Goal: Book appointment/travel/reservation

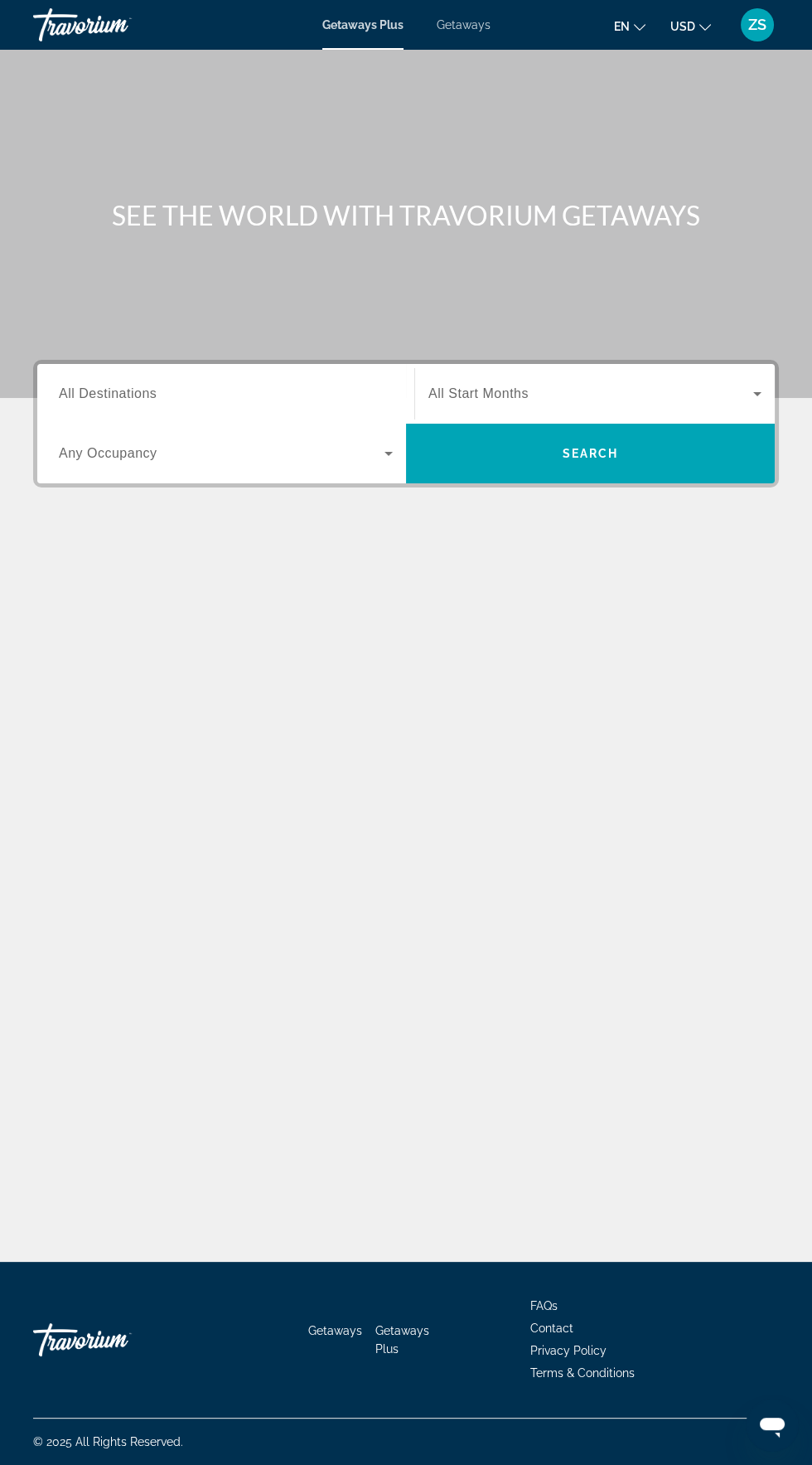
click at [116, 384] on input "Destination All Destinations" at bounding box center [226, 394] width 334 height 20
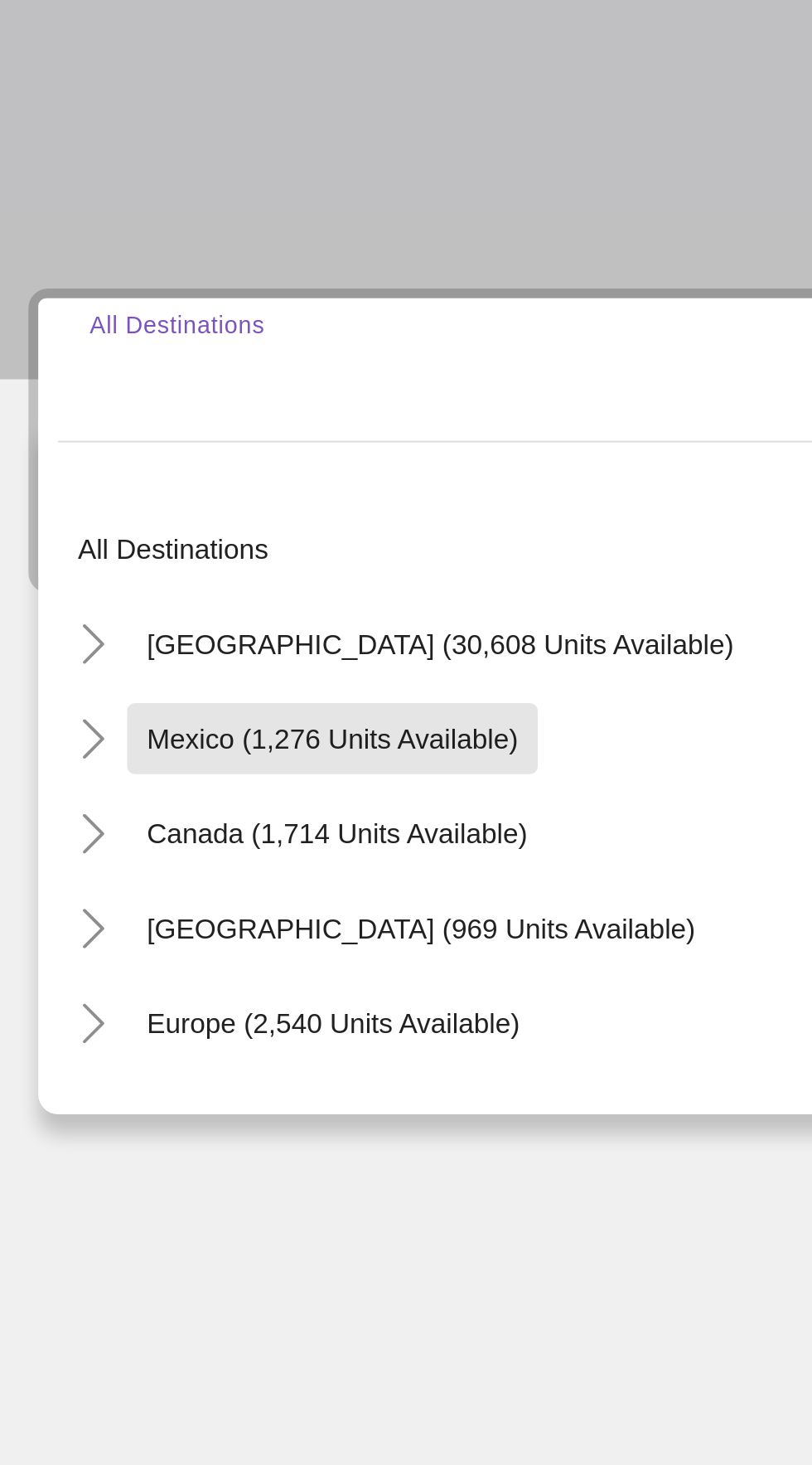
scroll to position [115, 0]
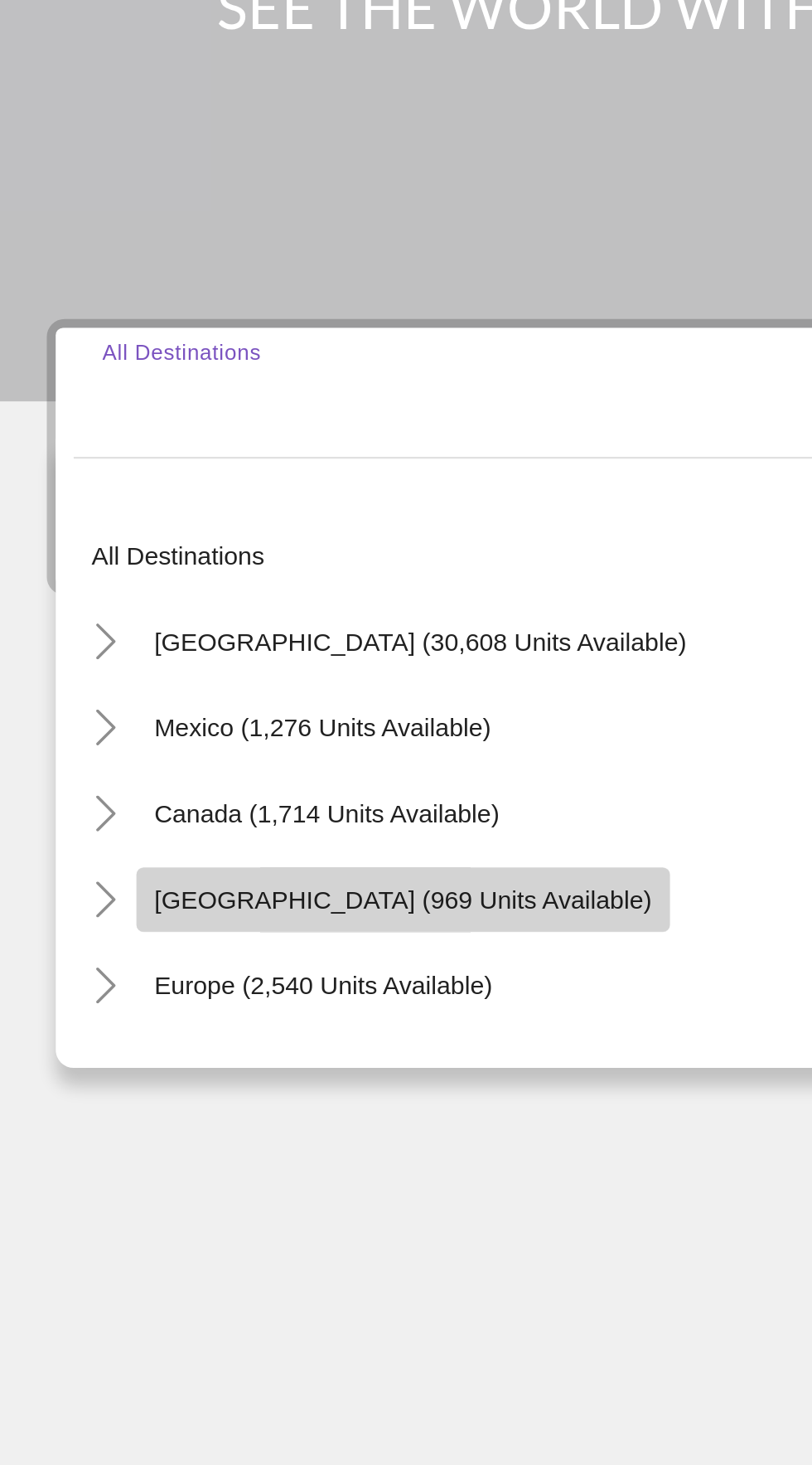
click at [190, 621] on span "[GEOGRAPHIC_DATA] (969 units available)" at bounding box center [198, 627] width 230 height 13
type input "**********"
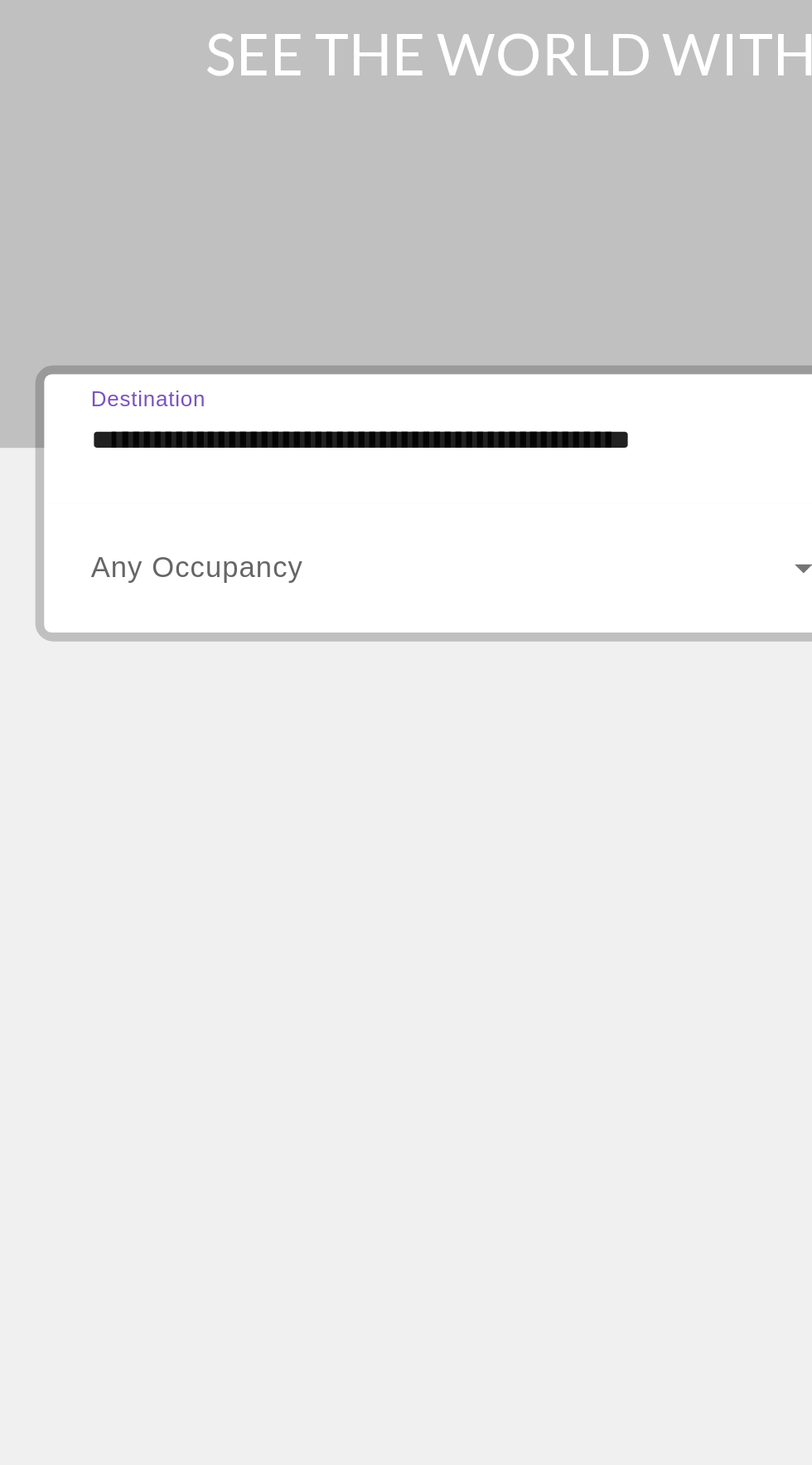
click at [122, 446] on span "Any Occupancy" at bounding box center [108, 453] width 98 height 14
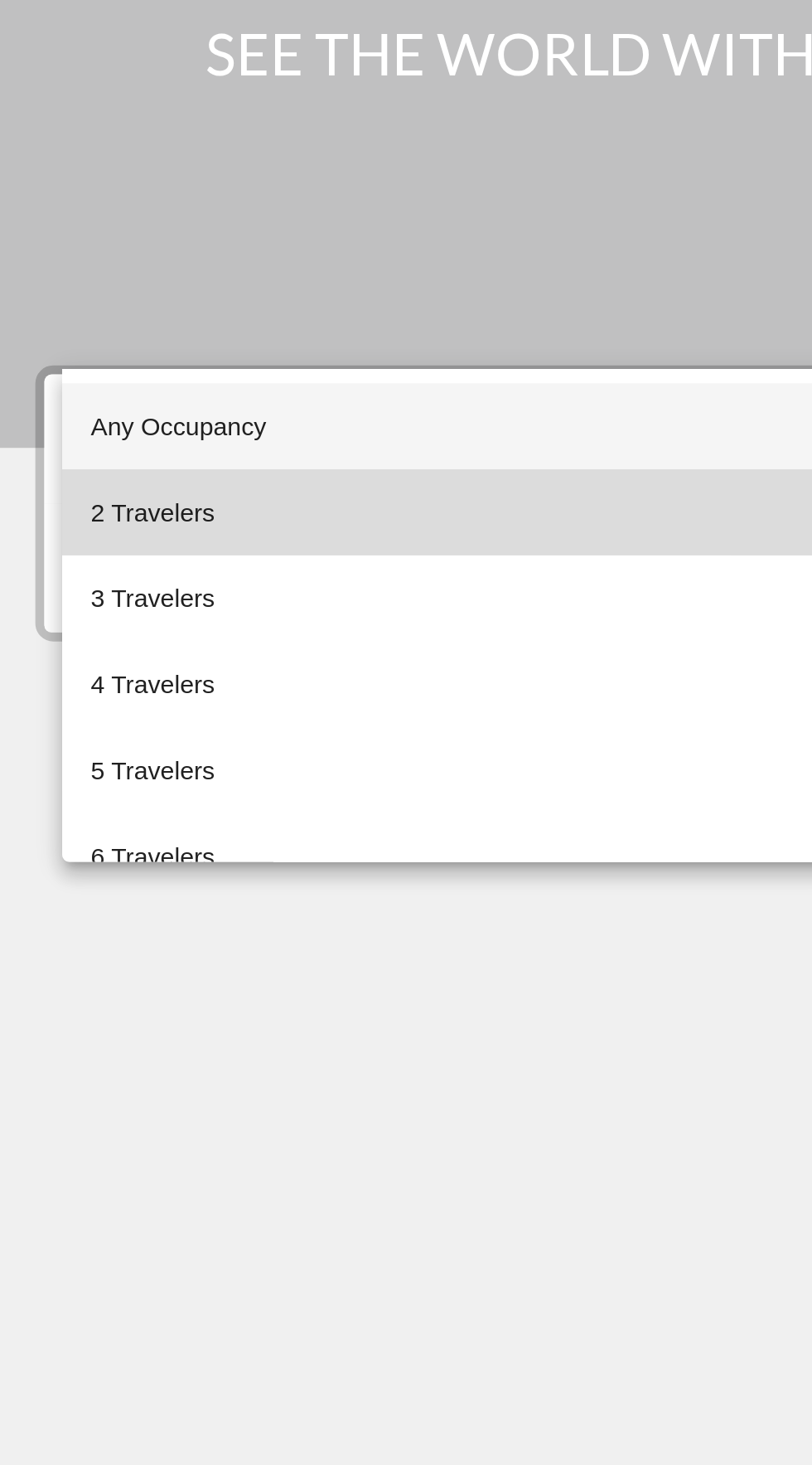
click at [89, 425] on span "2 Travelers" at bounding box center [88, 427] width 58 height 20
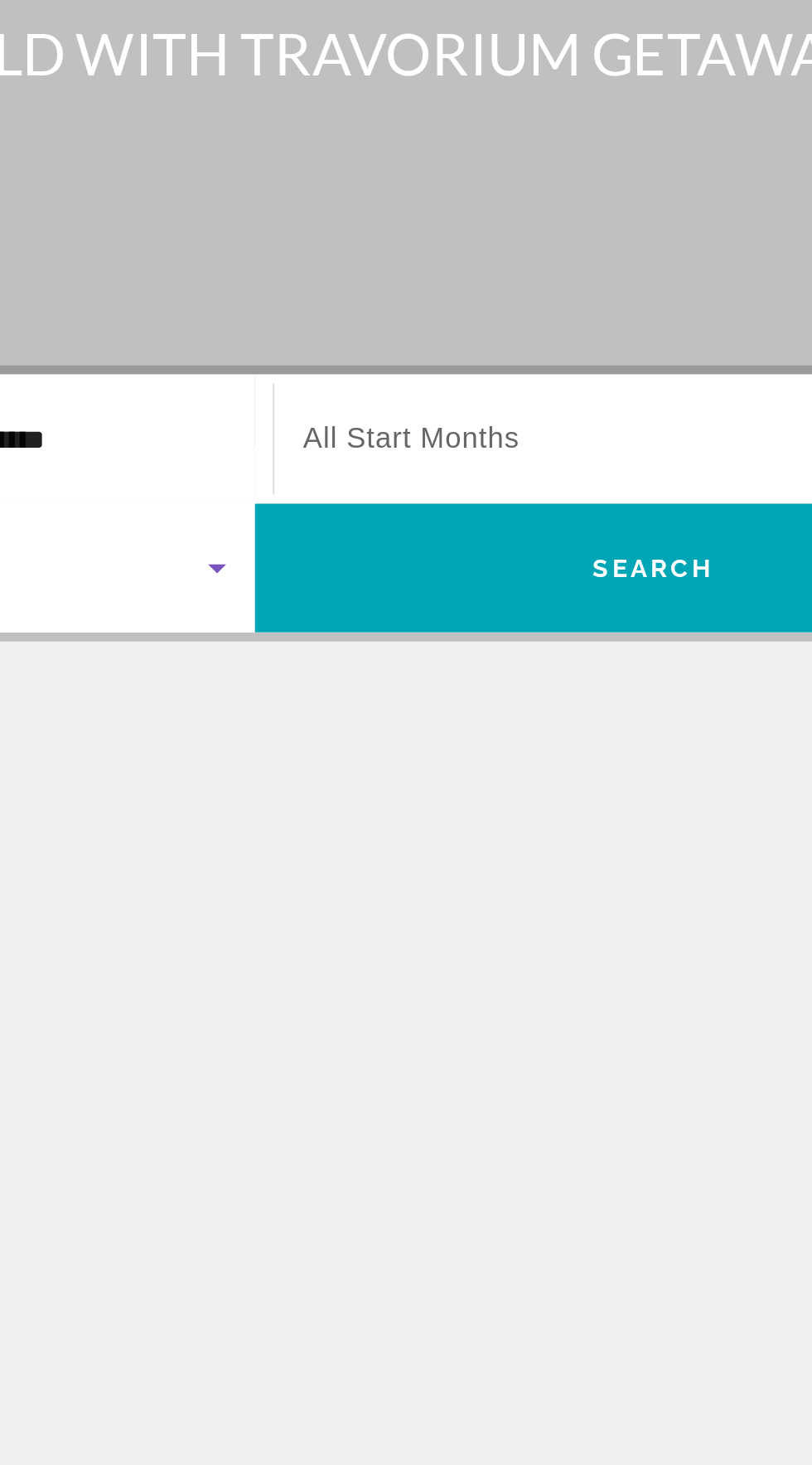
click at [484, 386] on span "All Start Months" at bounding box center [478, 393] width 100 height 14
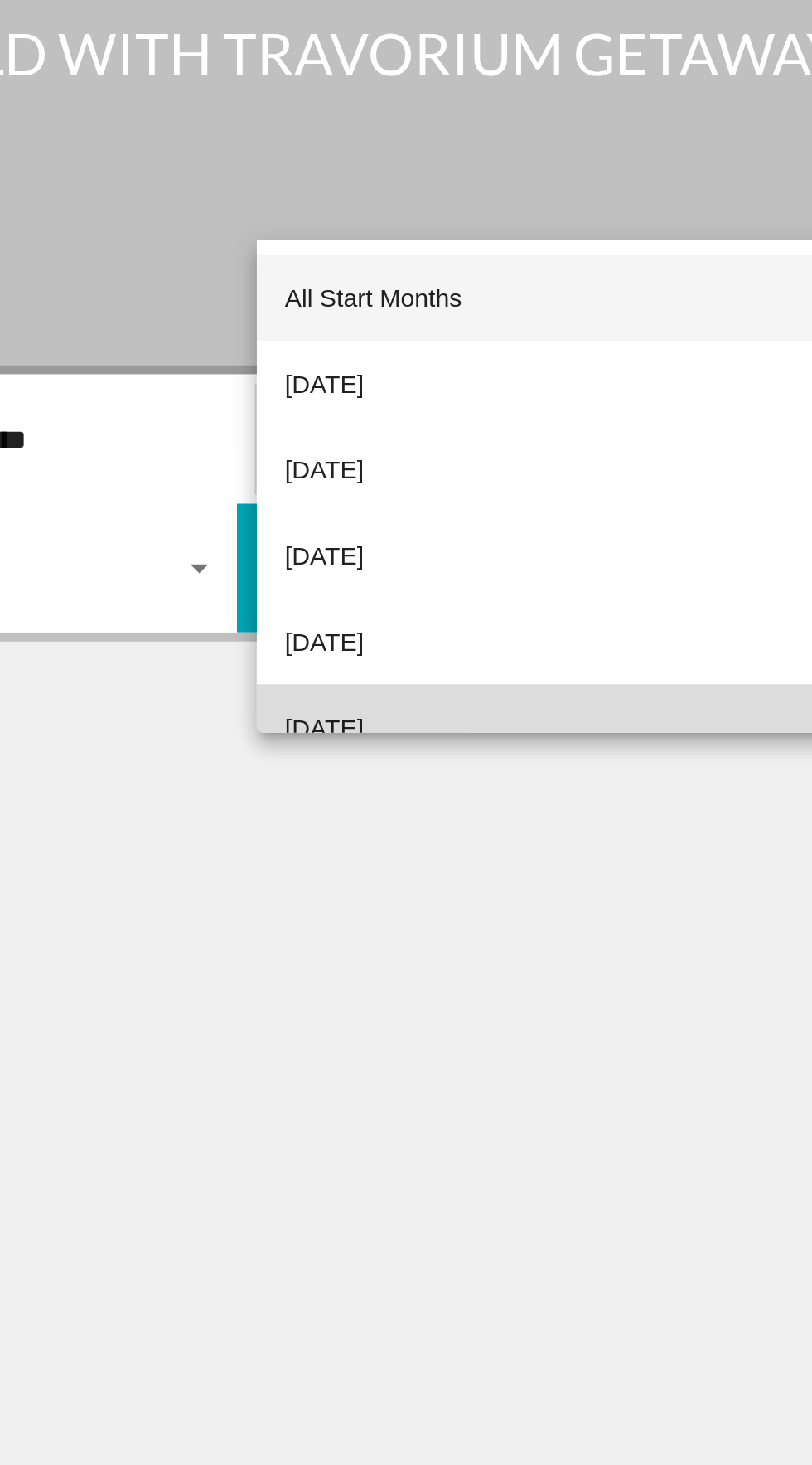
click at [465, 518] on span "[DATE]" at bounding box center [447, 526] width 37 height 20
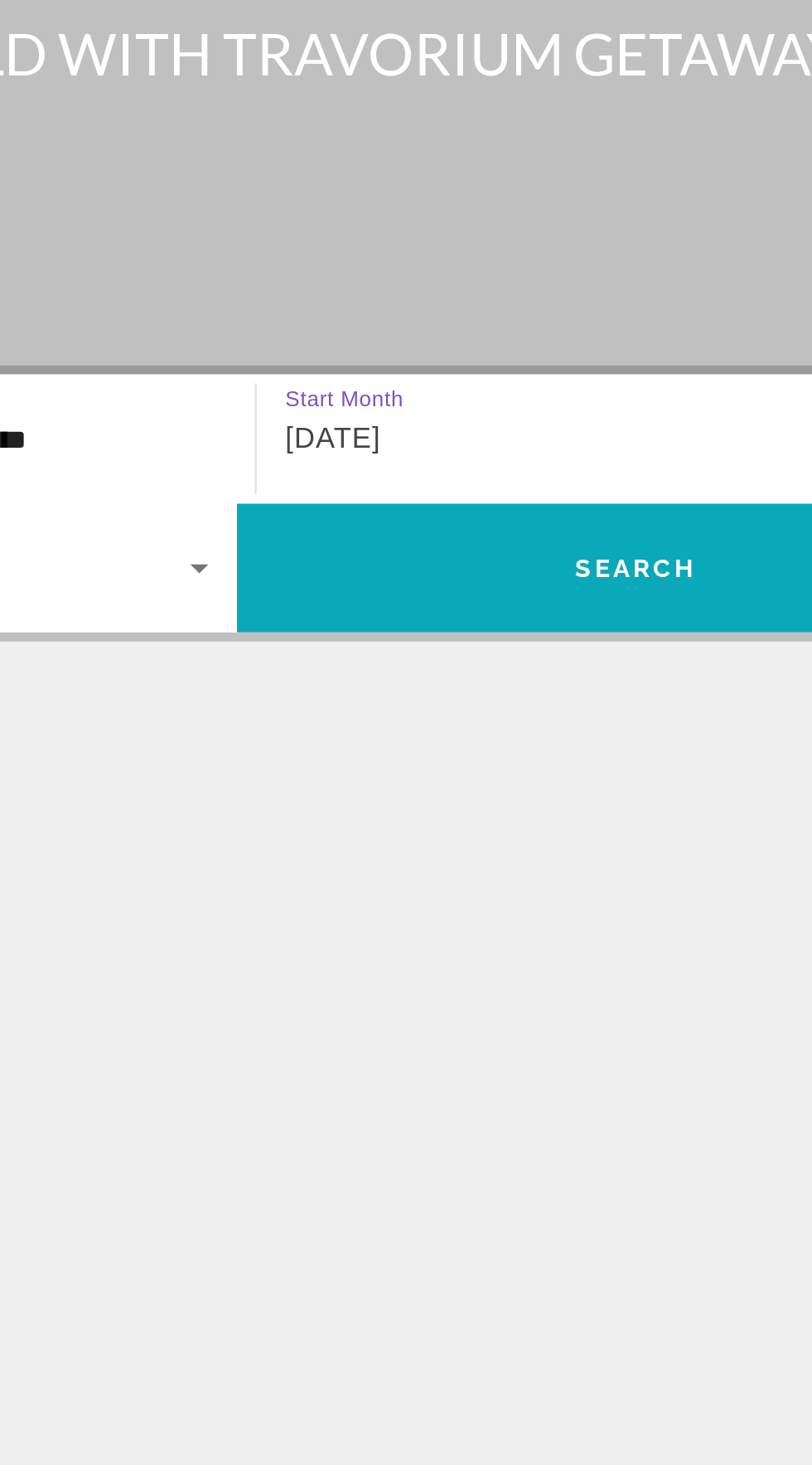
click at [589, 447] on span "Search" at bounding box center [591, 453] width 57 height 13
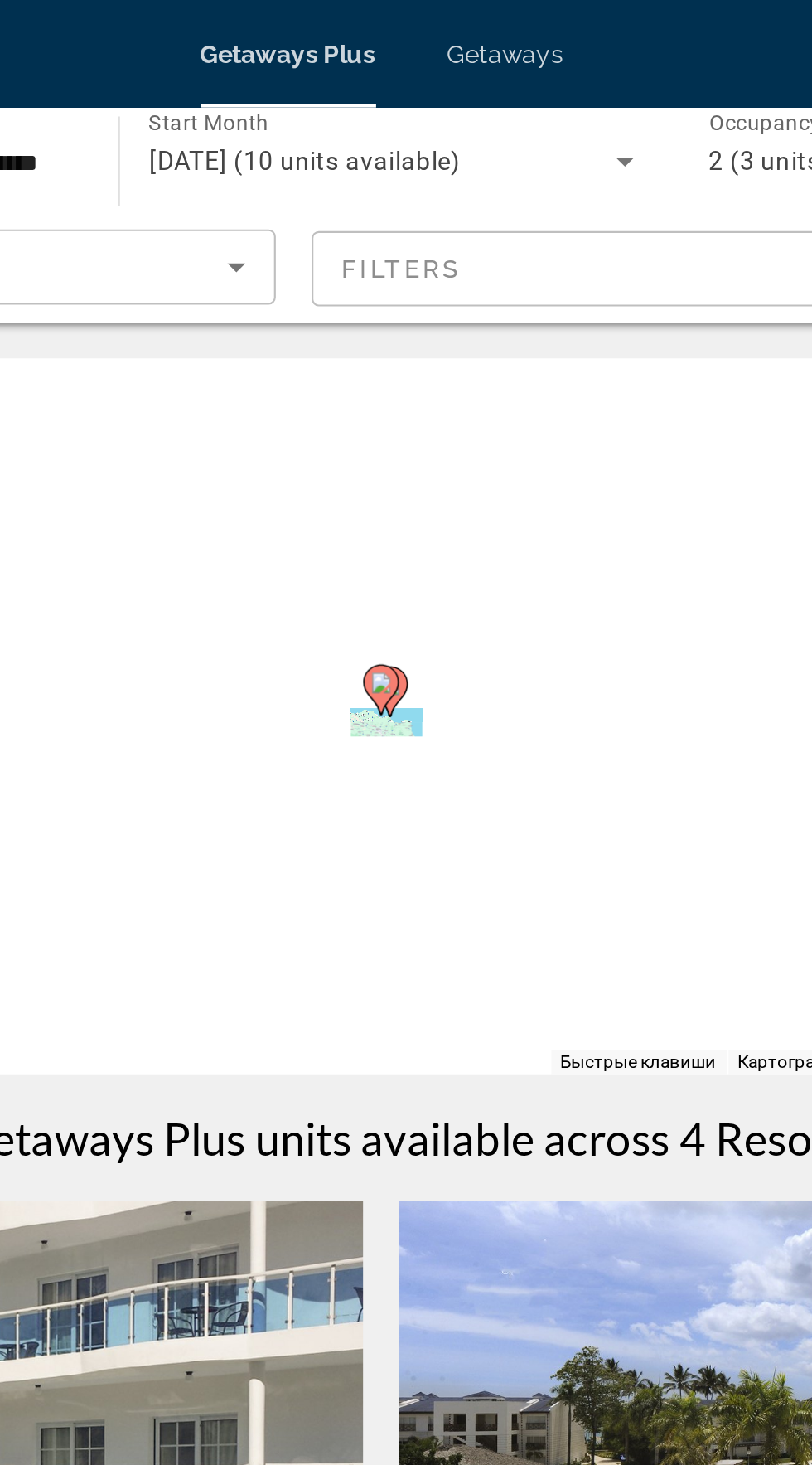
click at [355, 248] on div "Чтобы активировать перетаскивание с помощью клавиатуры, нажмите Alt + Ввод. Пос…" at bounding box center [406, 331] width 746 height 331
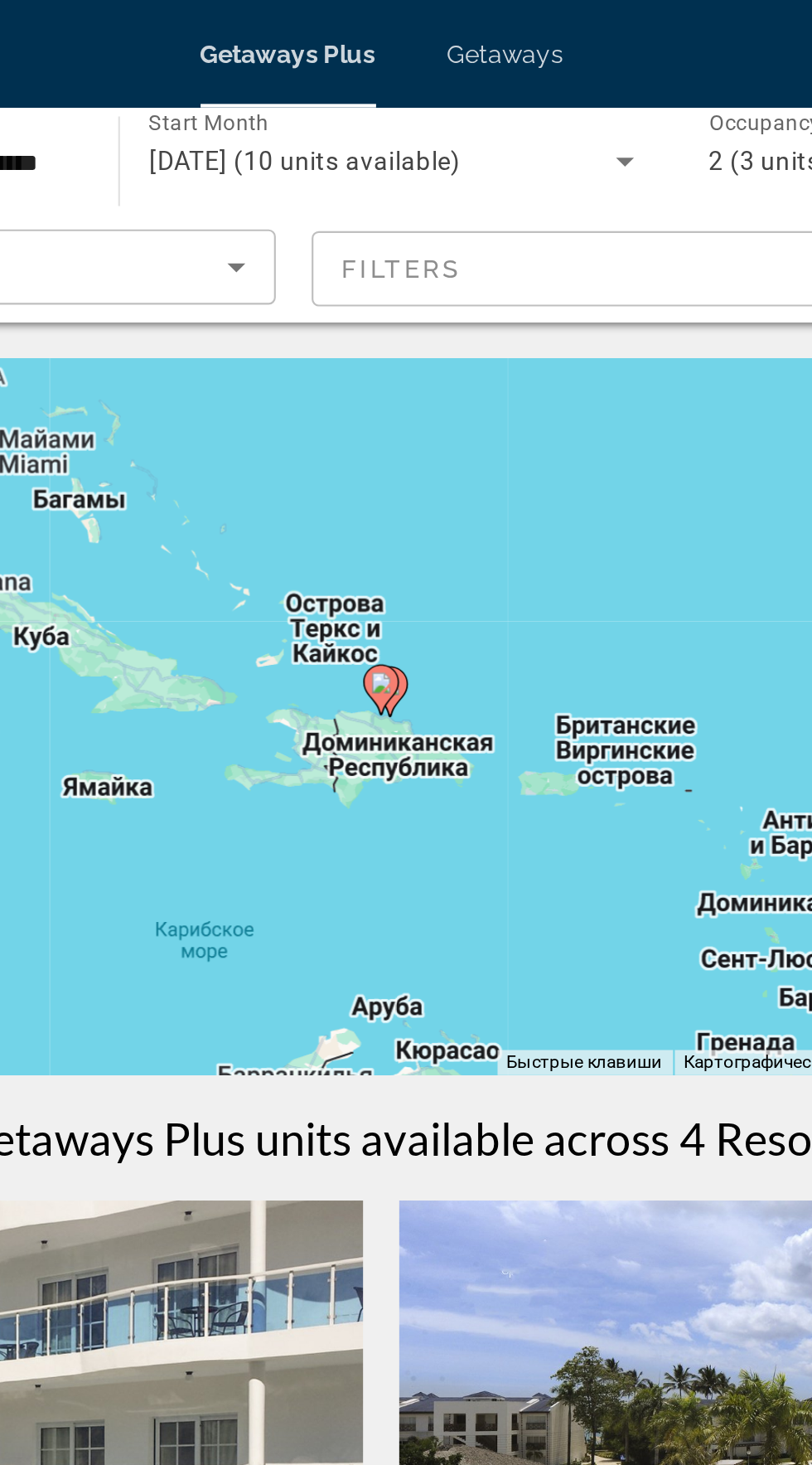
type input "**********"
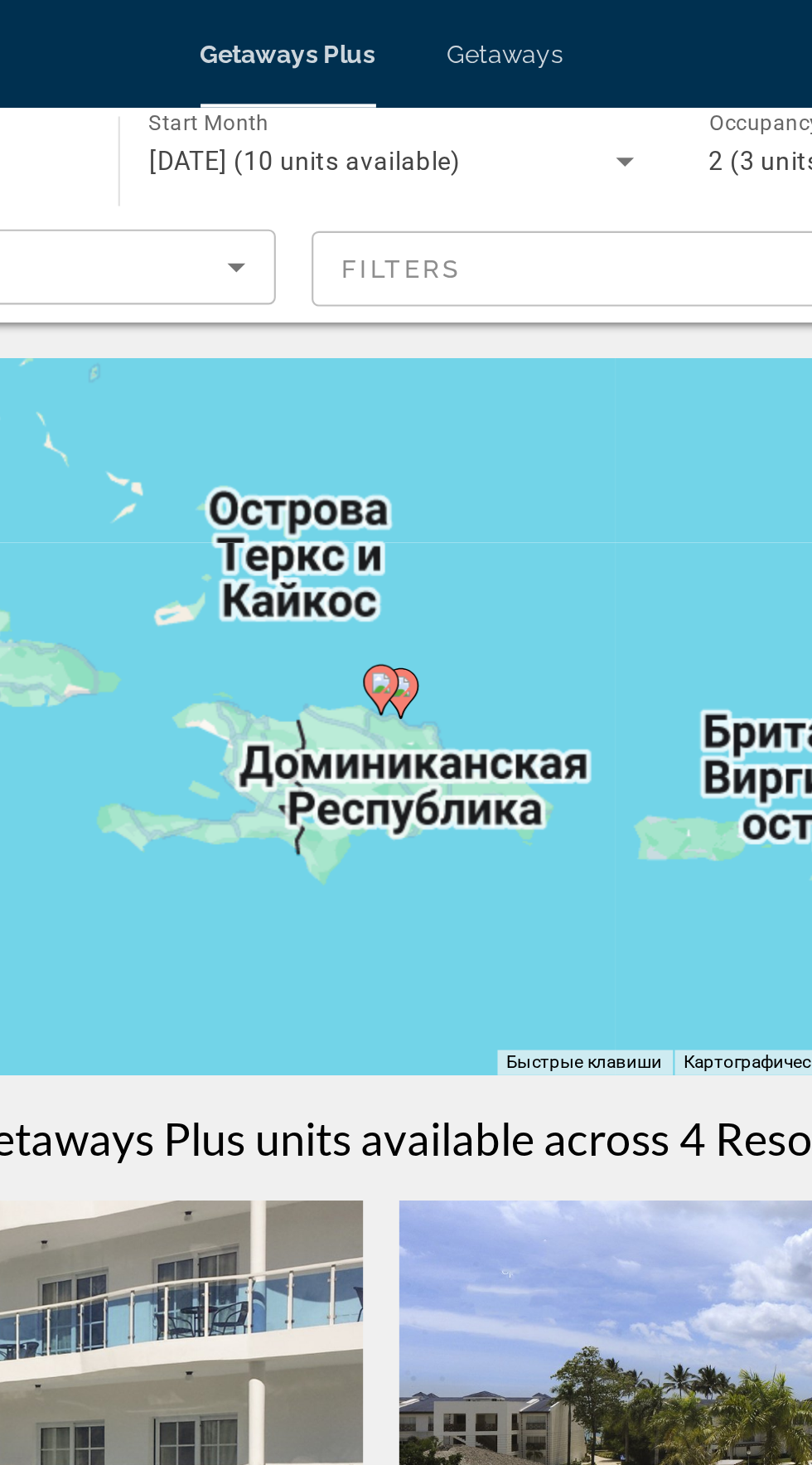
click at [407, 315] on image "Main content" at bounding box center [405, 315] width 10 height 10
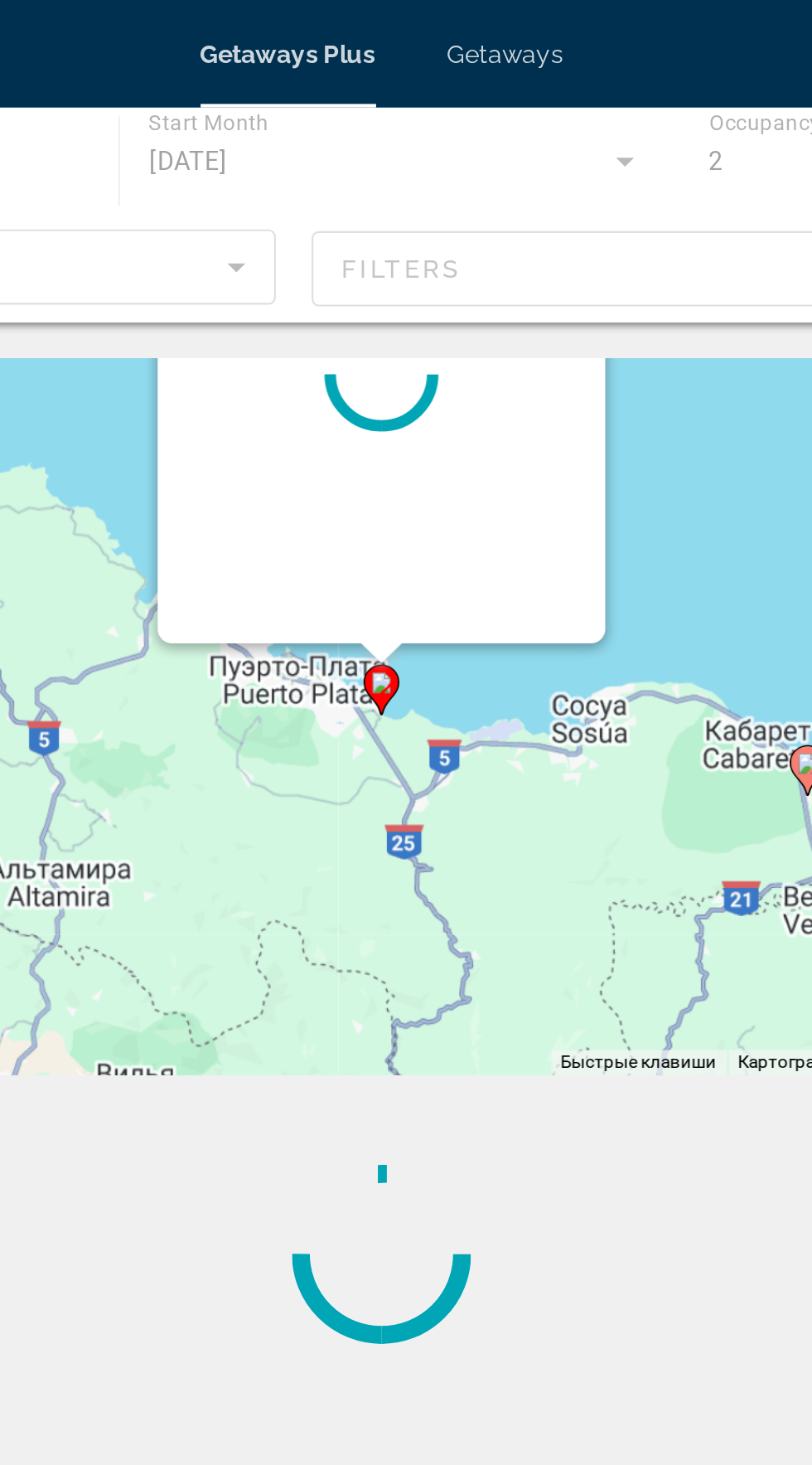
click at [409, 308] on div "Main content" at bounding box center [407, 302] width 21 height 10
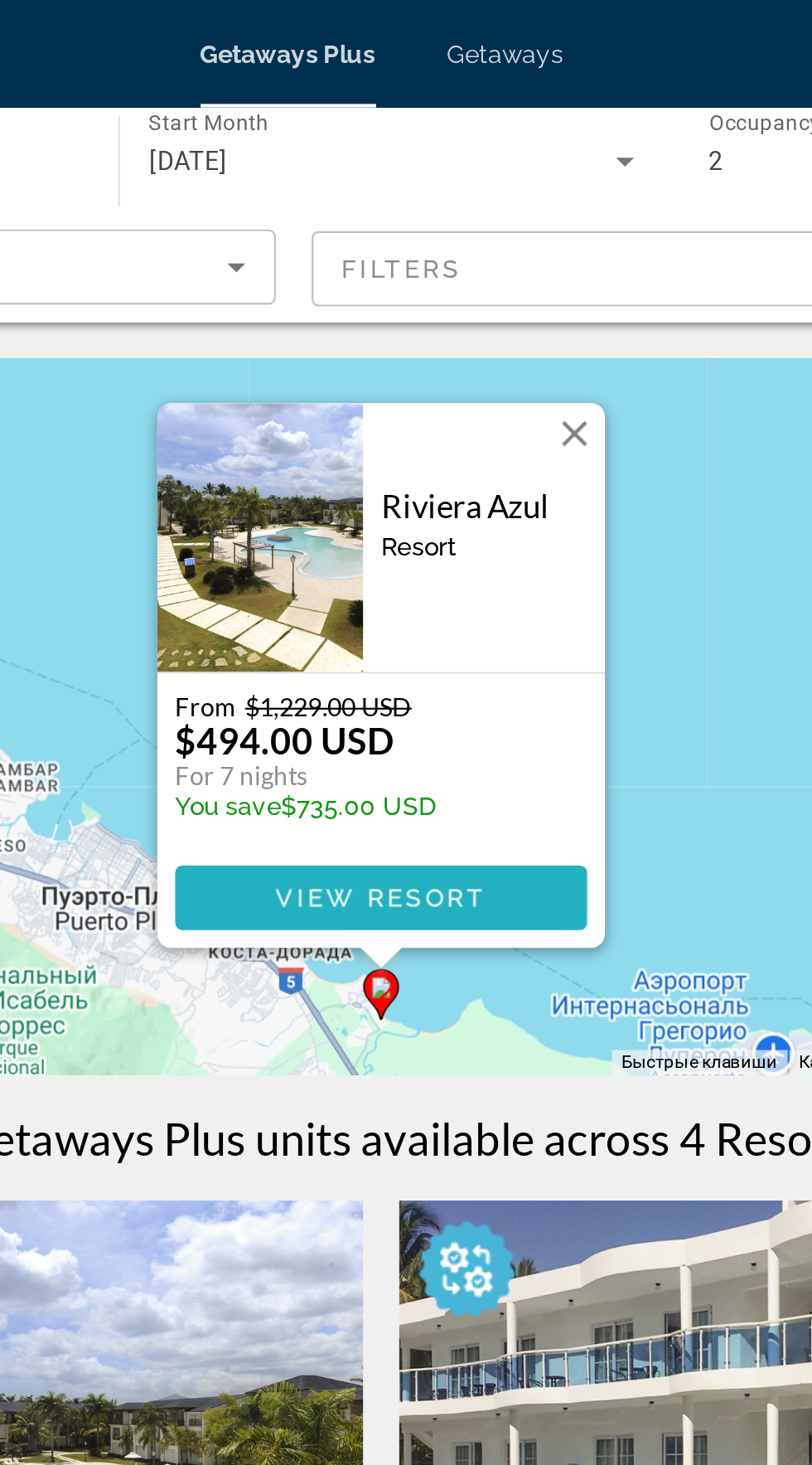
click at [455, 411] on span "Main content" at bounding box center [406, 416] width 191 height 40
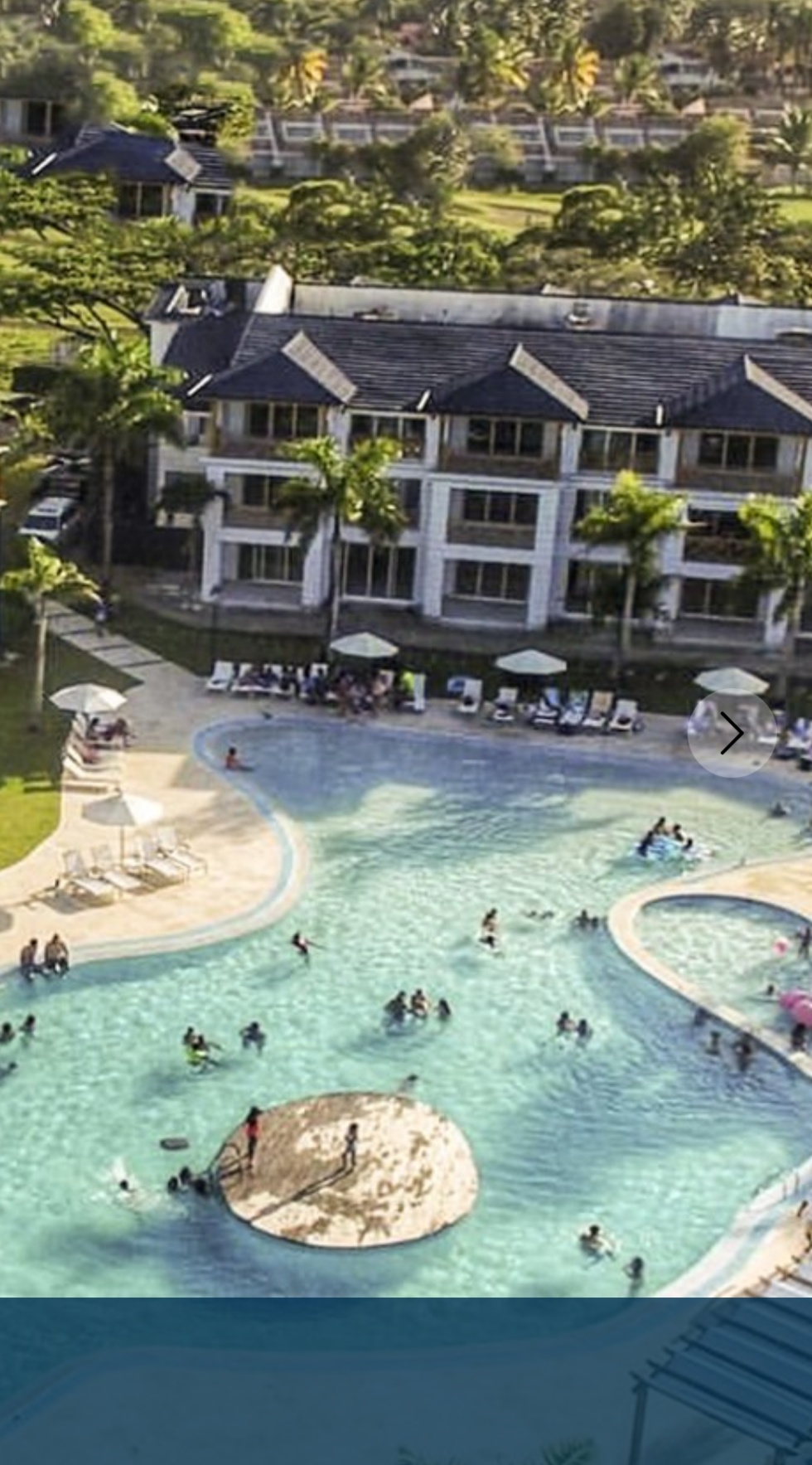
click at [778, 447] on icon "Next image" at bounding box center [775, 443] width 20 height 20
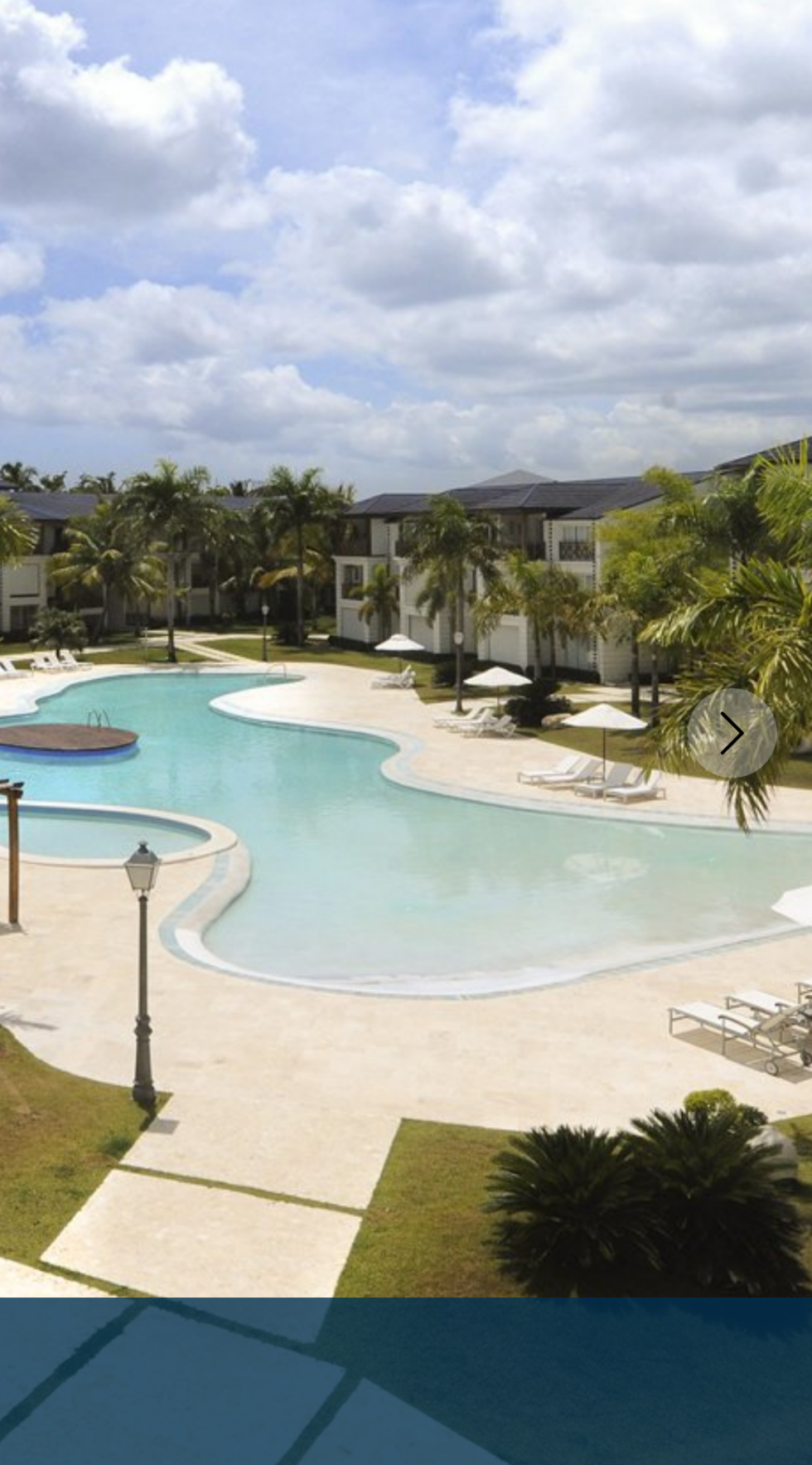
click at [773, 443] on icon "Next image" at bounding box center [775, 443] width 20 height 20
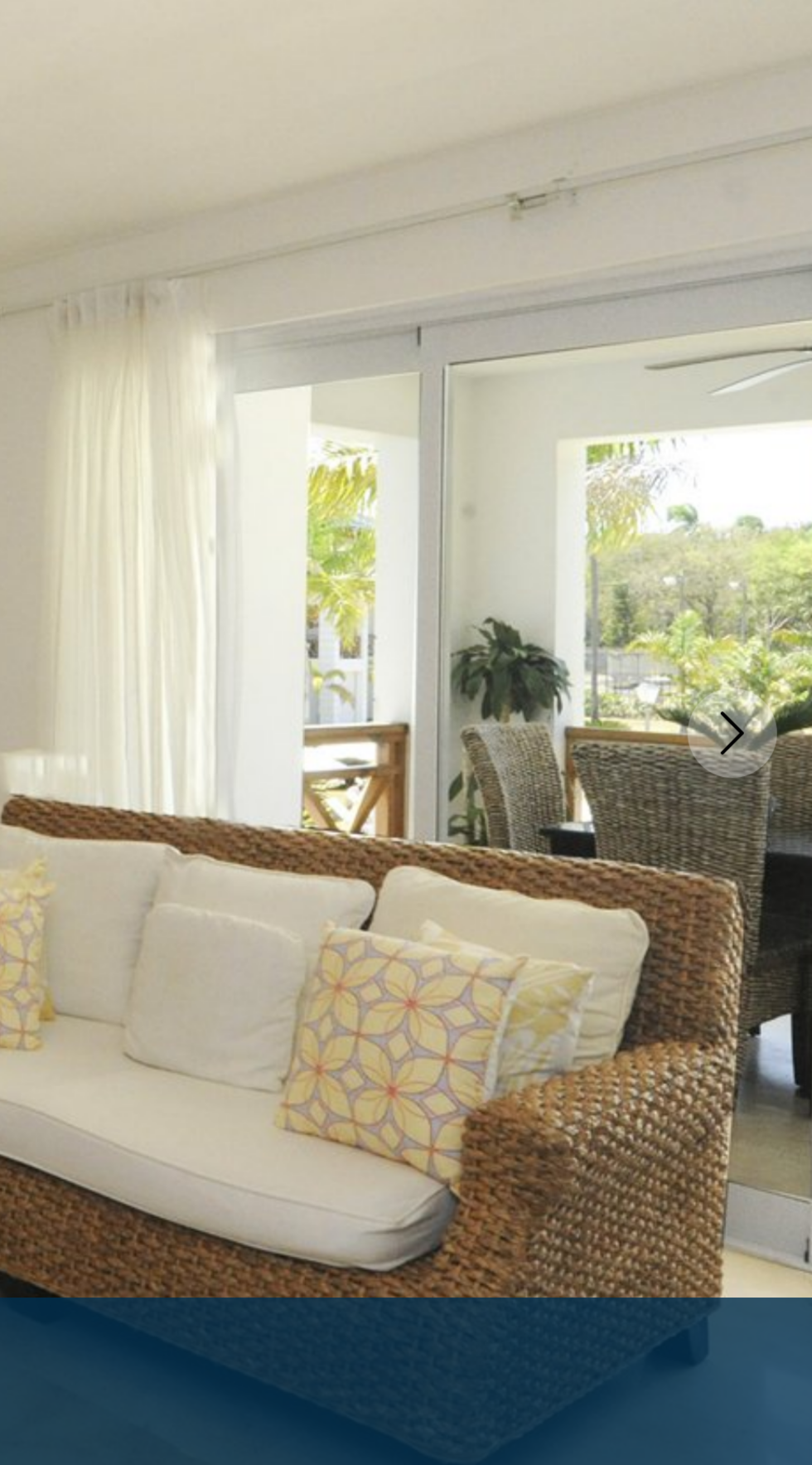
click at [772, 447] on icon "Next image" at bounding box center [775, 443] width 20 height 20
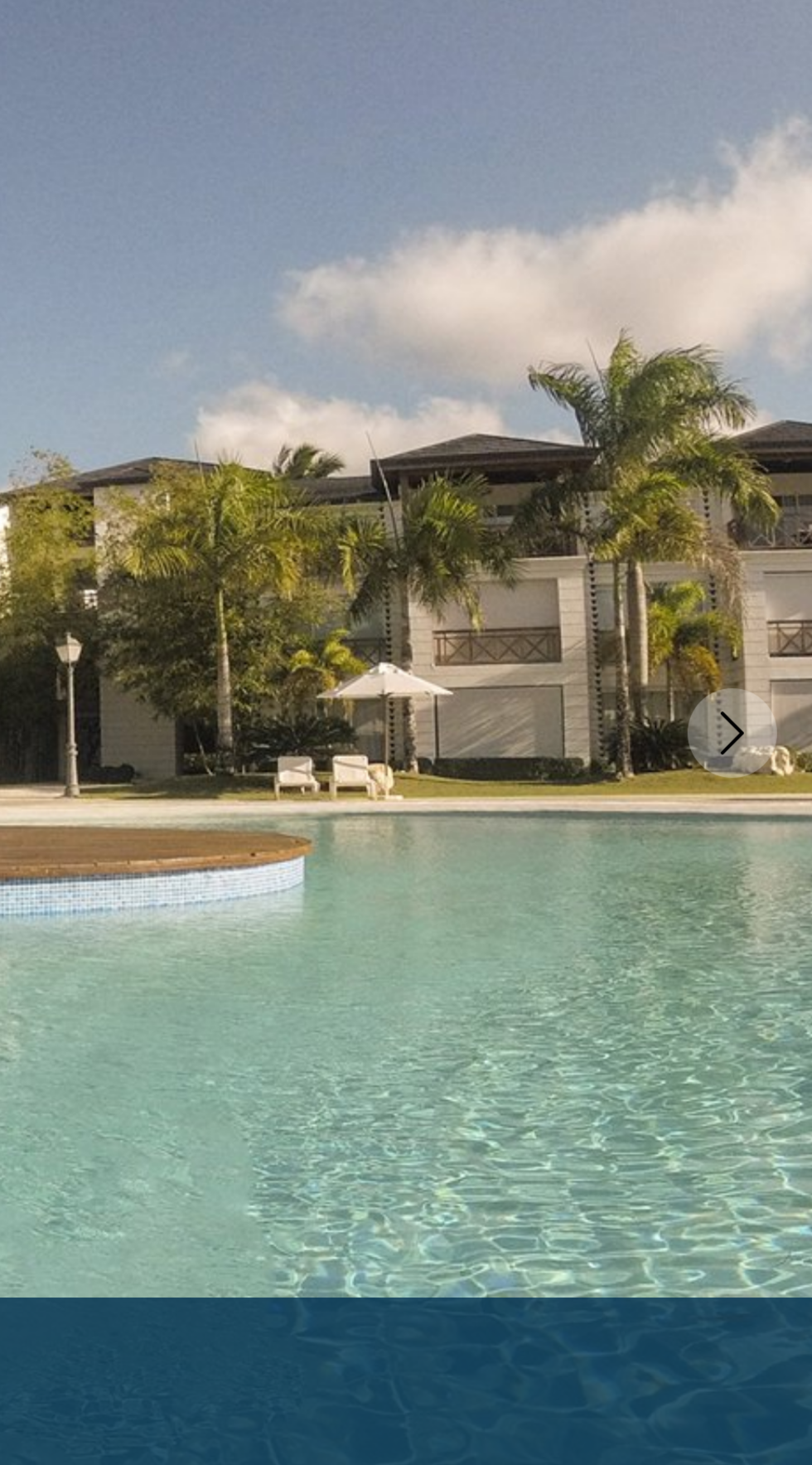
click at [777, 449] on icon "Next image" at bounding box center [775, 443] width 20 height 20
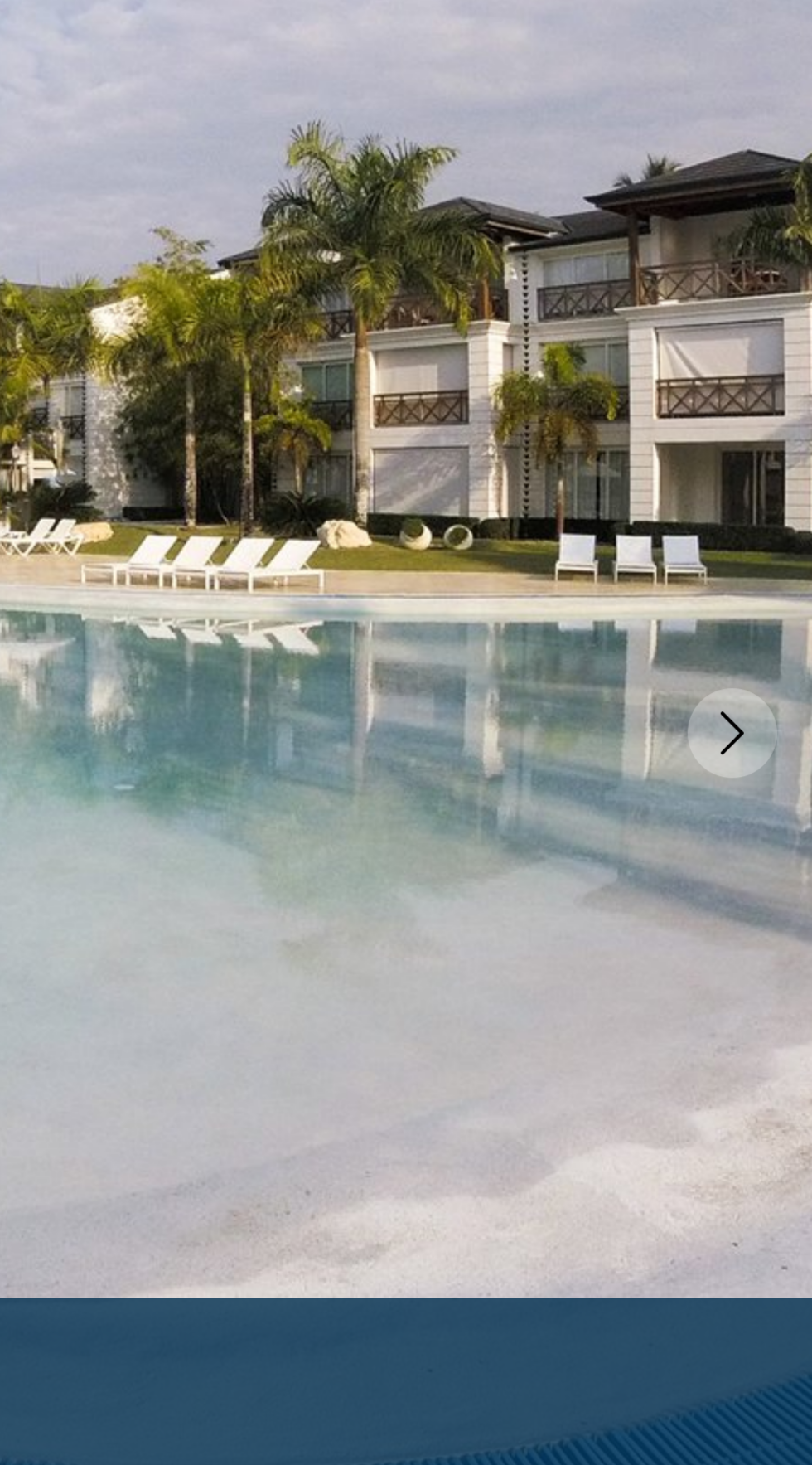
click at [778, 451] on icon "Next image" at bounding box center [775, 443] width 20 height 20
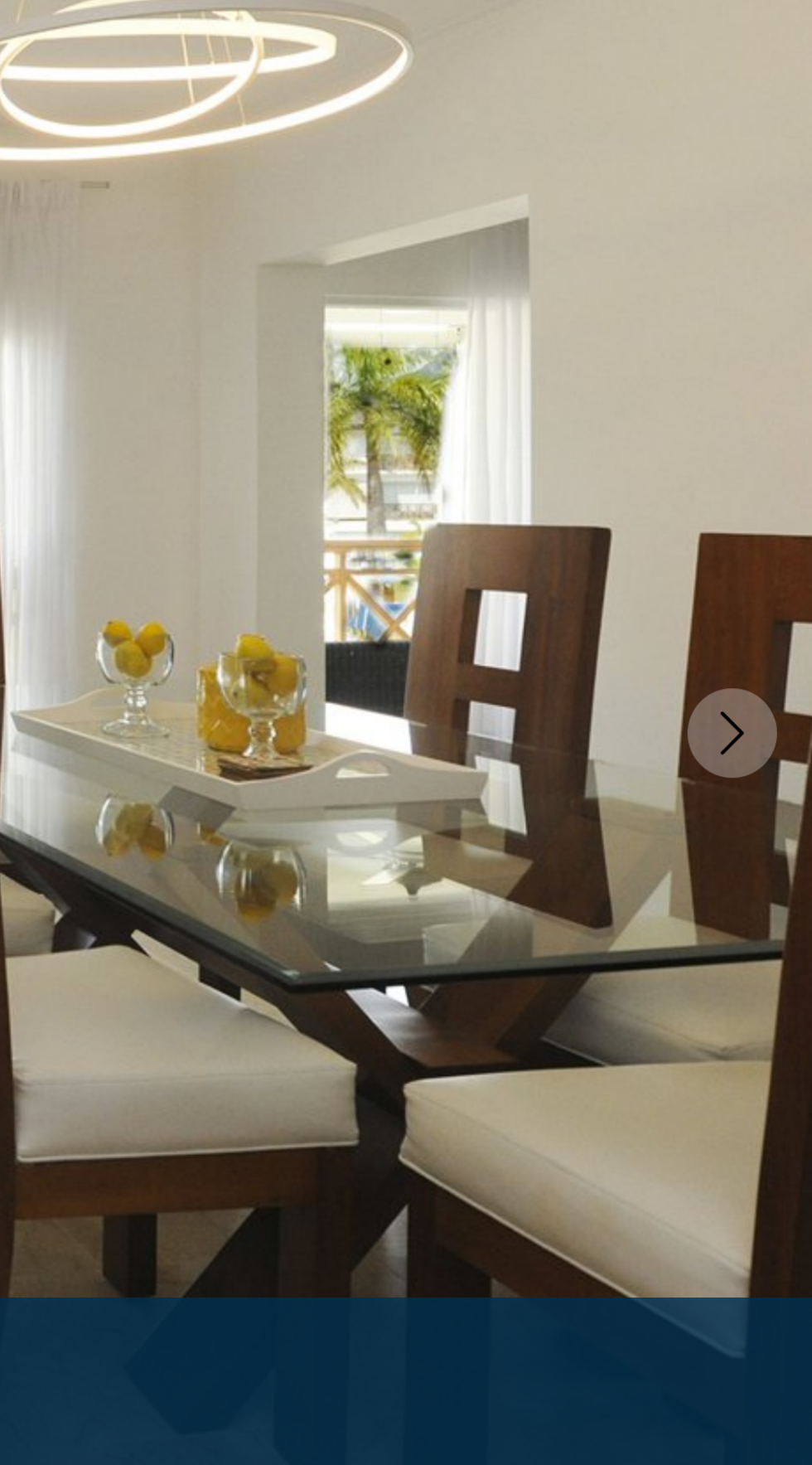
click at [775, 447] on icon "Next image" at bounding box center [775, 443] width 10 height 20
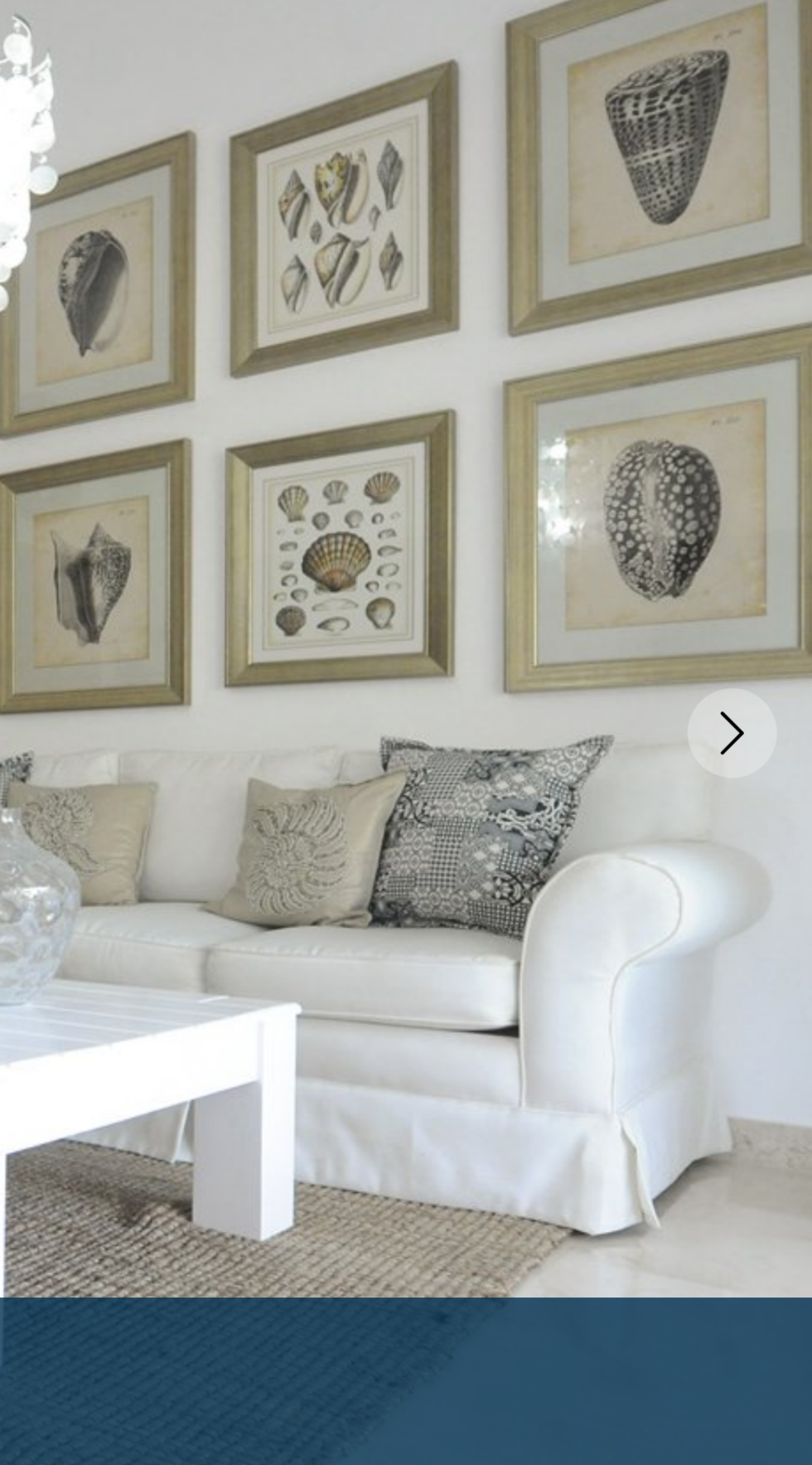
click at [780, 444] on icon "Next image" at bounding box center [775, 443] width 20 height 20
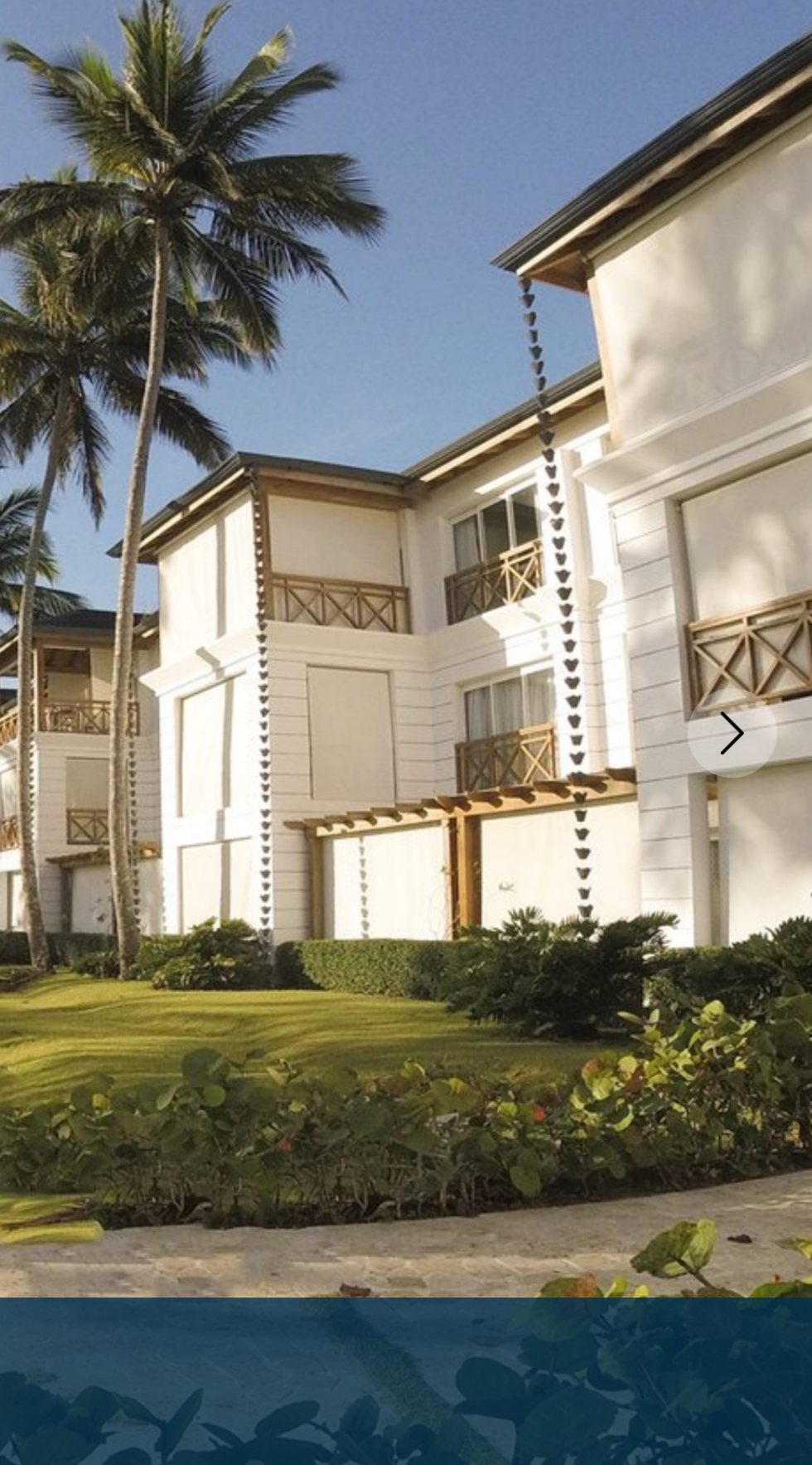
click at [783, 445] on icon "Next image" at bounding box center [775, 443] width 20 height 20
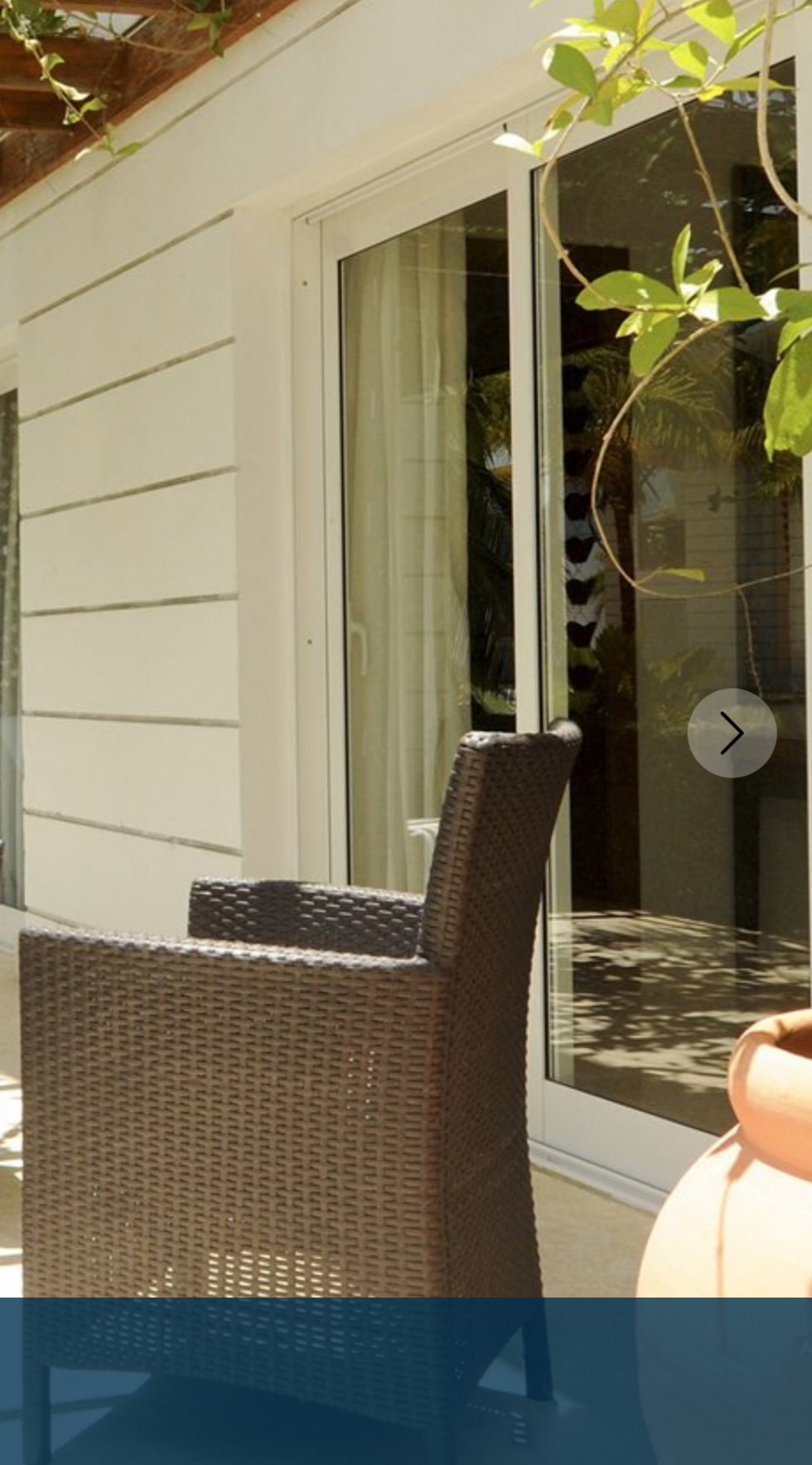
click at [788, 446] on button "Next image" at bounding box center [775, 444] width 42 height 42
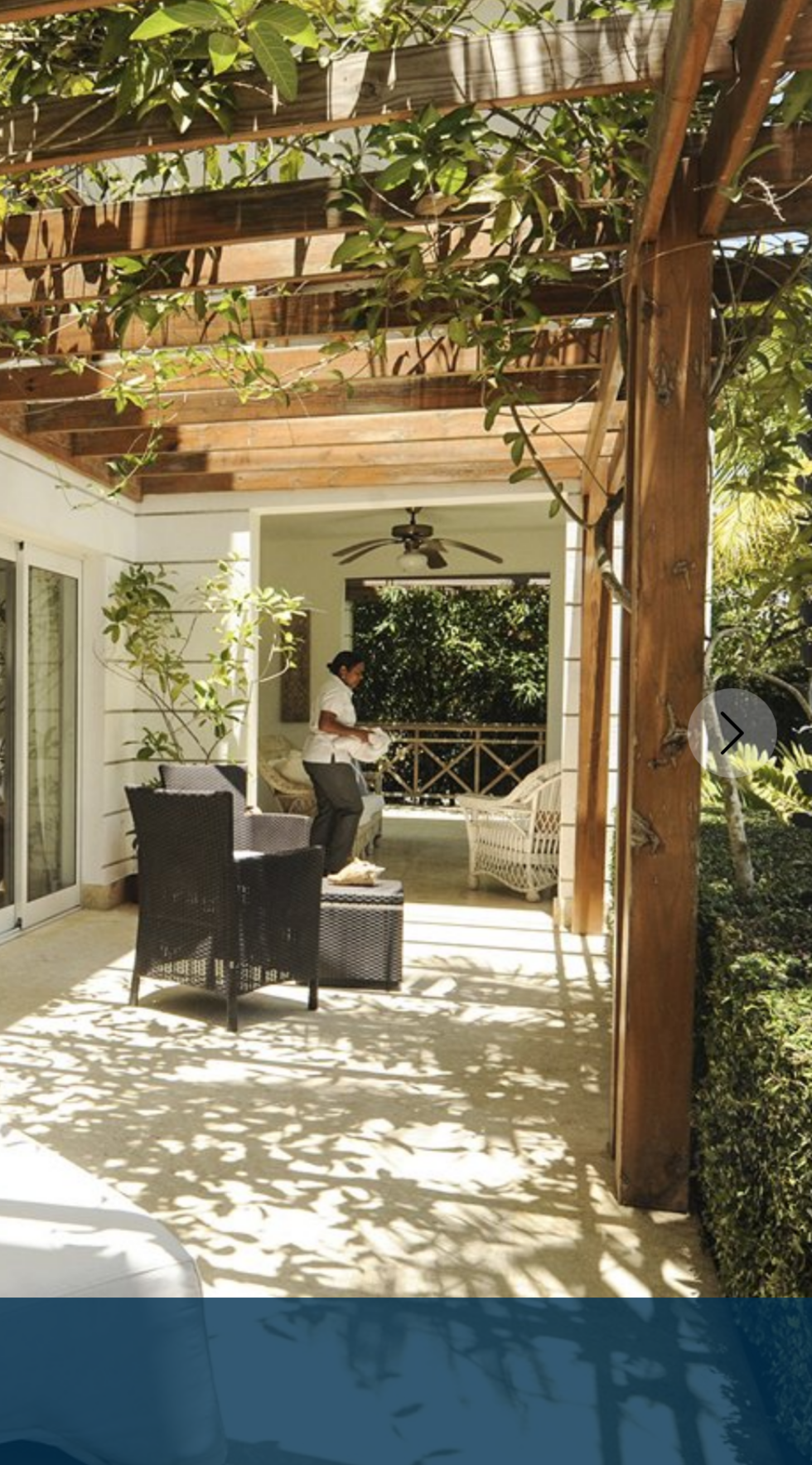
click at [787, 443] on button "Next image" at bounding box center [775, 444] width 42 height 42
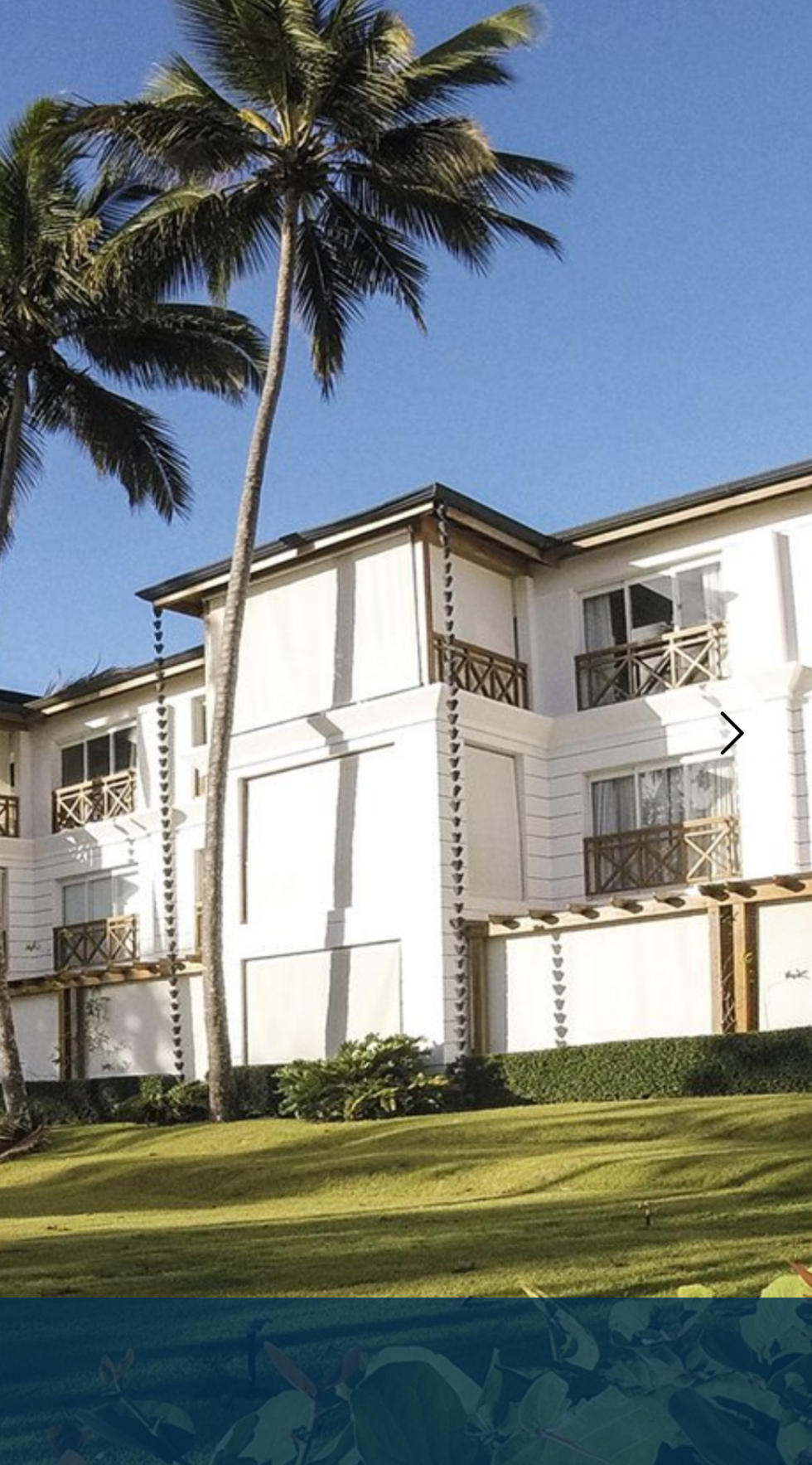
click at [787, 442] on button "Next image" at bounding box center [775, 444] width 42 height 42
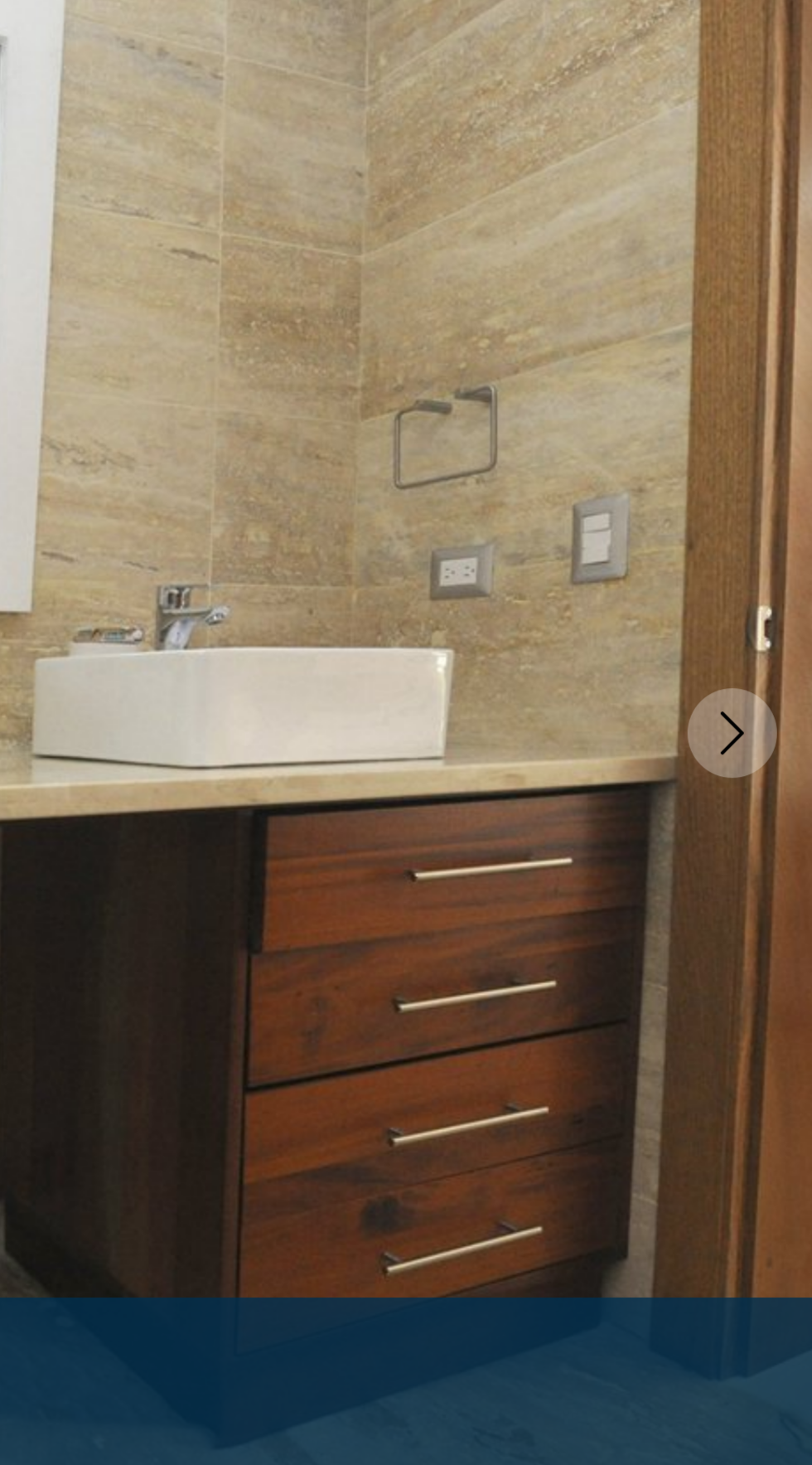
click at [785, 445] on button "Next image" at bounding box center [775, 444] width 42 height 42
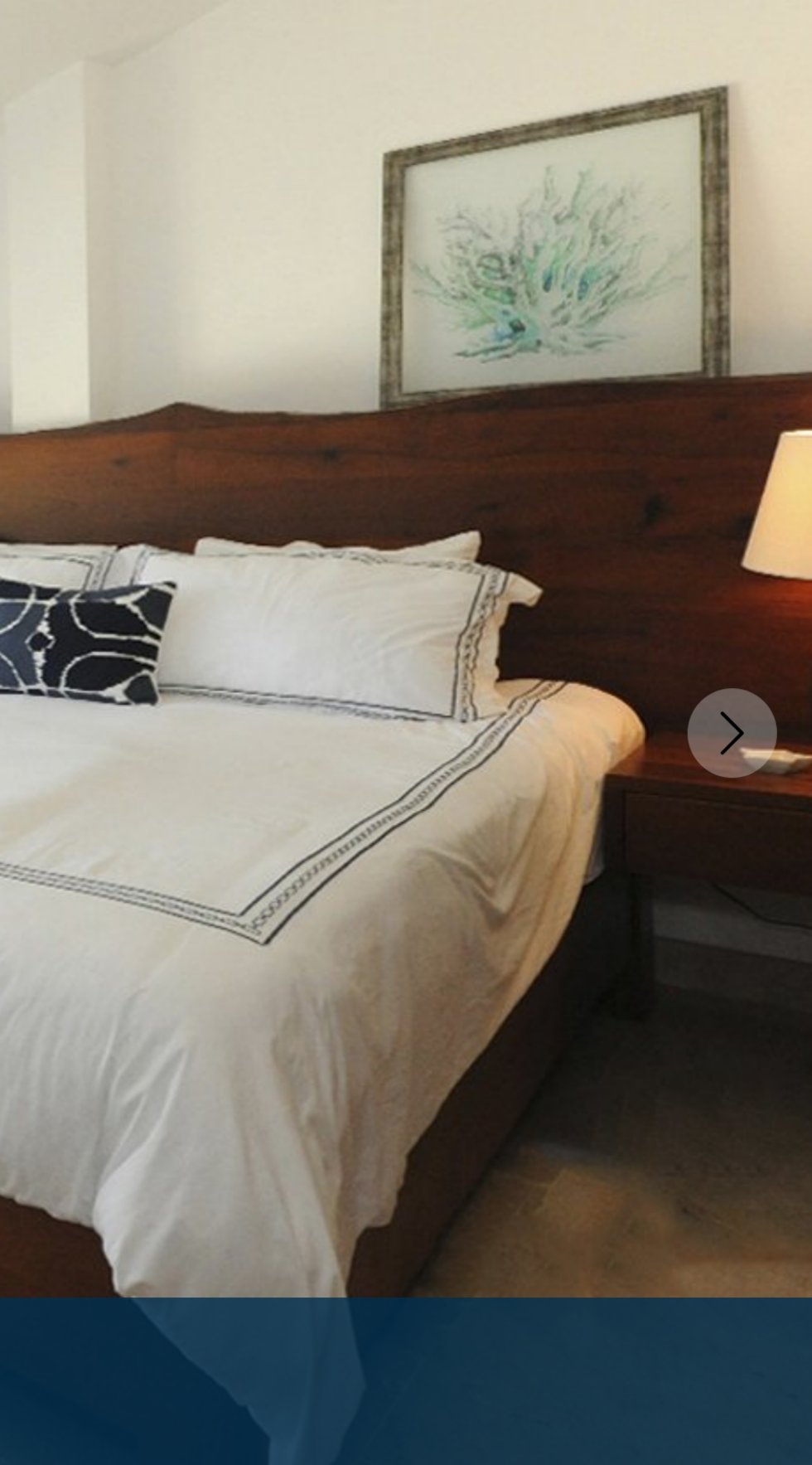
click at [793, 444] on button "Next image" at bounding box center [775, 444] width 42 height 42
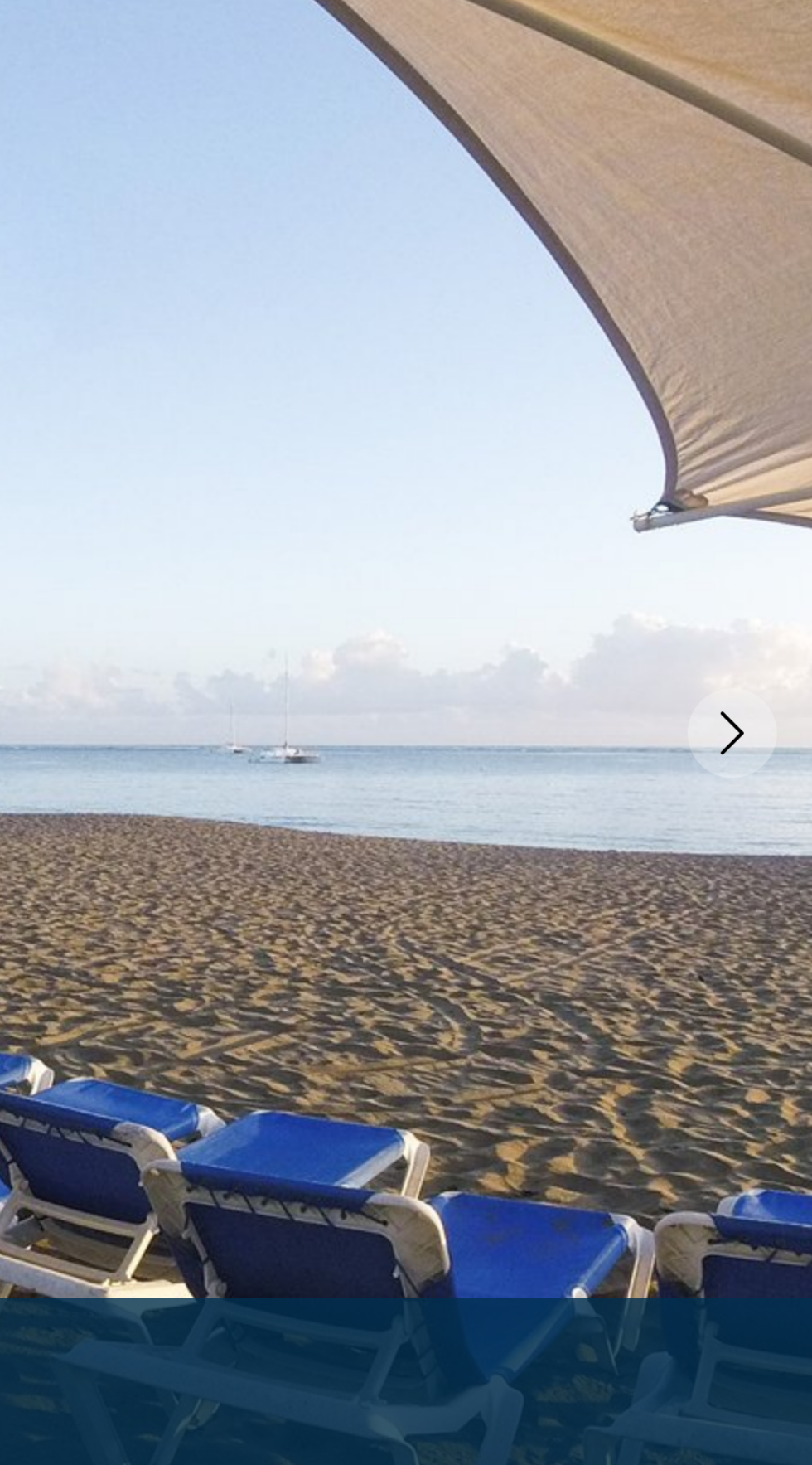
click at [793, 440] on button "Next image" at bounding box center [775, 444] width 42 height 42
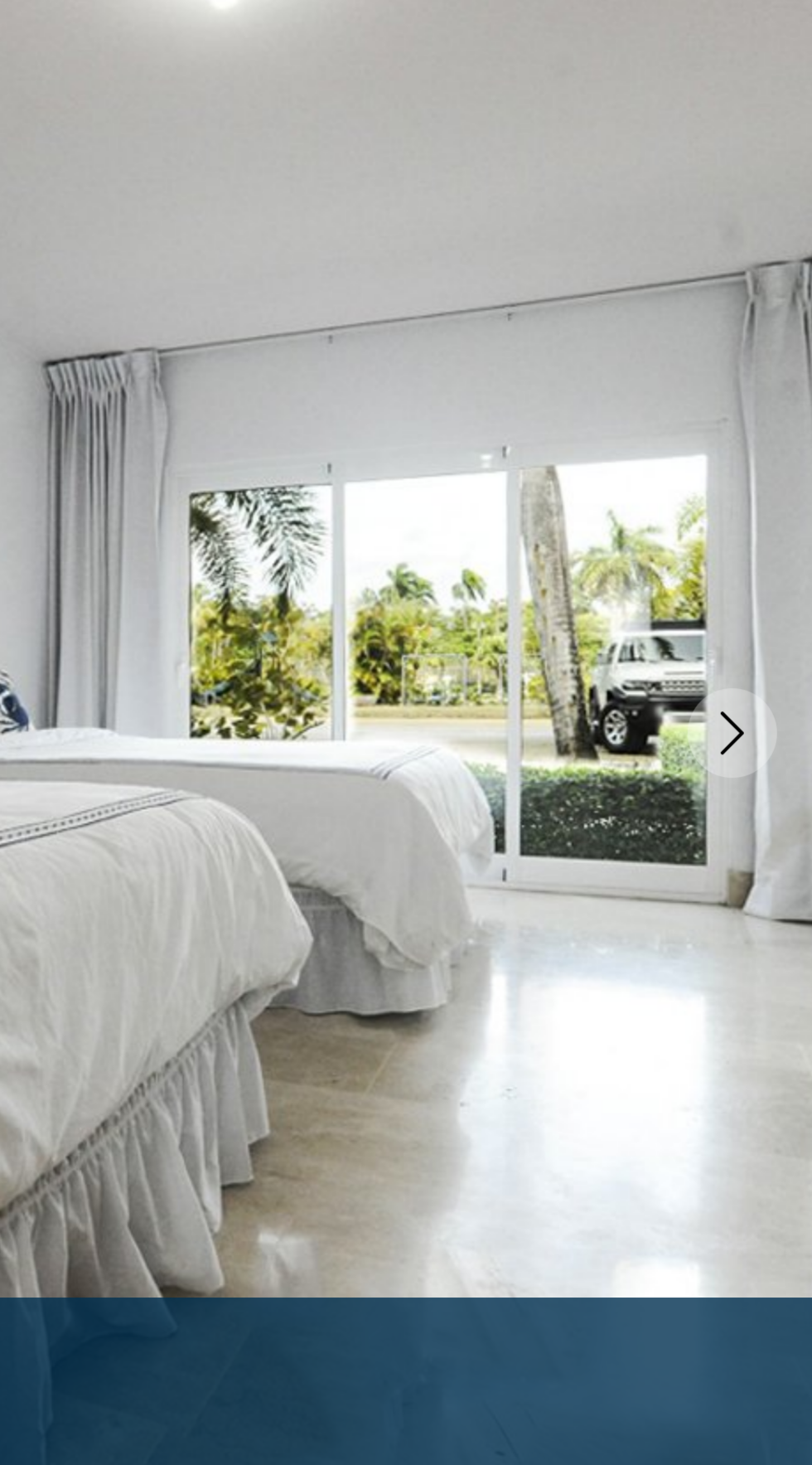
click at [790, 444] on button "Next image" at bounding box center [775, 444] width 42 height 42
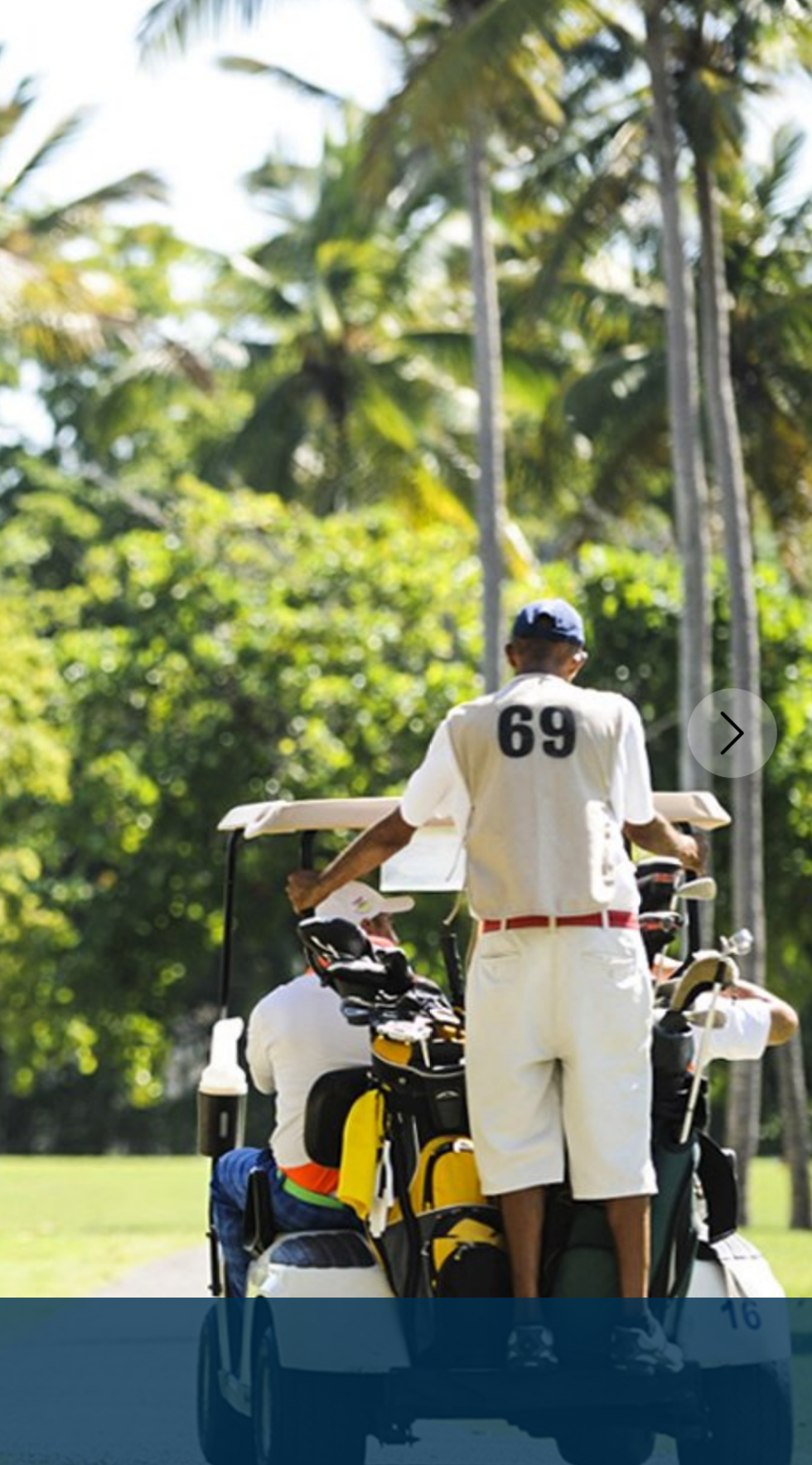
click at [788, 440] on button "Next image" at bounding box center [775, 444] width 42 height 42
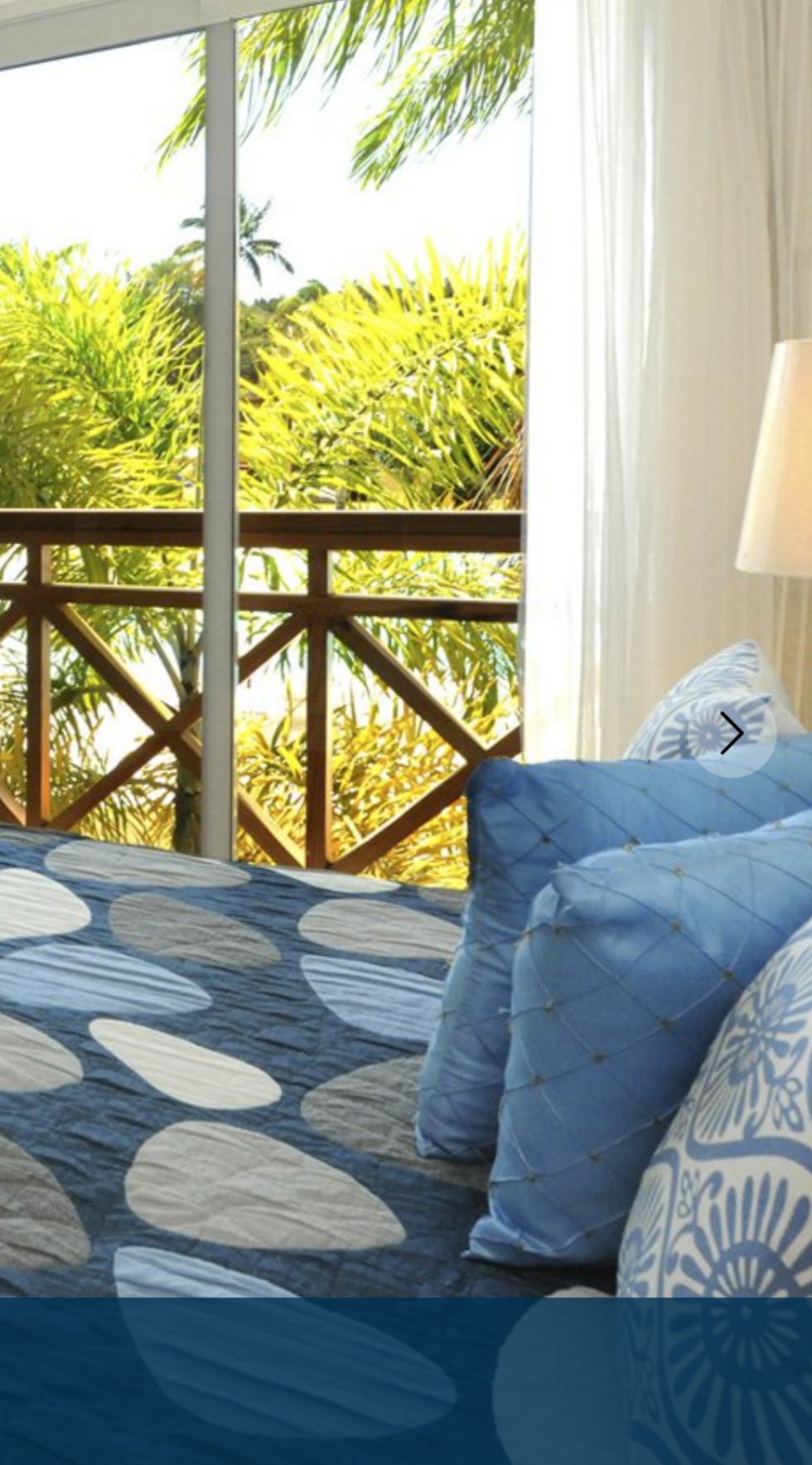
click at [789, 436] on button "Next image" at bounding box center [775, 444] width 42 height 42
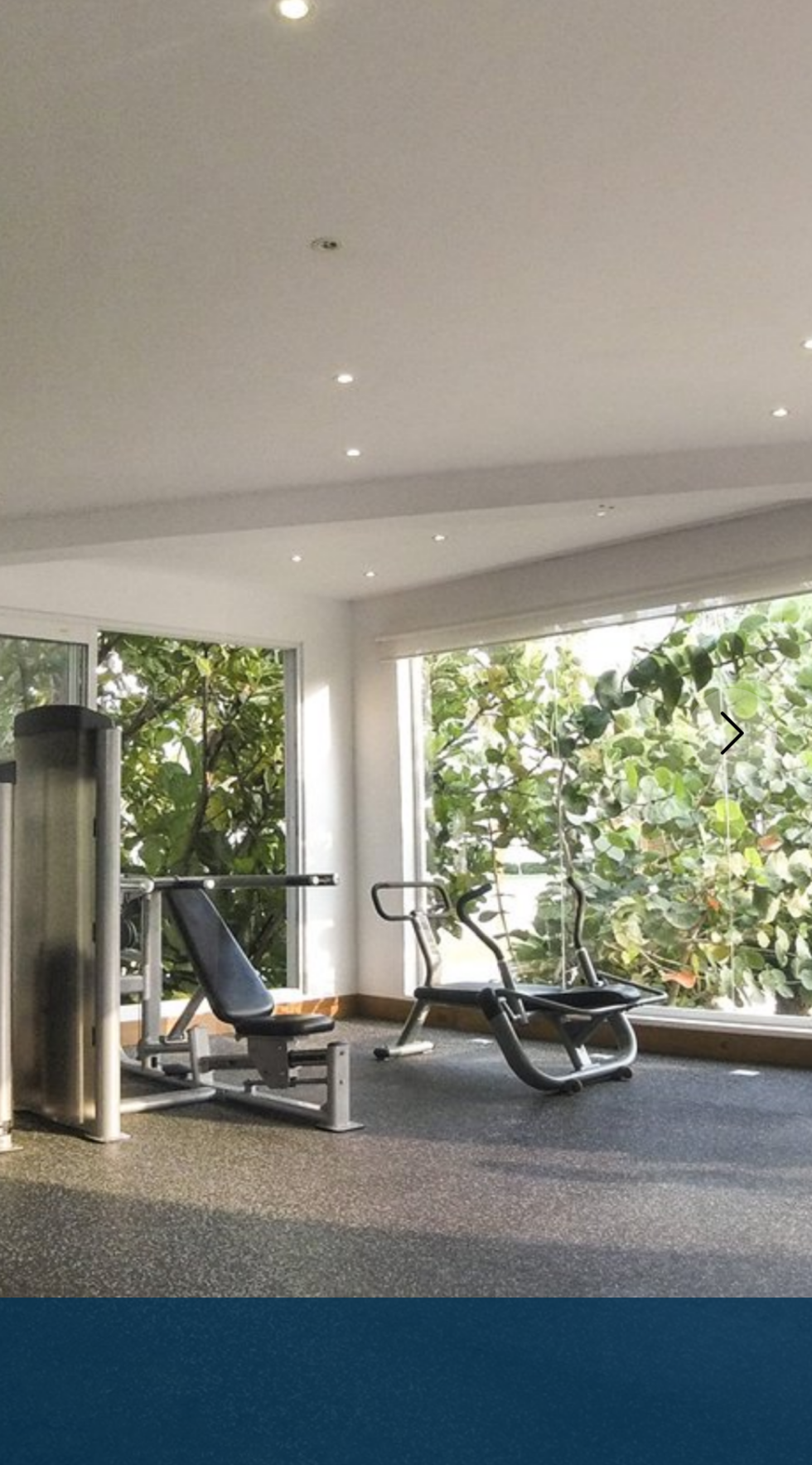
click at [789, 435] on button "Next image" at bounding box center [775, 444] width 42 height 42
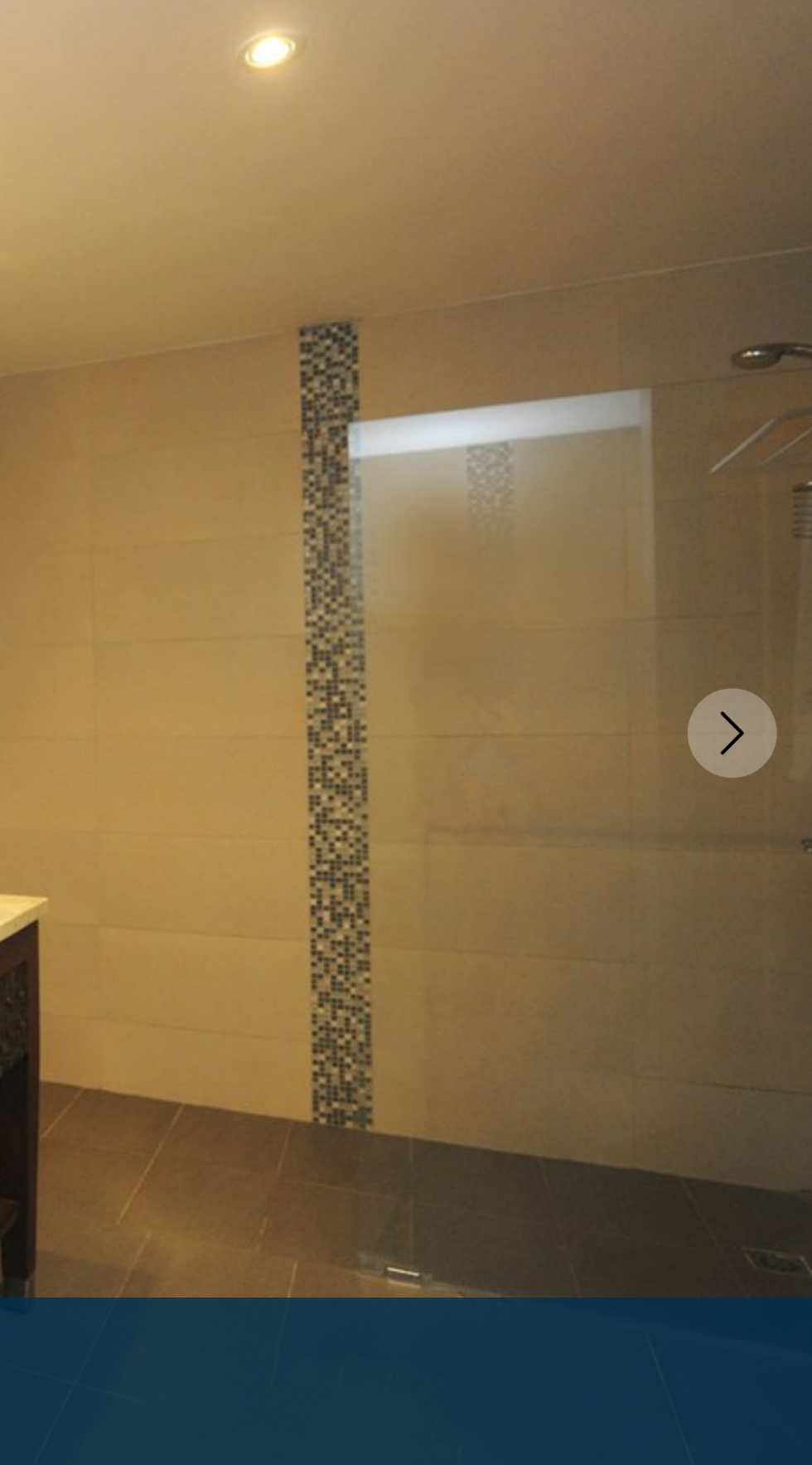
click at [795, 433] on img "Main content" at bounding box center [406, 444] width 812 height 788
click at [785, 445] on button "Next image" at bounding box center [775, 444] width 42 height 42
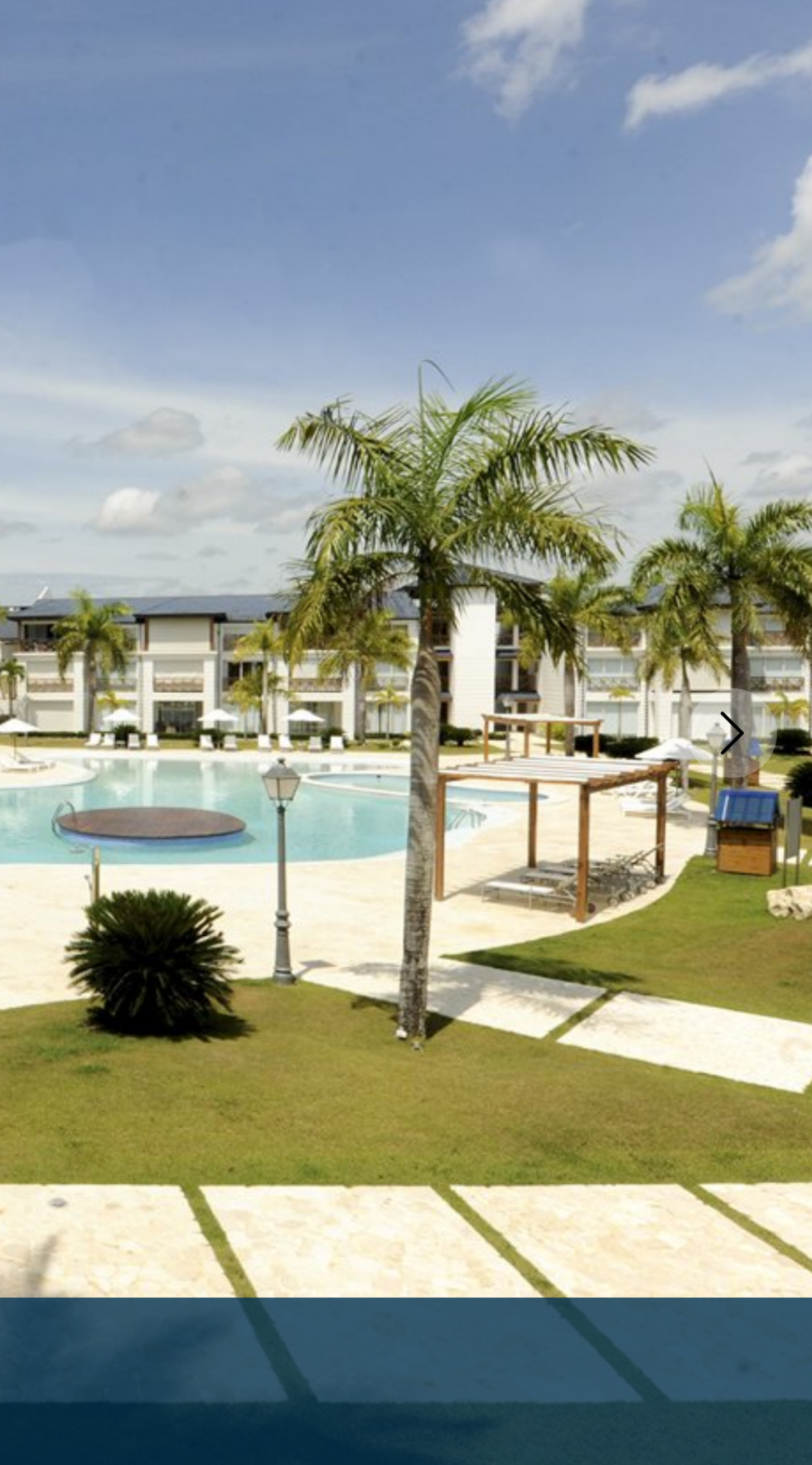
click at [787, 436] on button "Next image" at bounding box center [775, 444] width 42 height 42
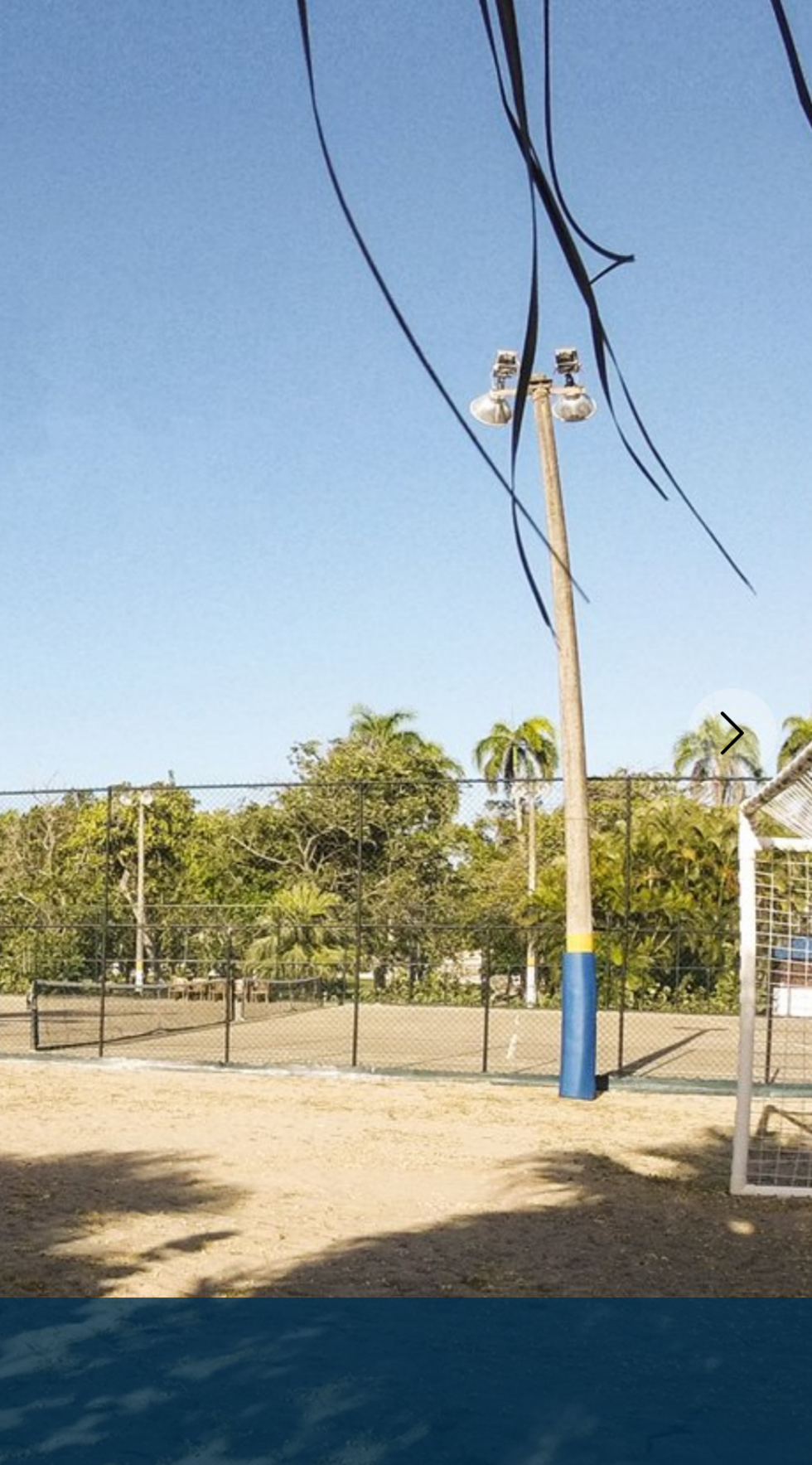
click at [786, 436] on button "Next image" at bounding box center [775, 444] width 42 height 42
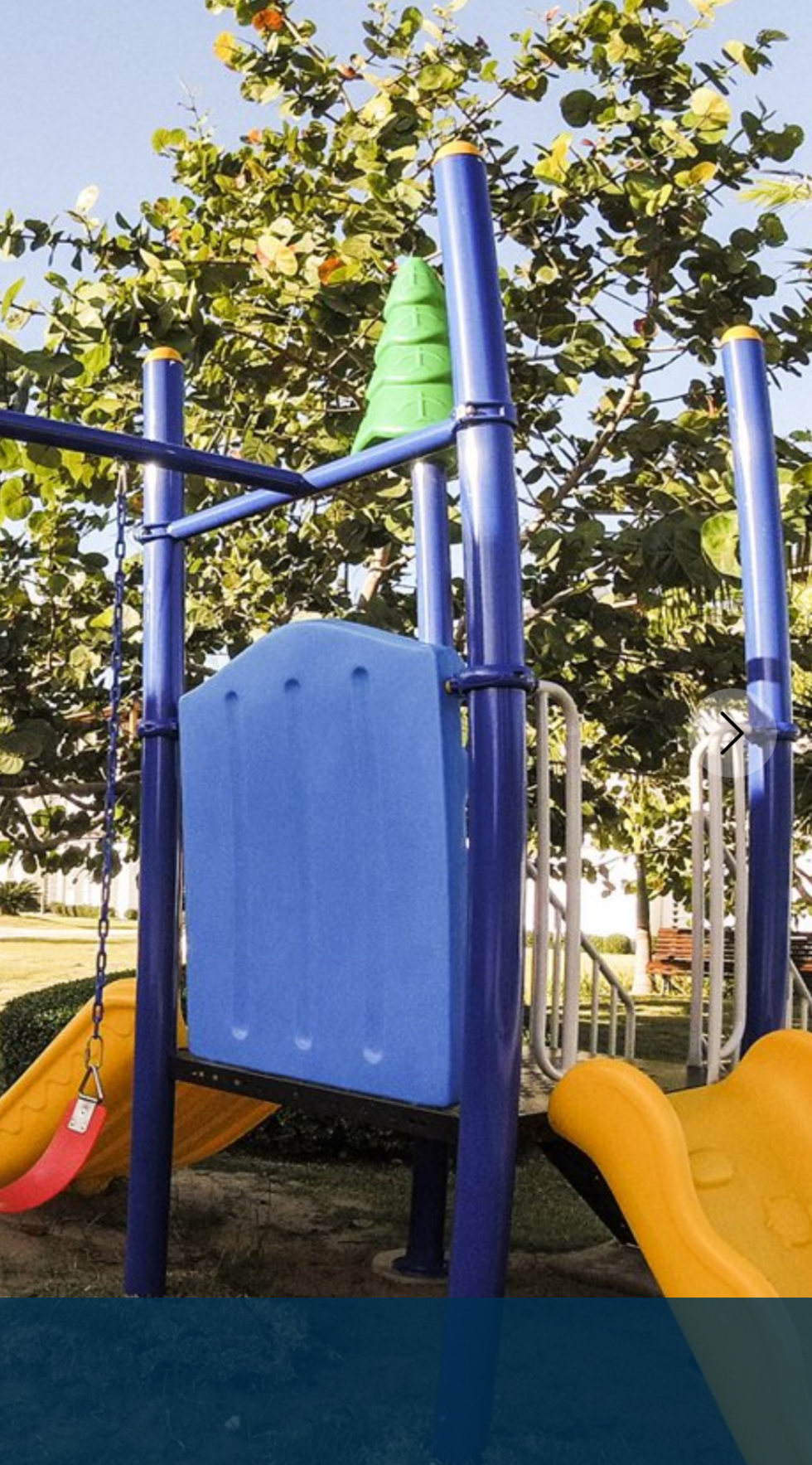
click at [782, 437] on icon "Next image" at bounding box center [775, 443] width 20 height 20
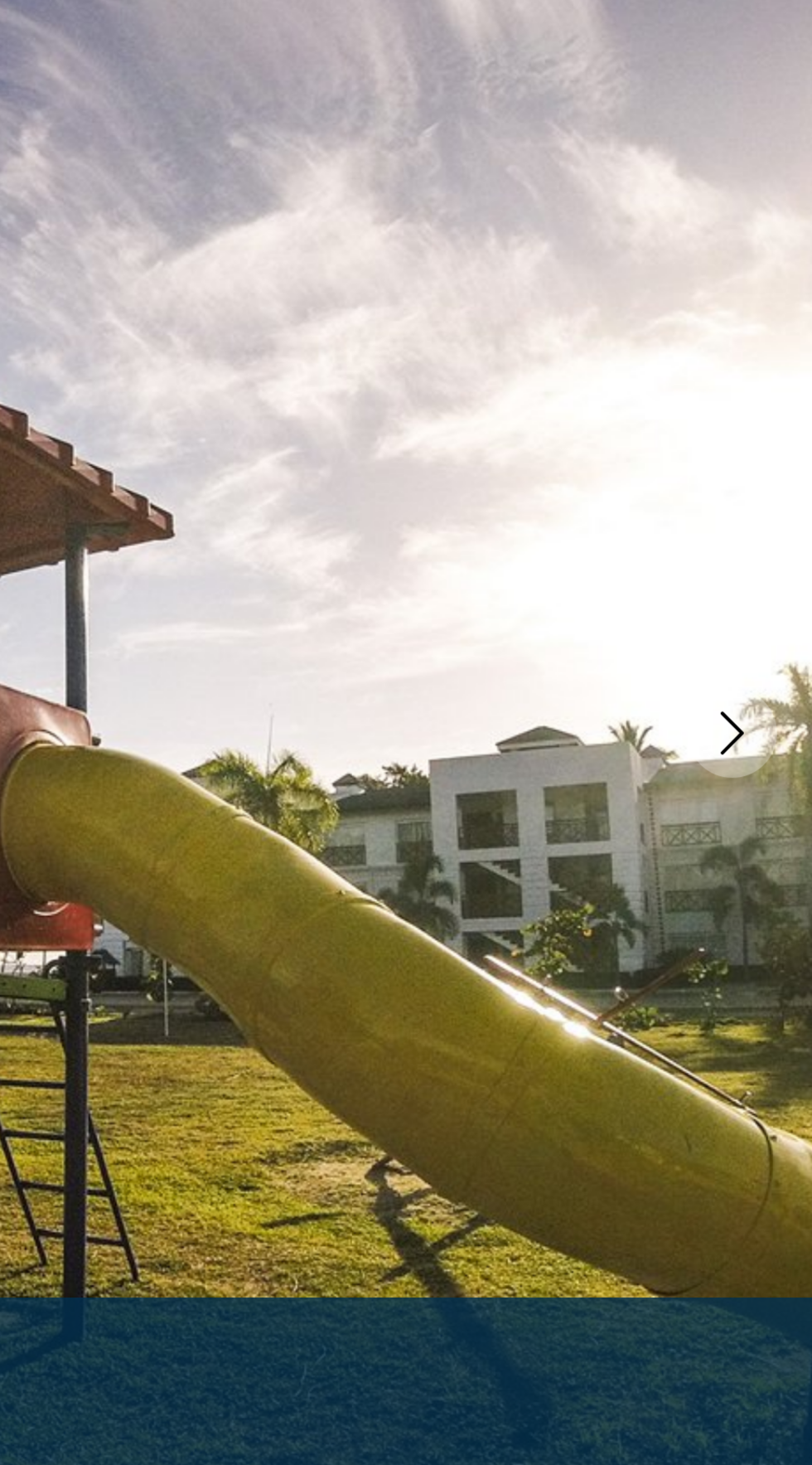
click at [788, 432] on button "Next image" at bounding box center [775, 444] width 42 height 42
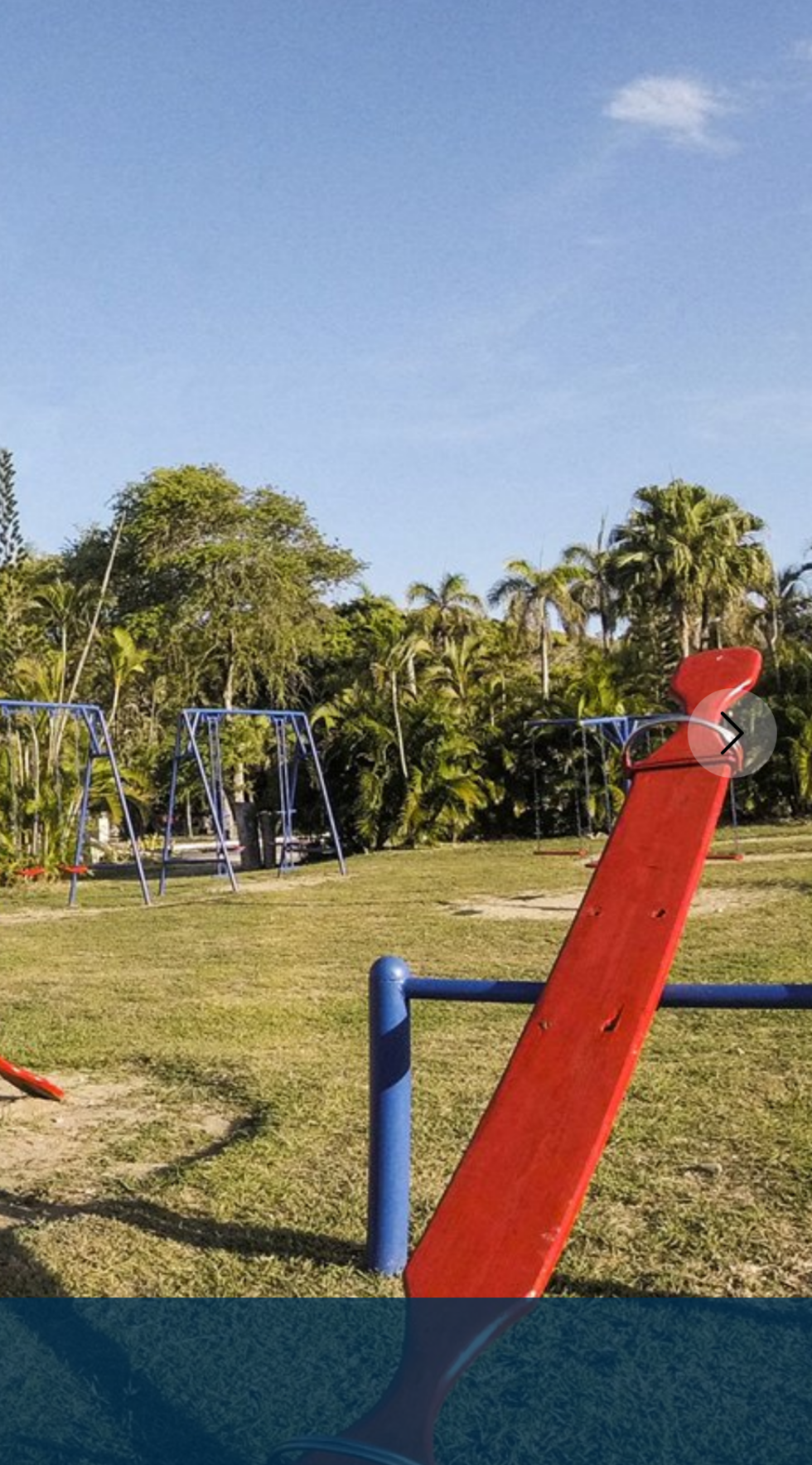
click at [789, 436] on button "Next image" at bounding box center [775, 444] width 42 height 42
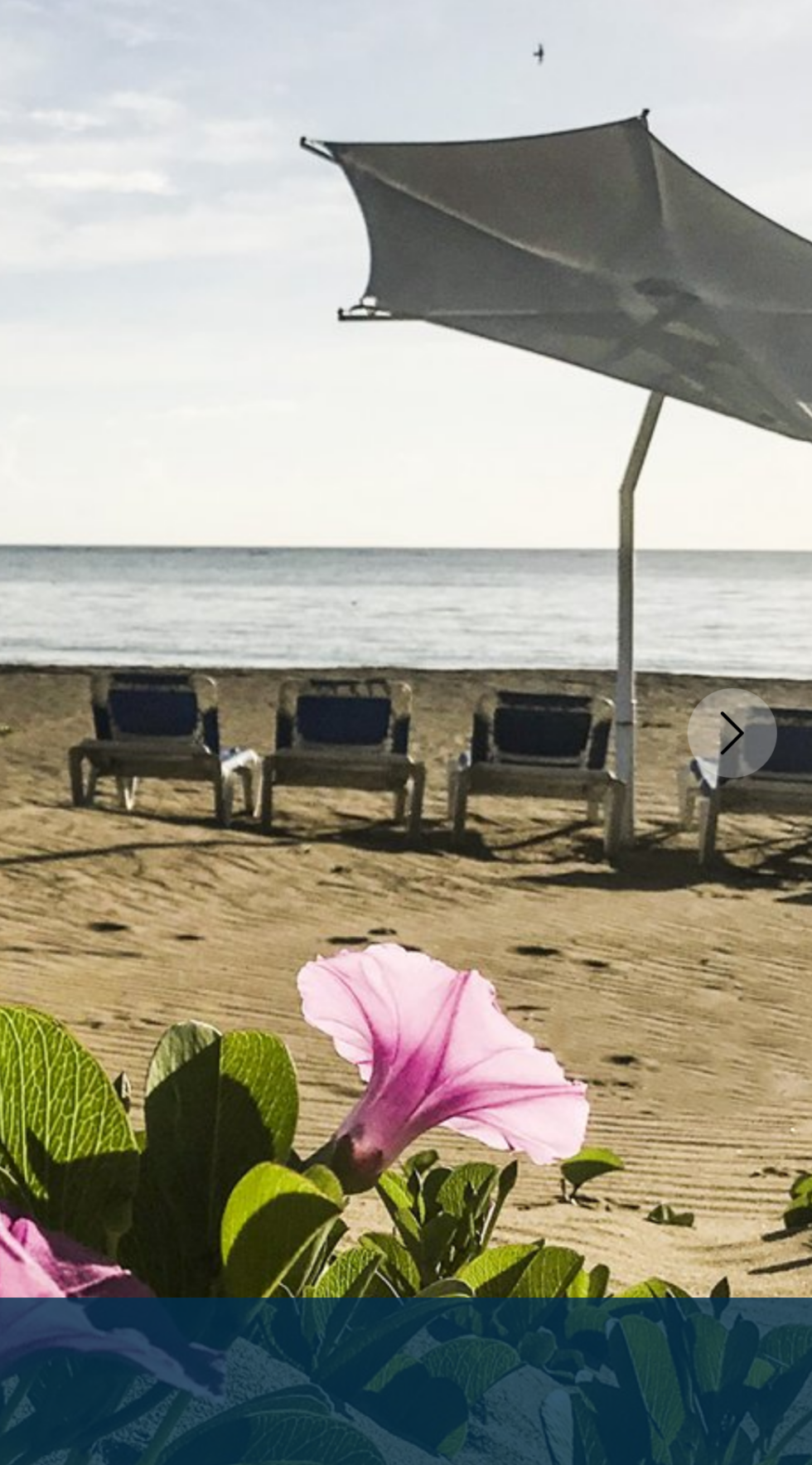
click at [787, 440] on button "Next image" at bounding box center [775, 444] width 42 height 42
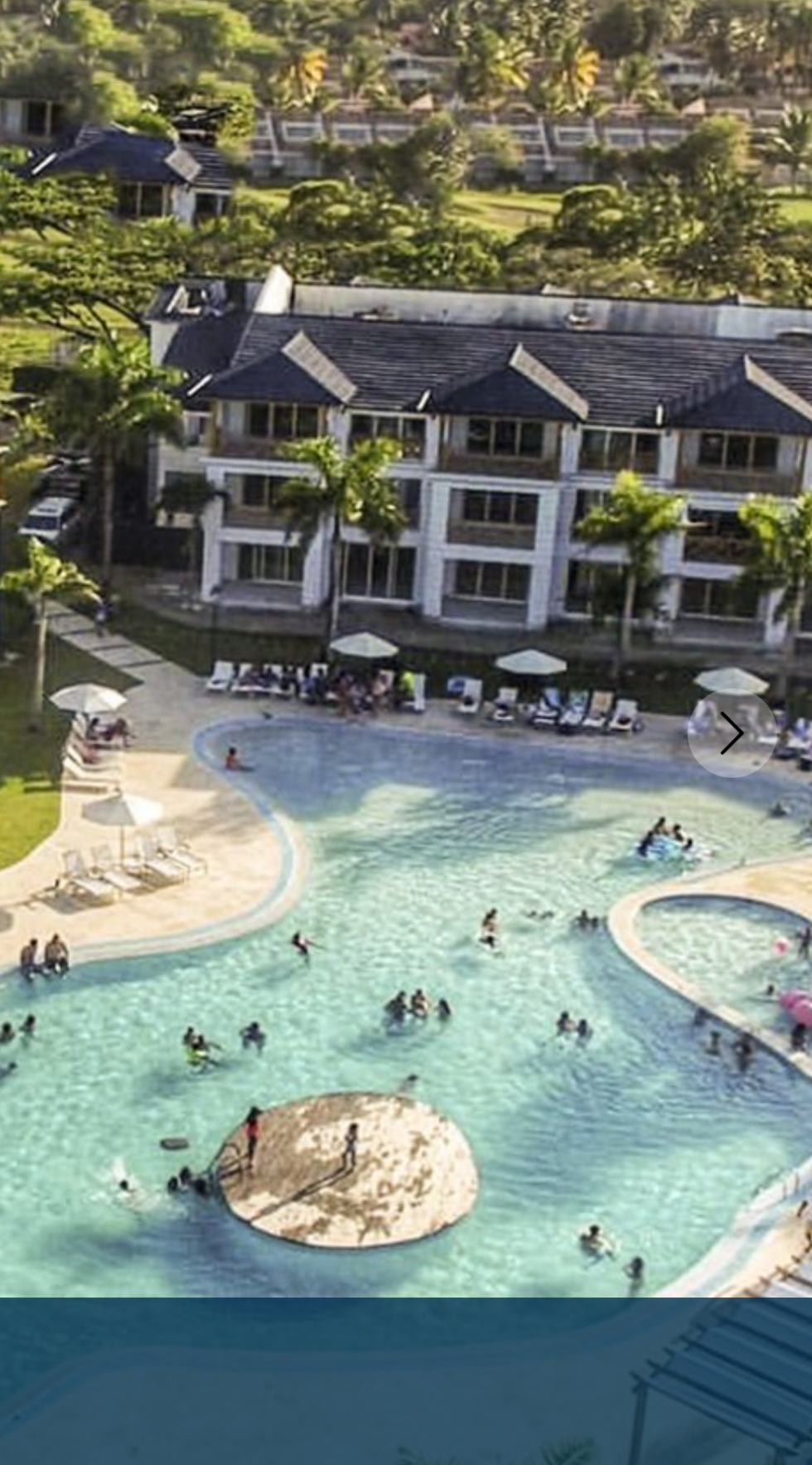
click at [788, 444] on button "Next image" at bounding box center [775, 444] width 42 height 42
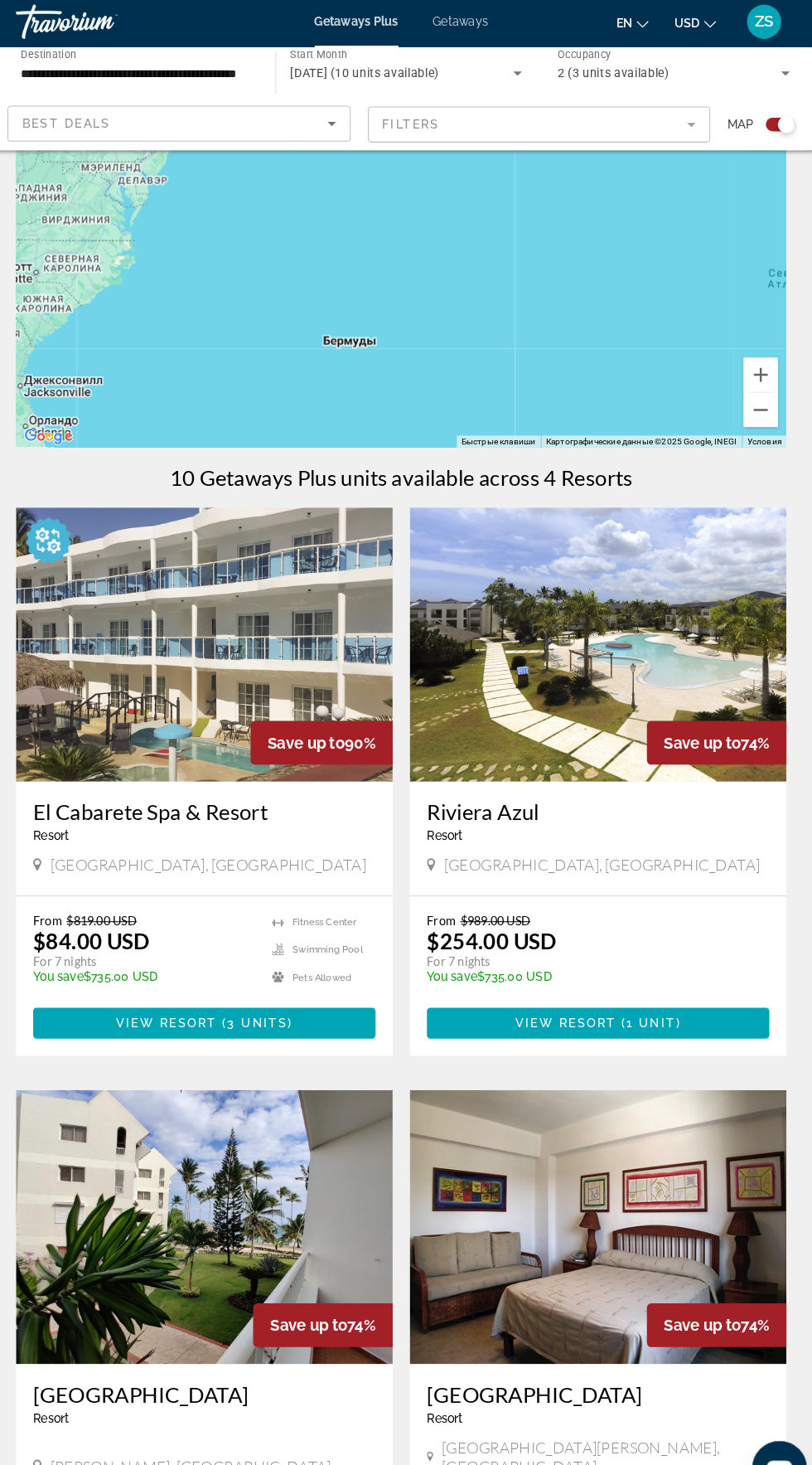
scroll to position [59, 0]
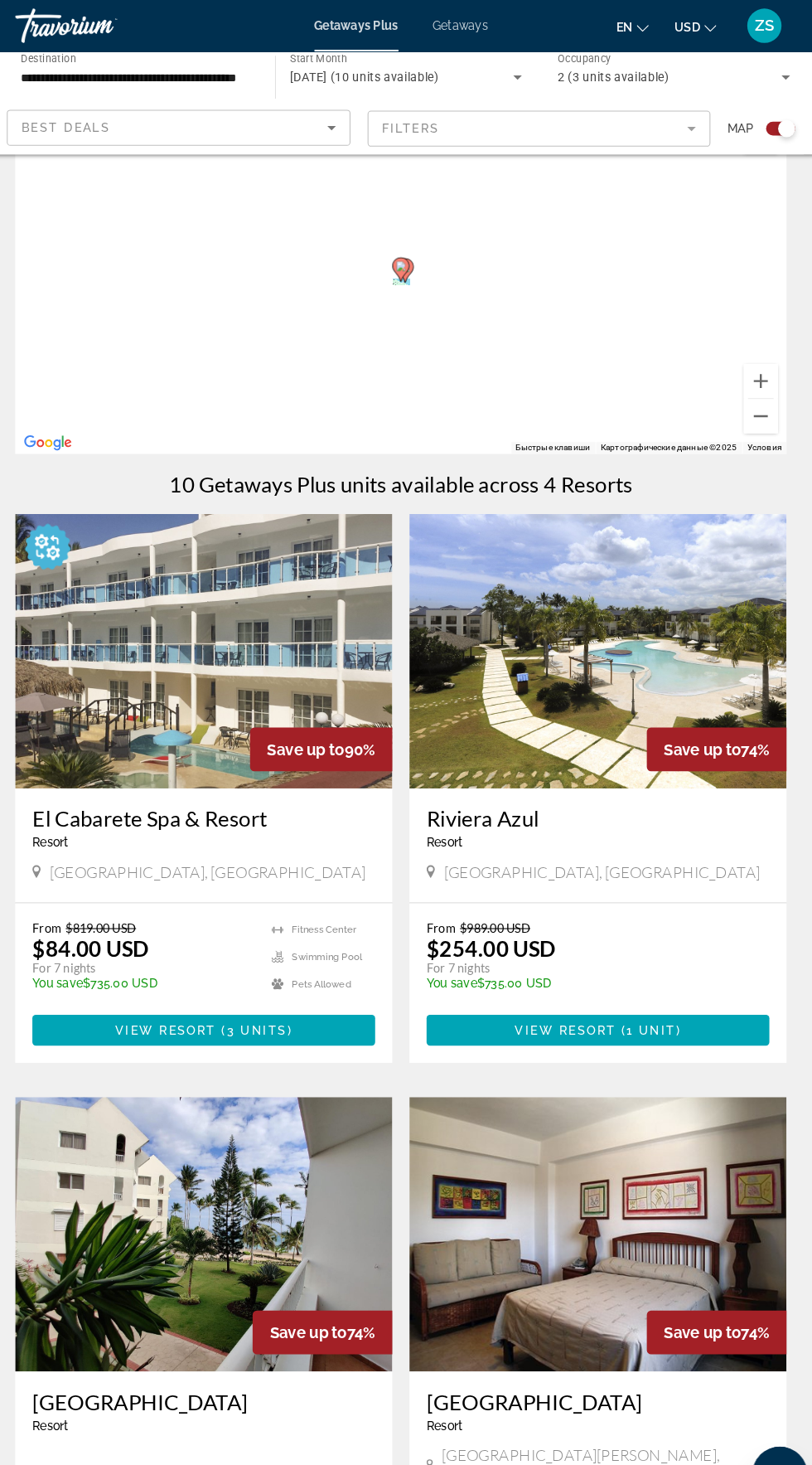
click at [309, 315] on div "Чтобы активировать перетаскивание с помощью клавиатуры, нажмите Alt + Ввод. Пос…" at bounding box center [406, 273] width 746 height 331
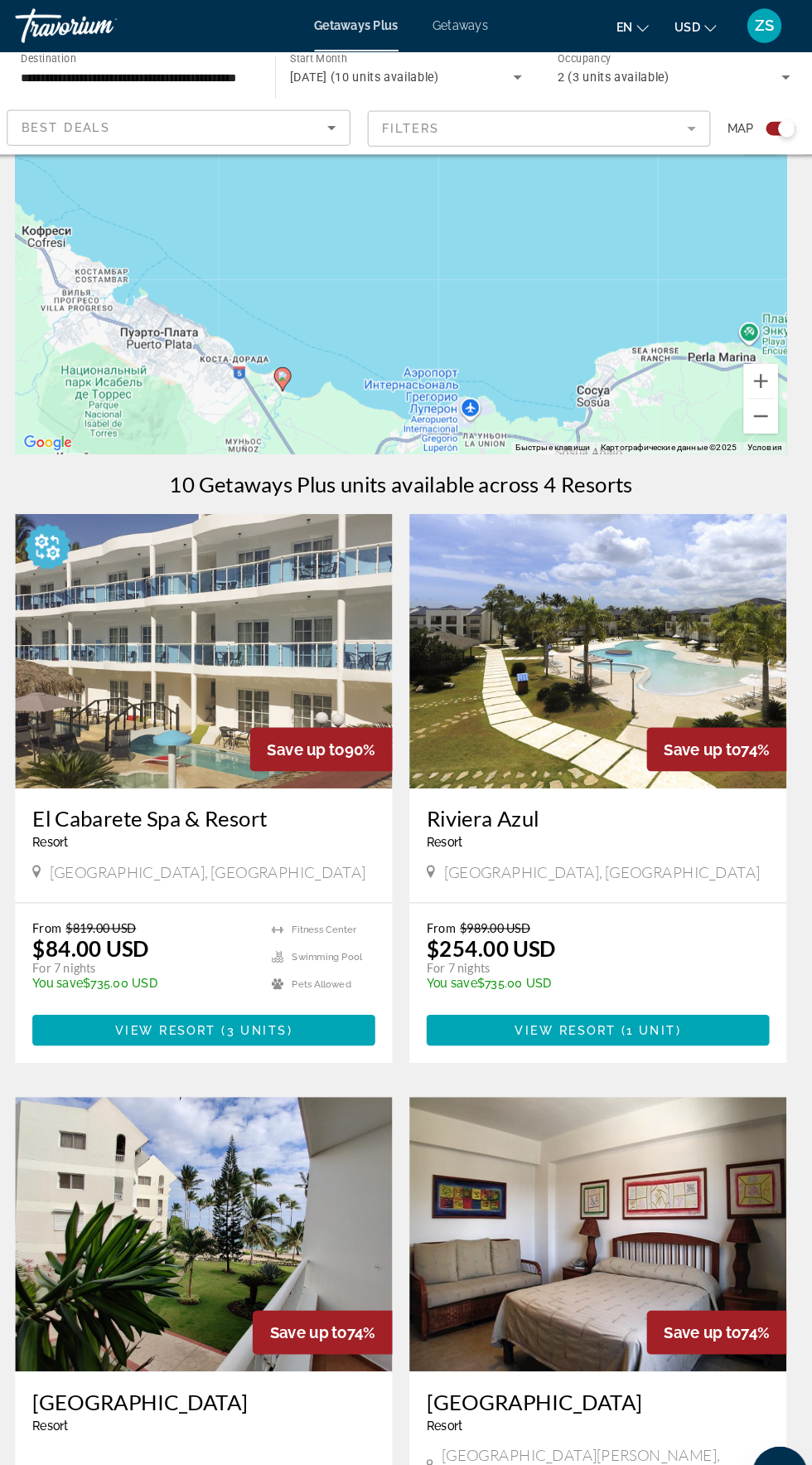
type input "**********"
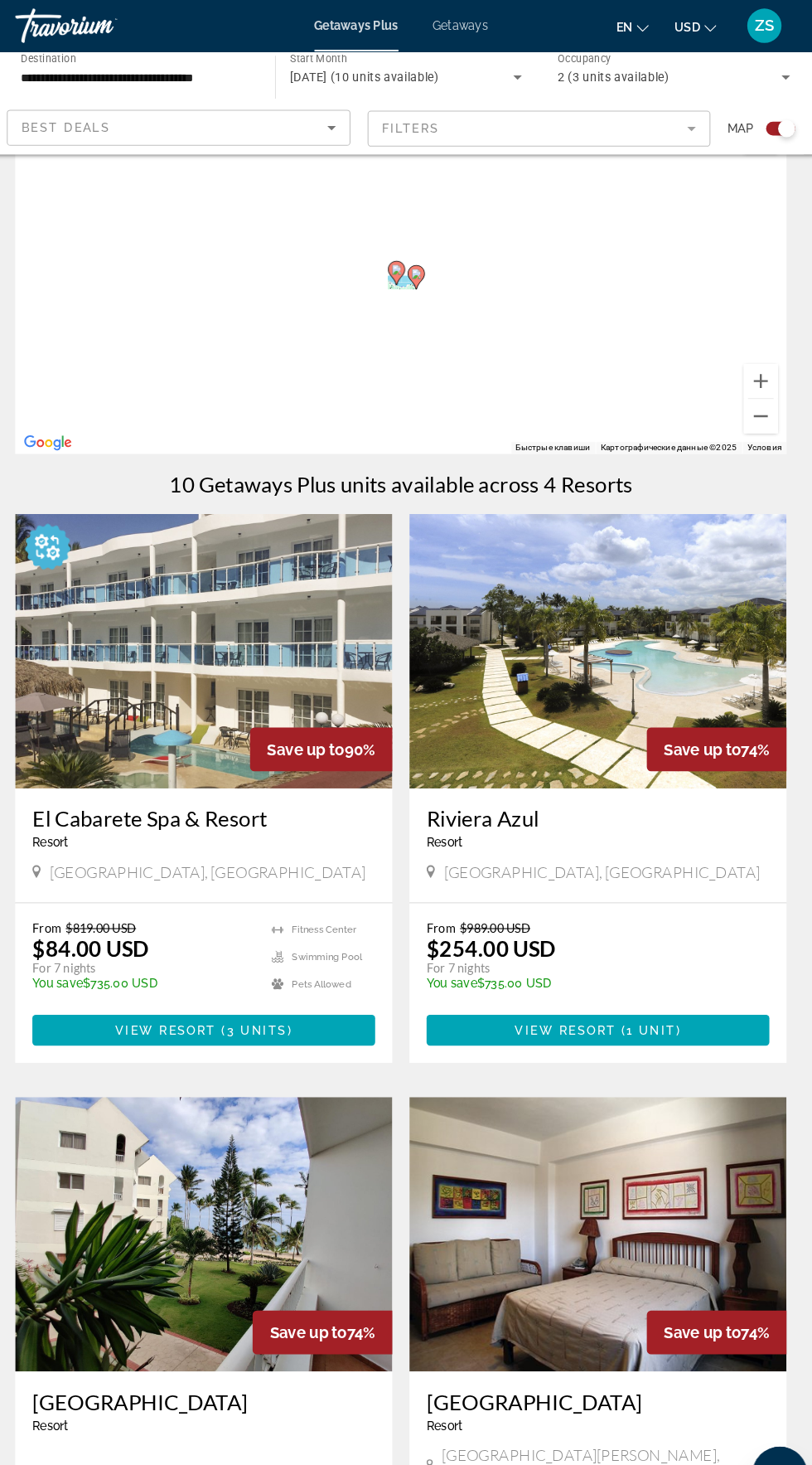
click at [290, 362] on div "Чтобы активировать перетаскивание с помощью клавиатуры, нажмите Alt + Ввод. Пос…" at bounding box center [406, 273] width 746 height 331
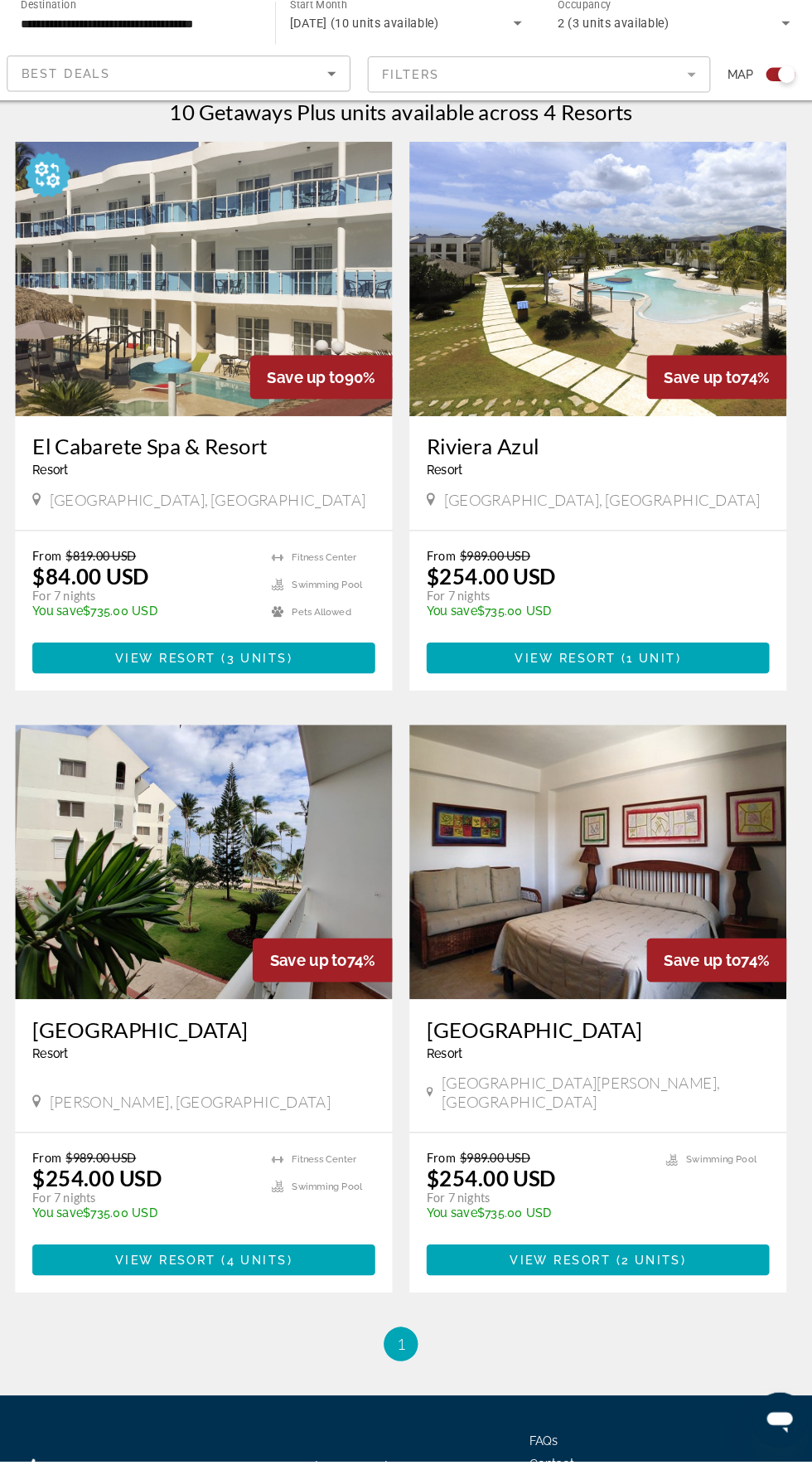
scroll to position [367, 0]
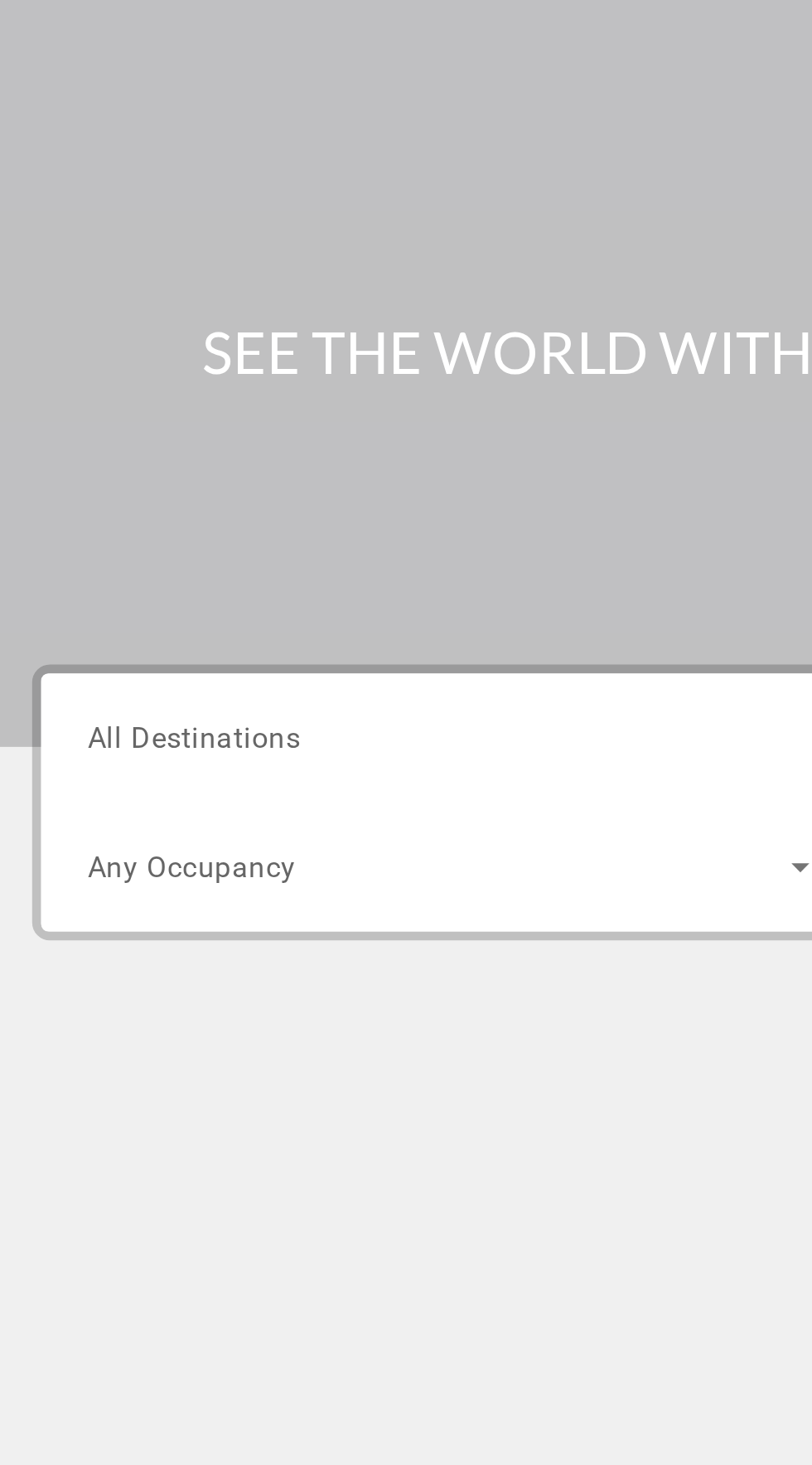
click at [146, 390] on span "All Destinations" at bounding box center [108, 393] width 98 height 16
click at [146, 390] on input "Destination All Destinations" at bounding box center [226, 394] width 334 height 20
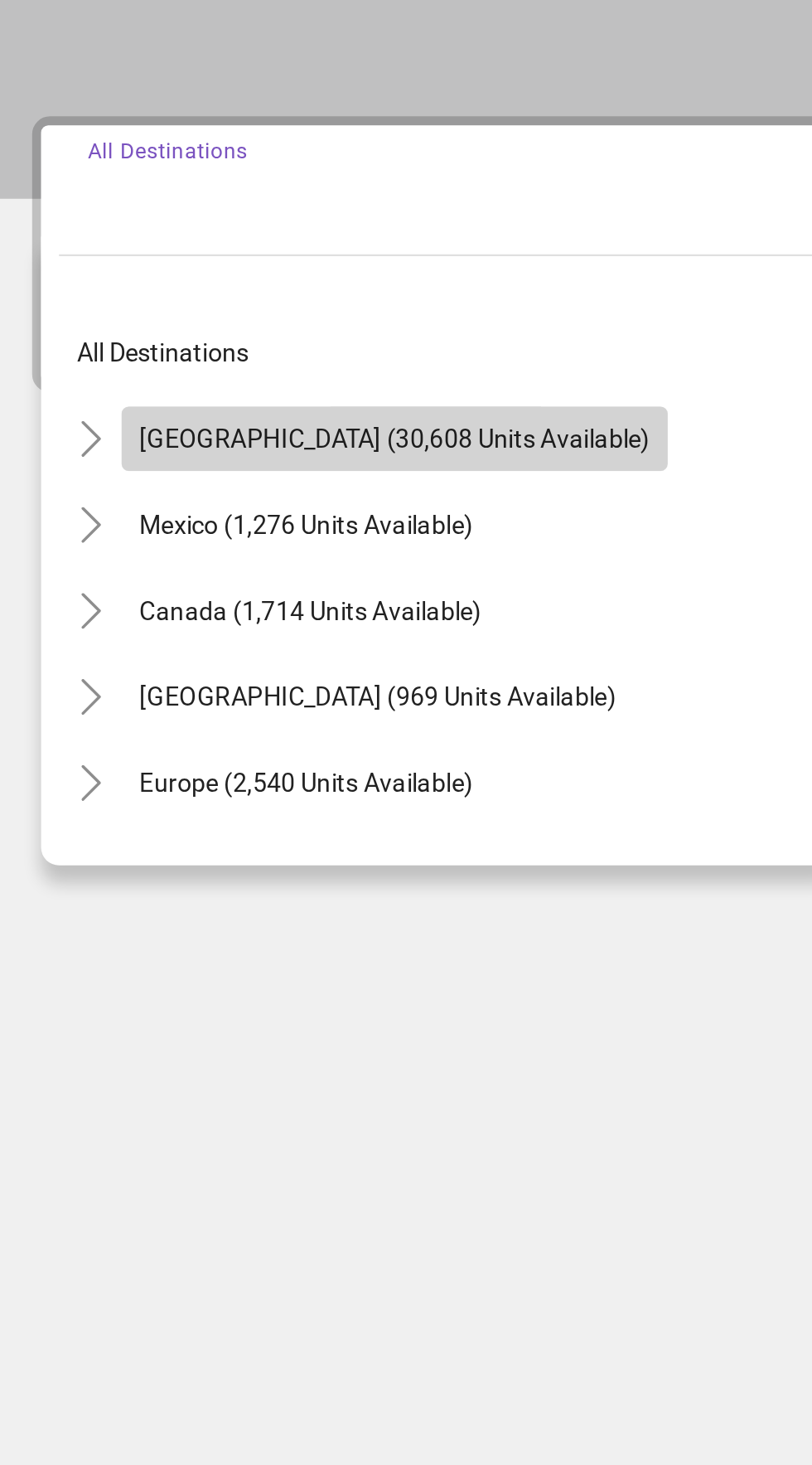
click at [239, 510] on span "[GEOGRAPHIC_DATA] (30,608 units available)" at bounding box center [200, 508] width 236 height 13
type input "**********"
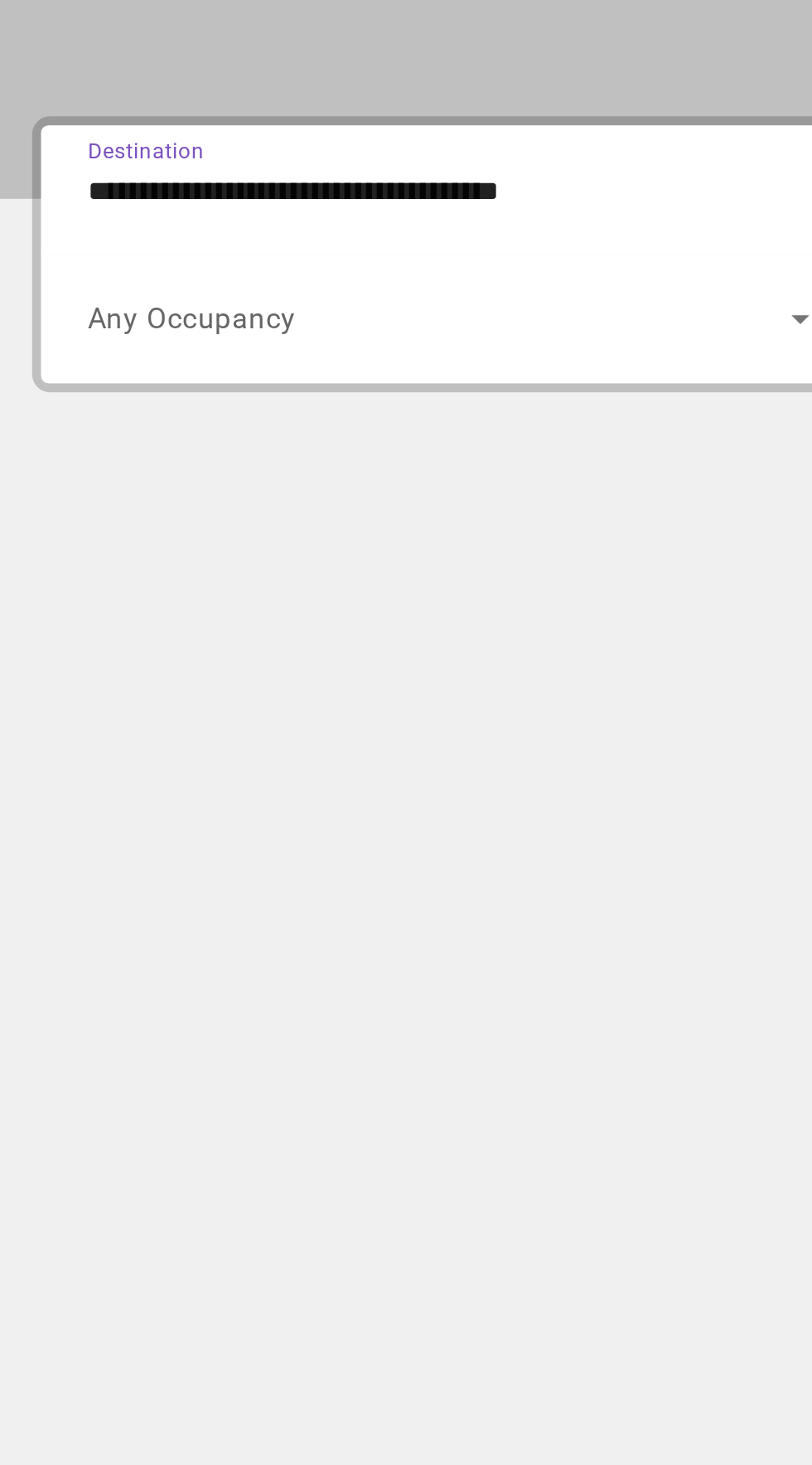
click at [139, 446] on span "Any Occupancy" at bounding box center [107, 454] width 97 height 16
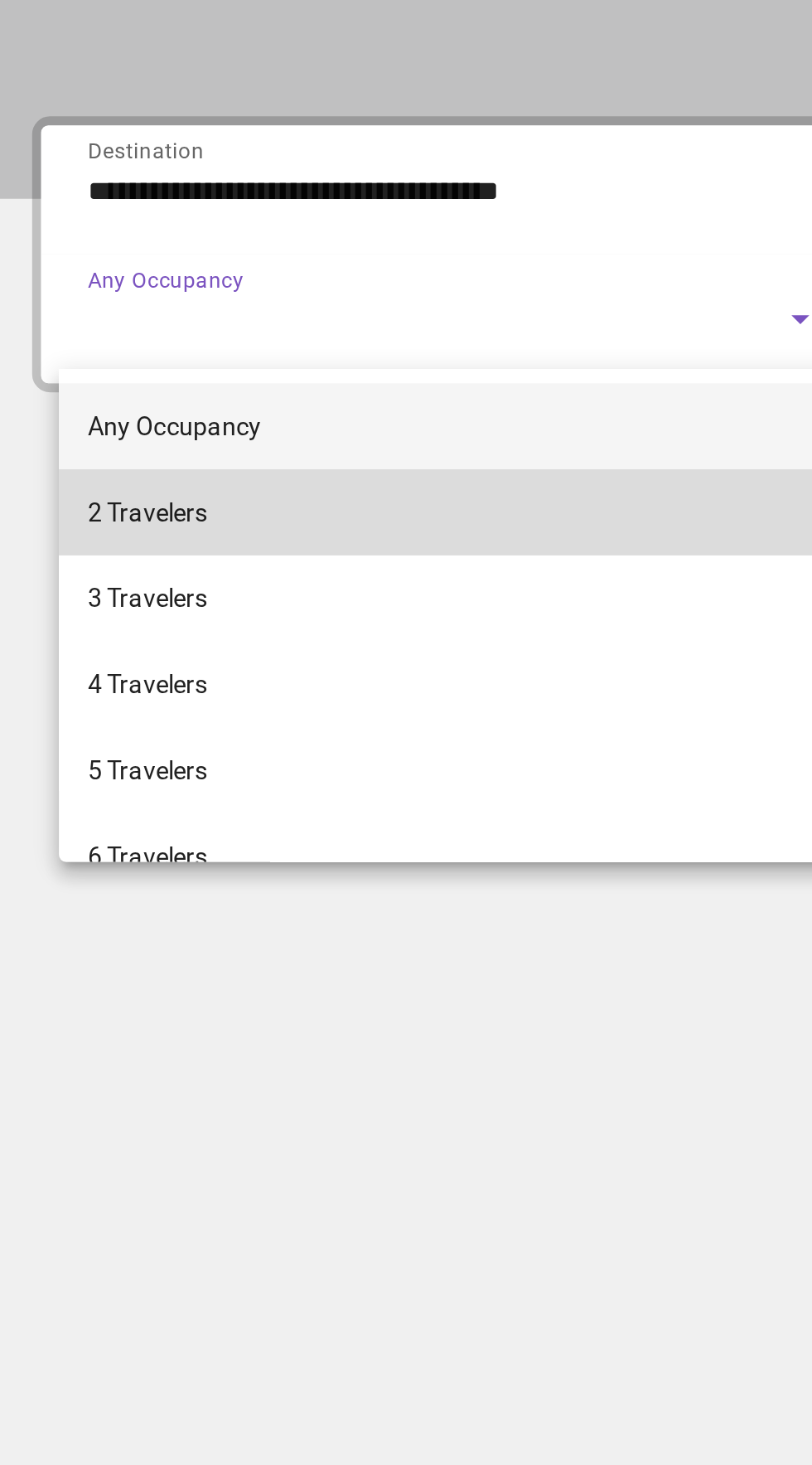
click at [101, 533] on span "2 Travelers" at bounding box center [87, 543] width 56 height 20
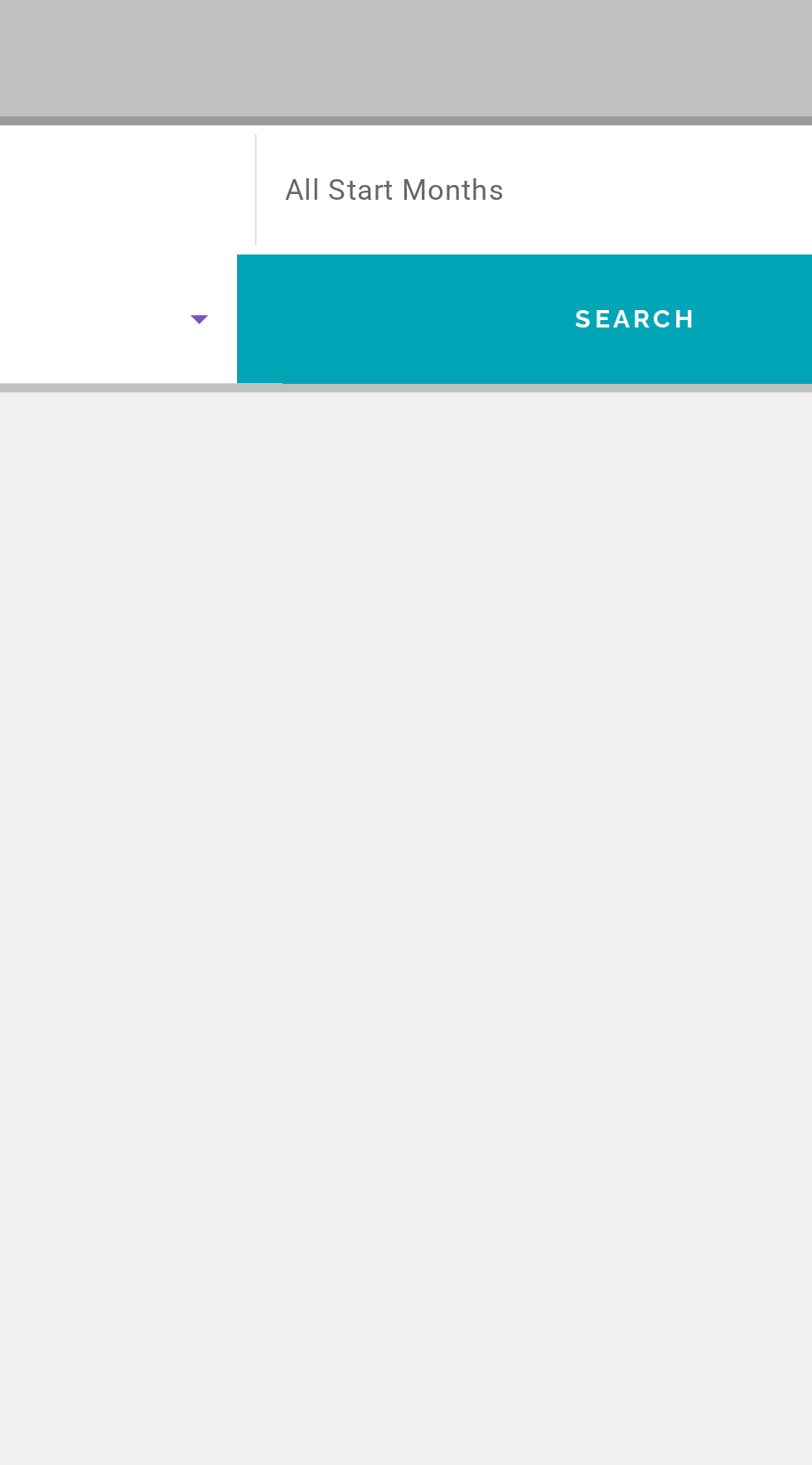
click at [505, 384] on span "Search widget" at bounding box center [591, 393] width 325 height 20
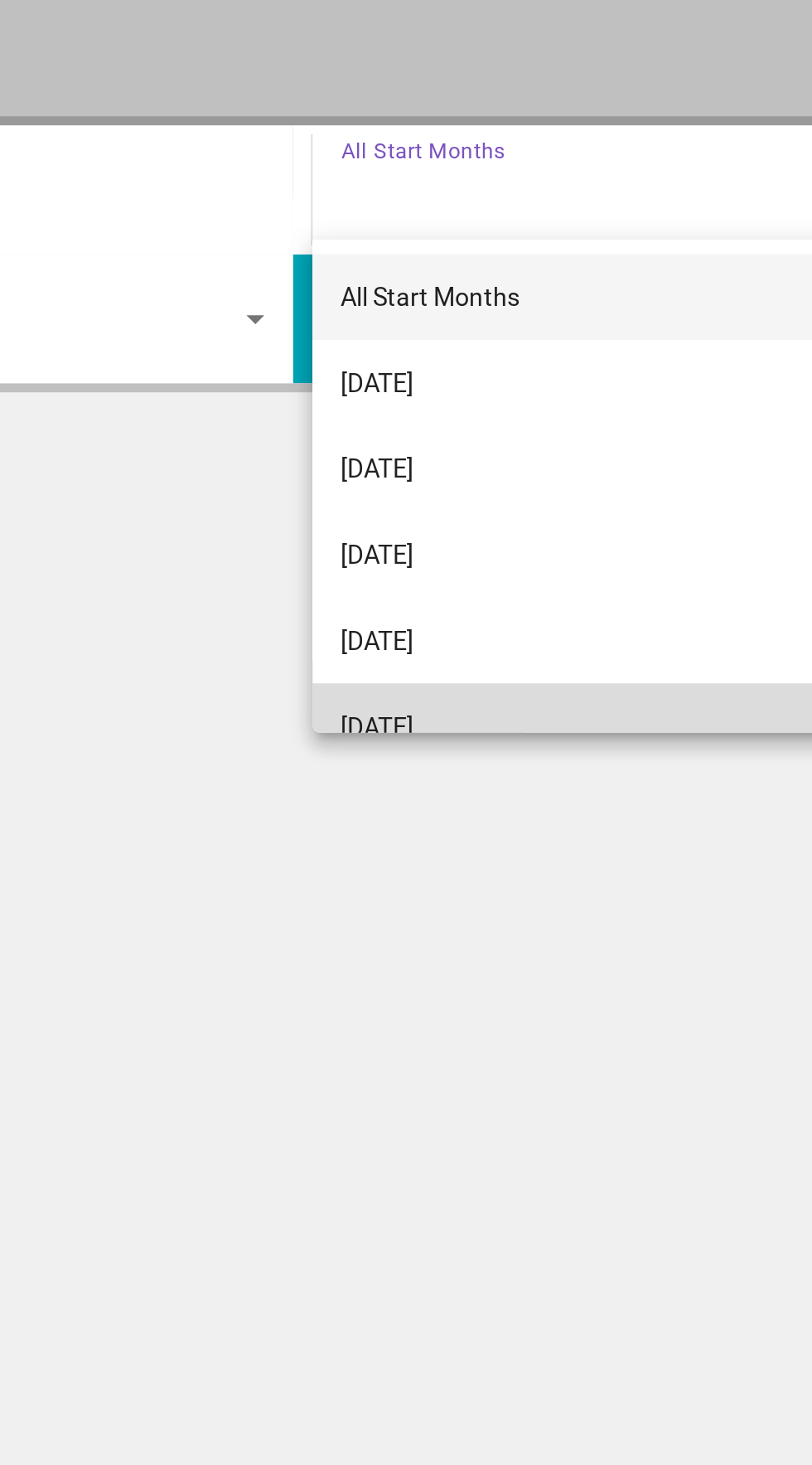
click at [463, 635] on span "[DATE]" at bounding box center [445, 642] width 34 height 20
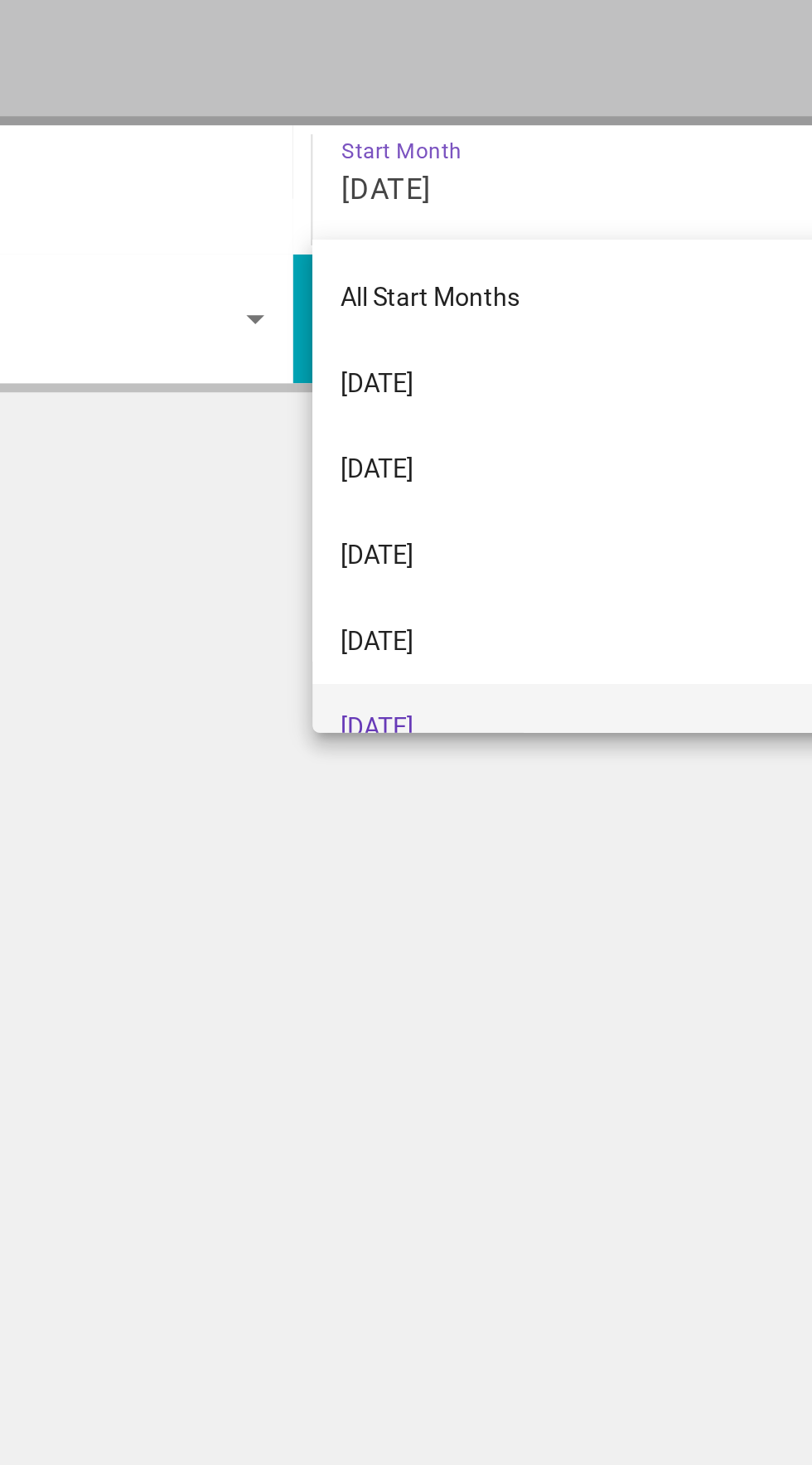
scroll to position [17, 0]
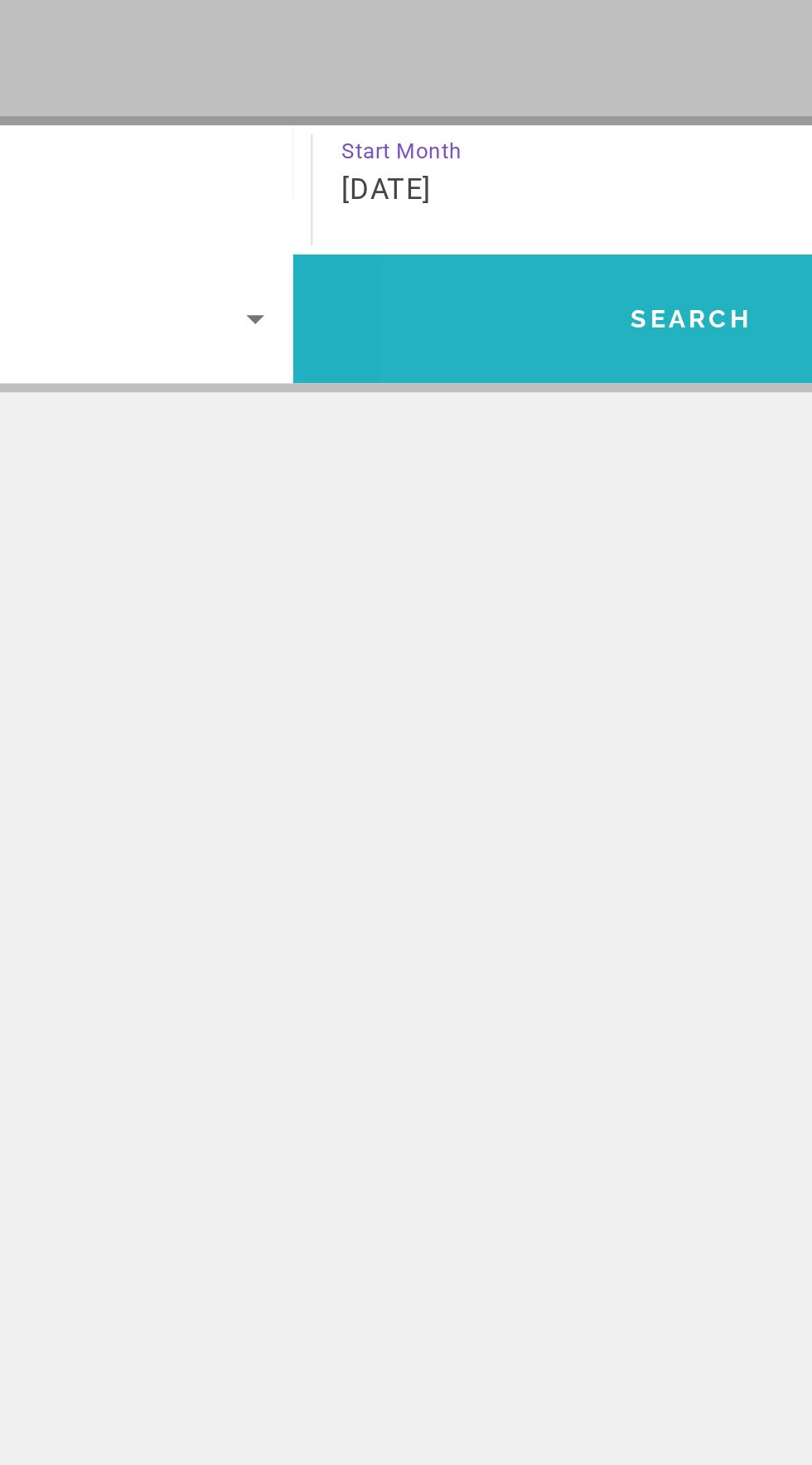
click at [563, 447] on span "Search" at bounding box center [591, 453] width 57 height 13
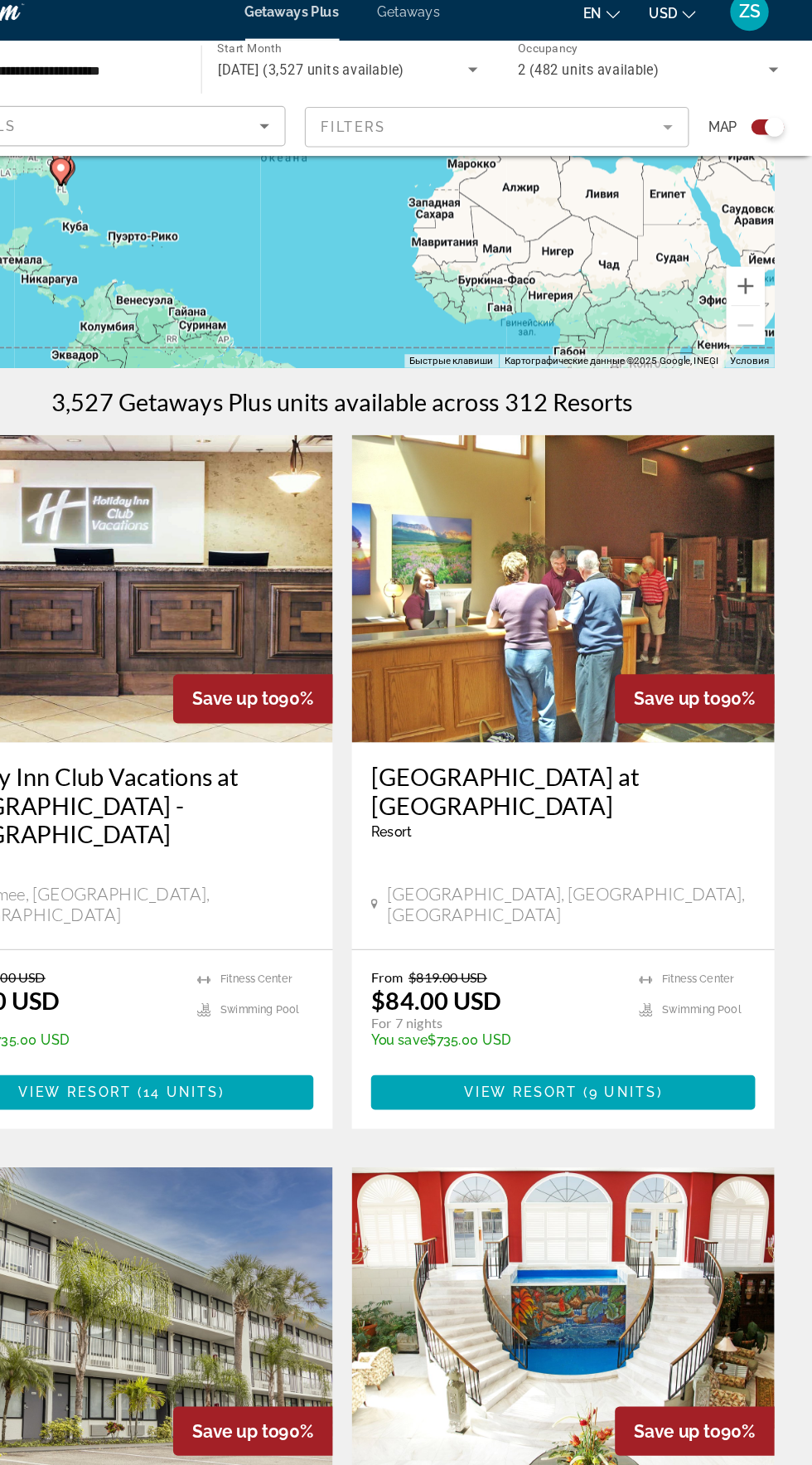
scroll to position [166, 0]
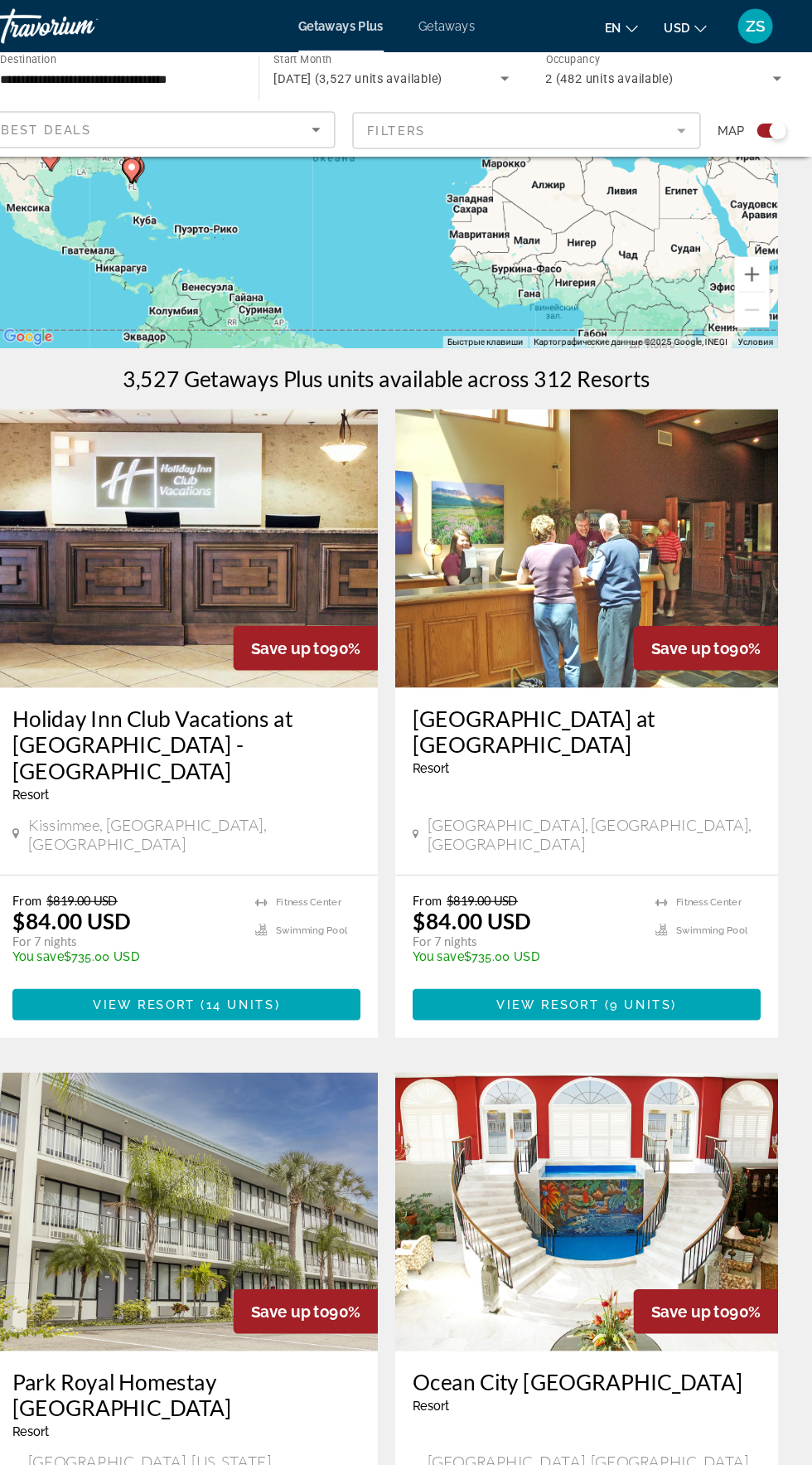
click at [703, 125] on mat-form-field "Filters" at bounding box center [539, 125] width 332 height 35
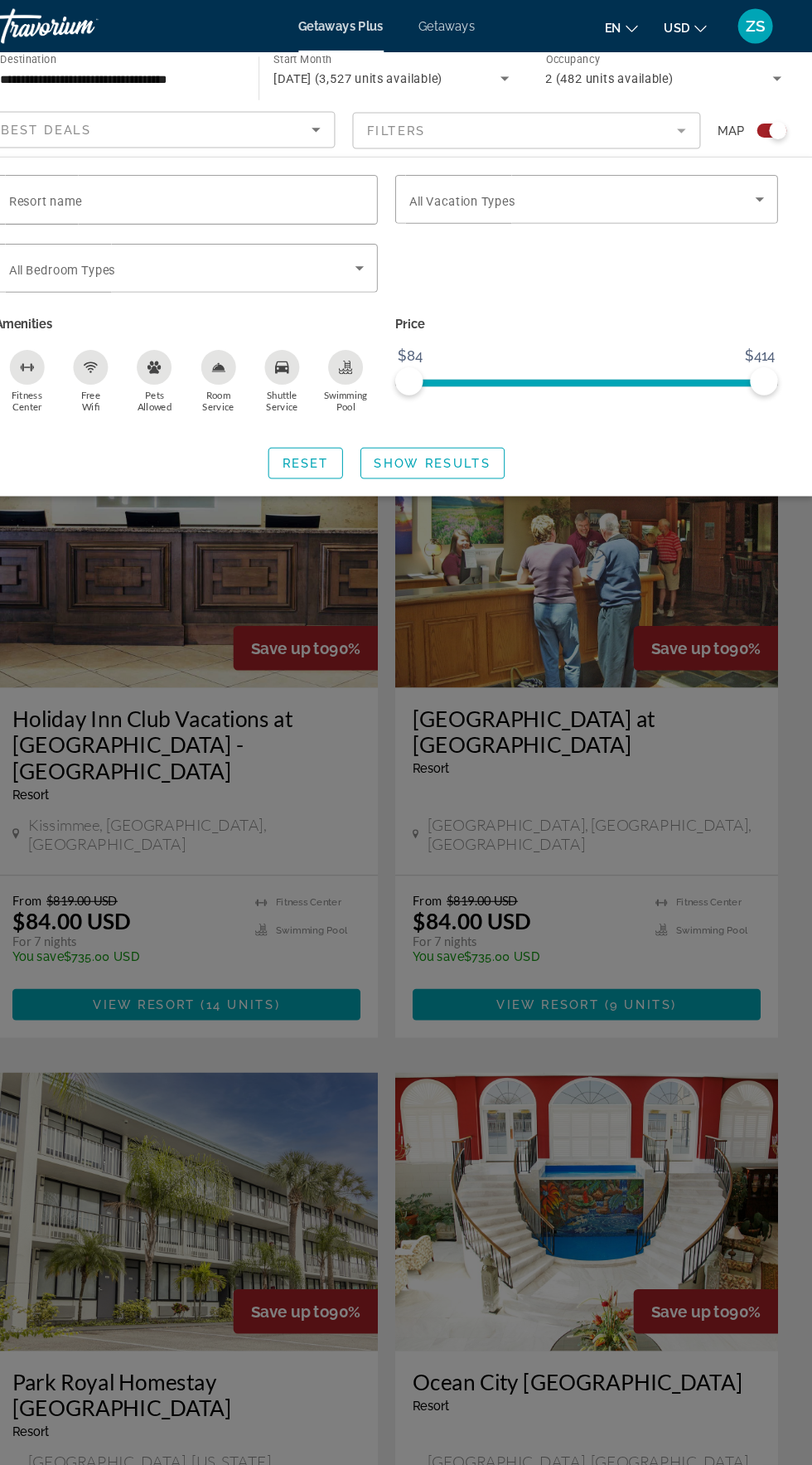
click at [750, 125] on div "Search widget" at bounding box center [767, 124] width 41 height 13
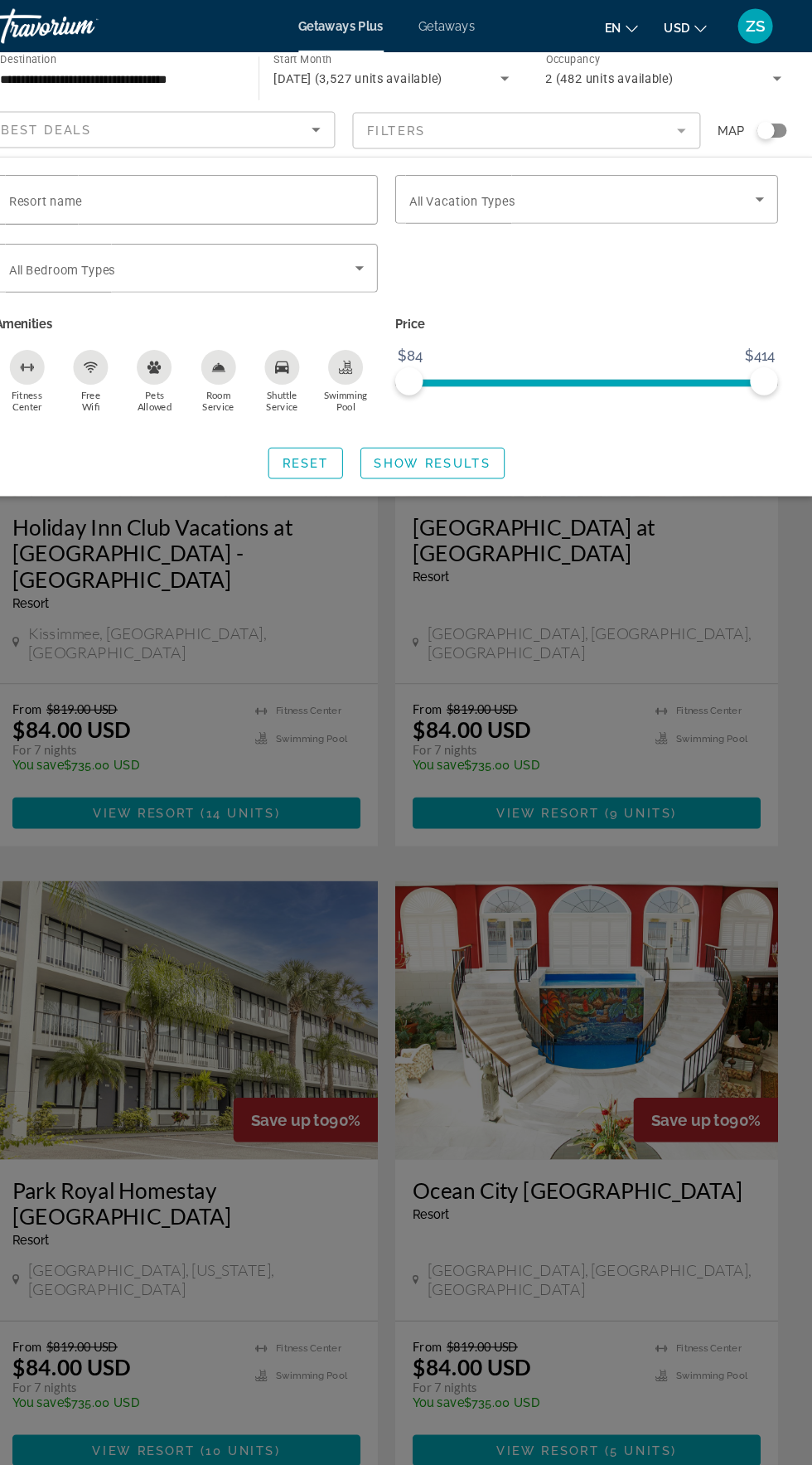
click at [767, 130] on div "Search widget" at bounding box center [767, 124] width 17 height 17
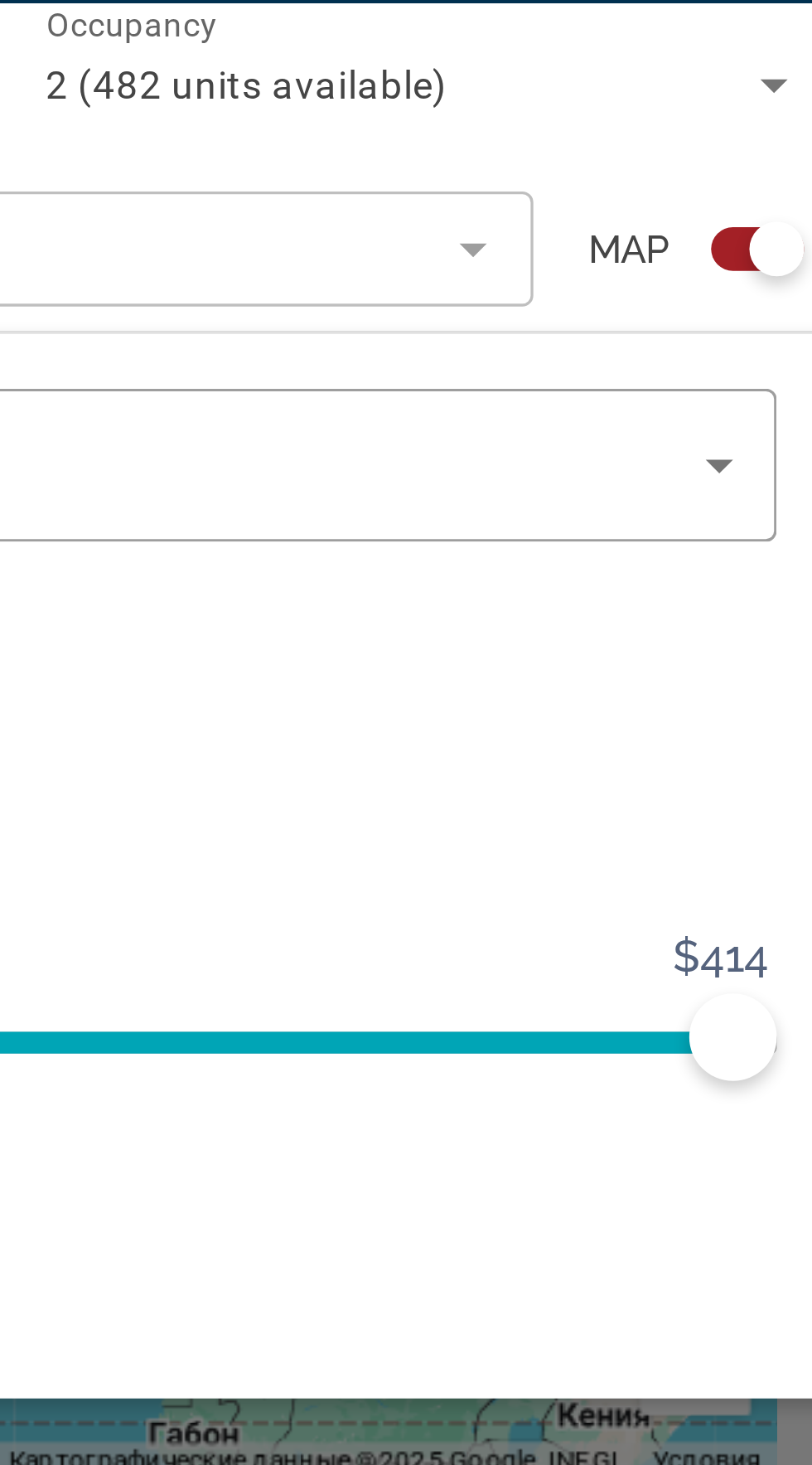
click at [736, 123] on span "Map" at bounding box center [734, 124] width 25 height 24
click at [729, 125] on span "Map" at bounding box center [734, 124] width 25 height 24
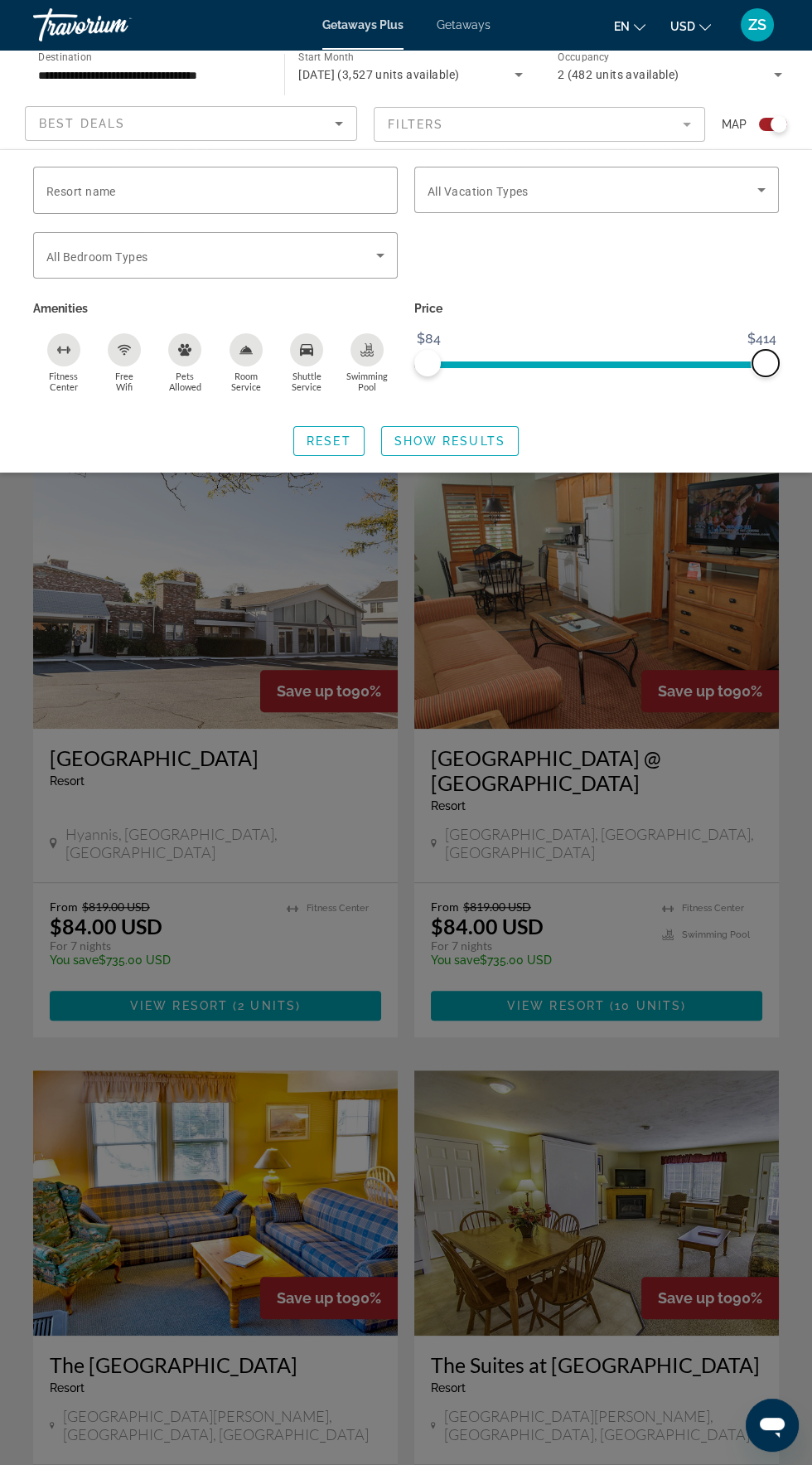
scroll to position [1376, 0]
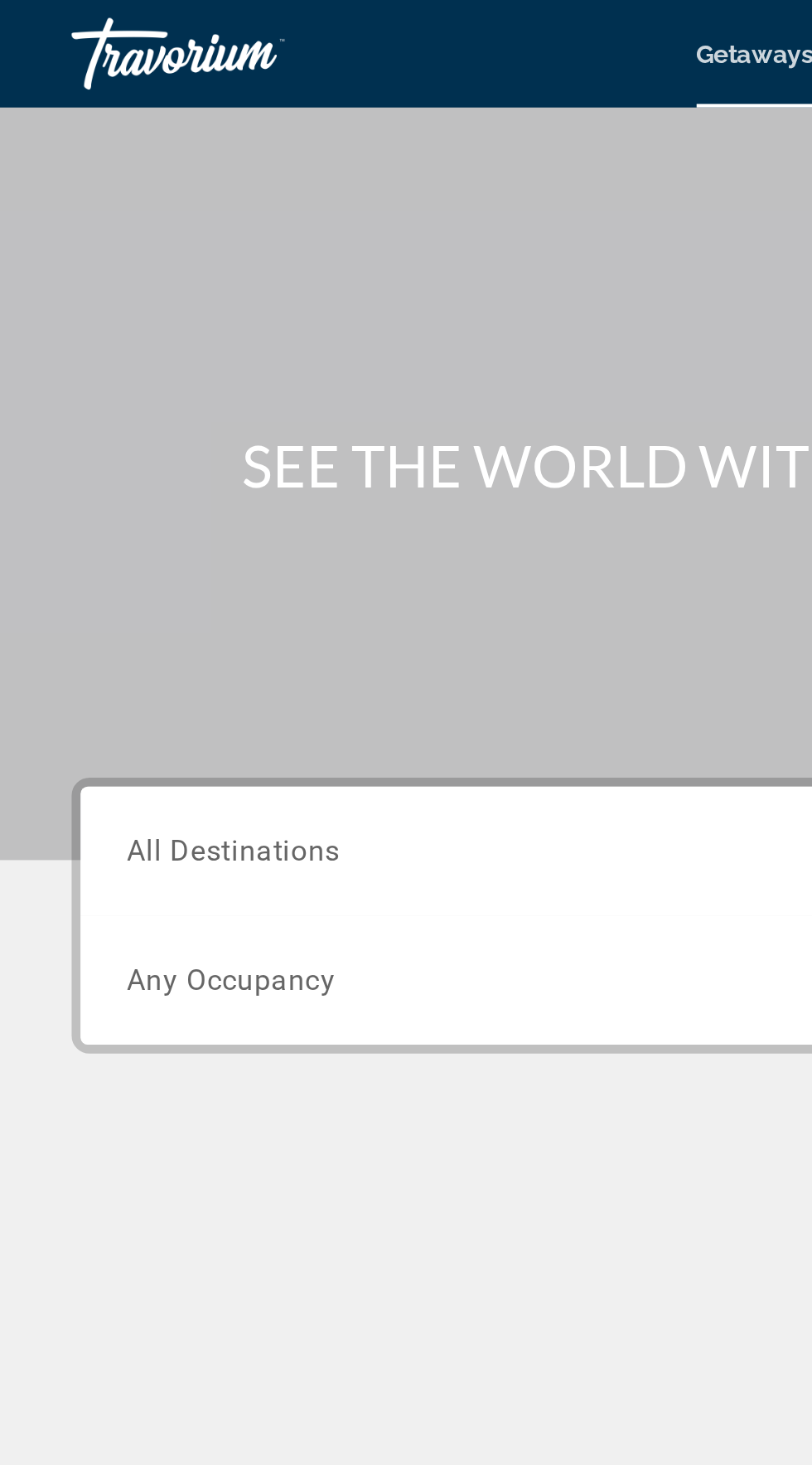
click at [179, 387] on input "Destination All Destinations" at bounding box center [226, 394] width 334 height 20
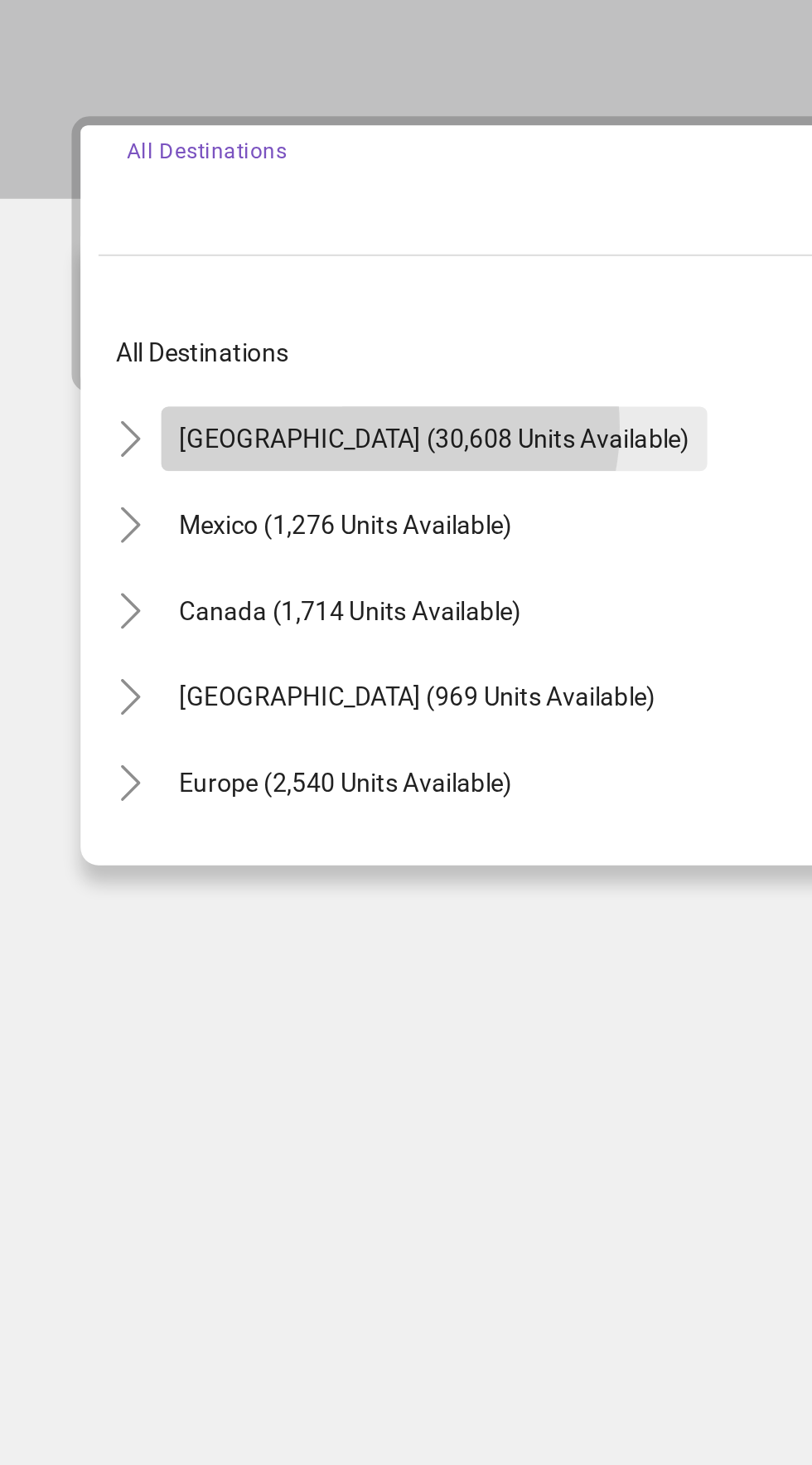
click at [173, 503] on span "[GEOGRAPHIC_DATA] (30,608 units available)" at bounding box center [200, 508] width 236 height 13
type input "**********"
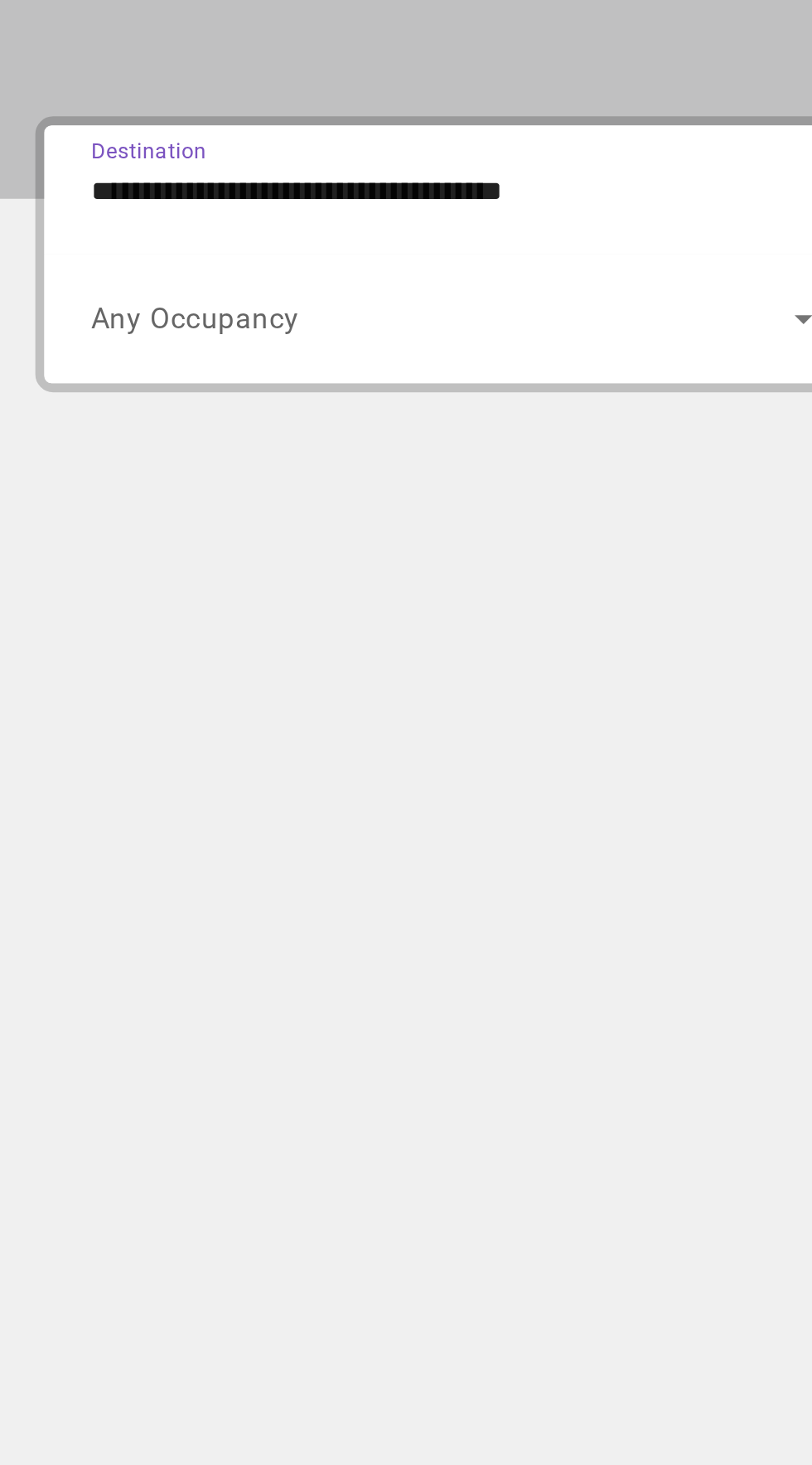
click at [157, 448] on span "Search widget" at bounding box center [222, 453] width 326 height 20
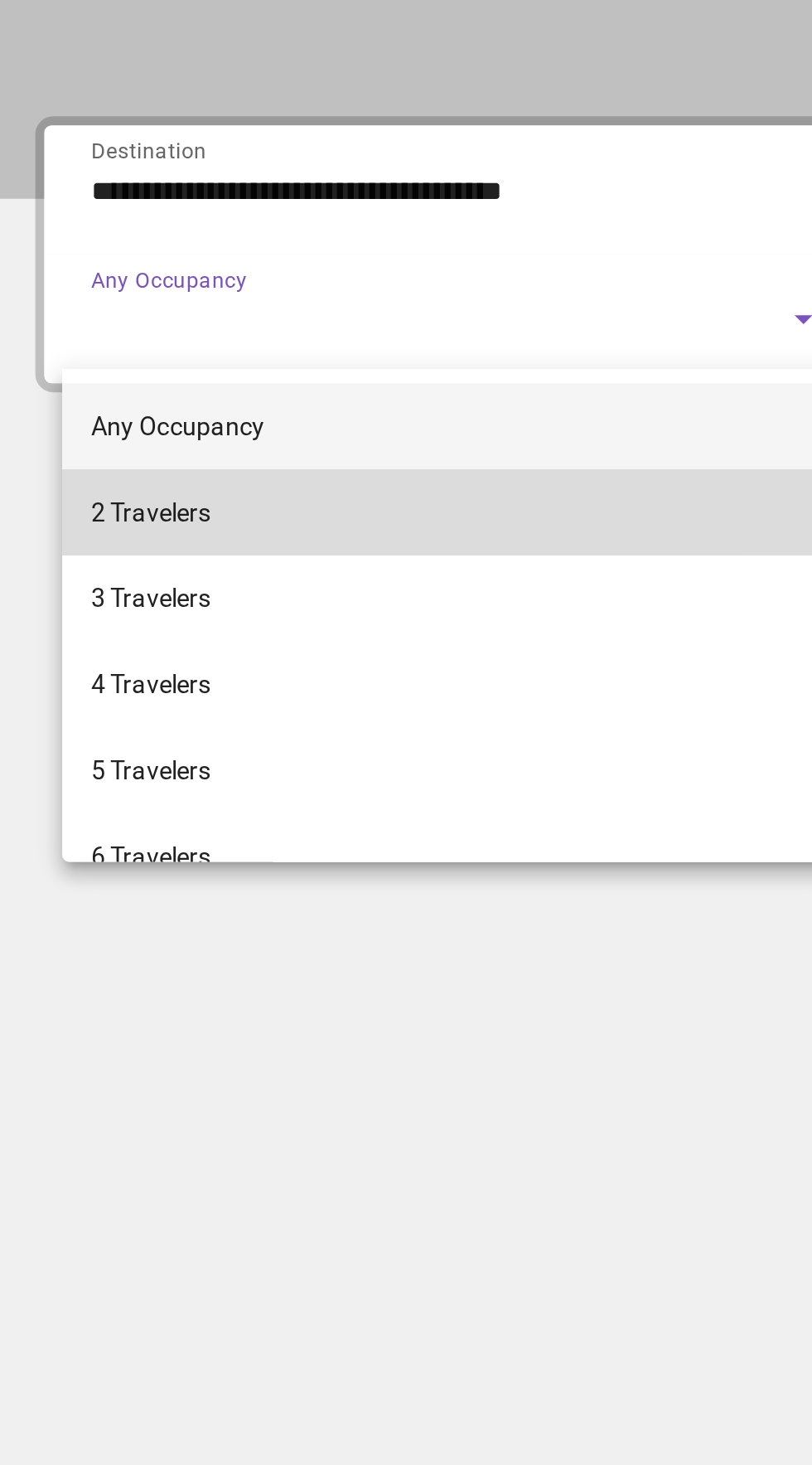
click at [91, 536] on span "2 Travelers" at bounding box center [87, 543] width 56 height 20
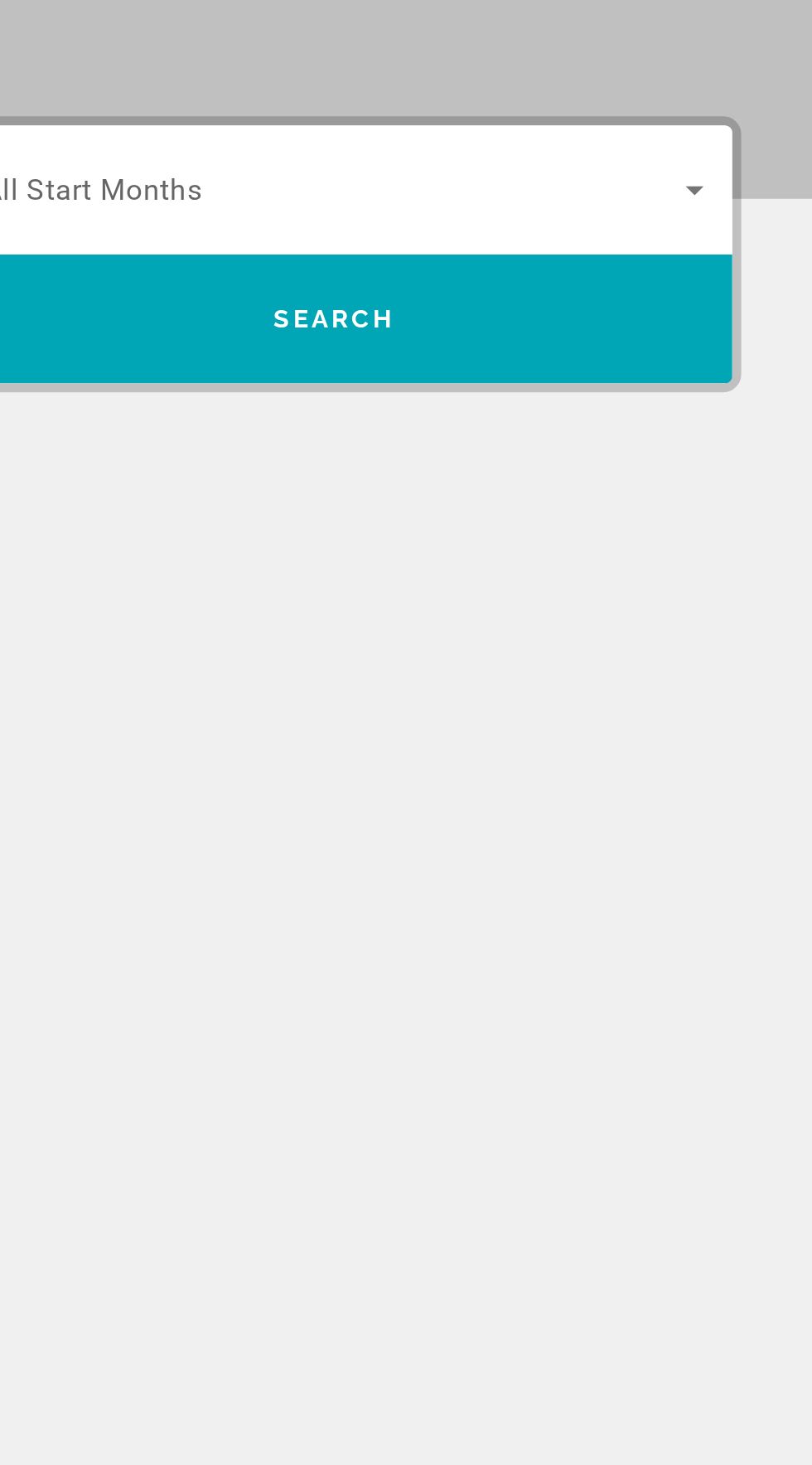
click at [580, 395] on span "Search widget" at bounding box center [591, 393] width 325 height 20
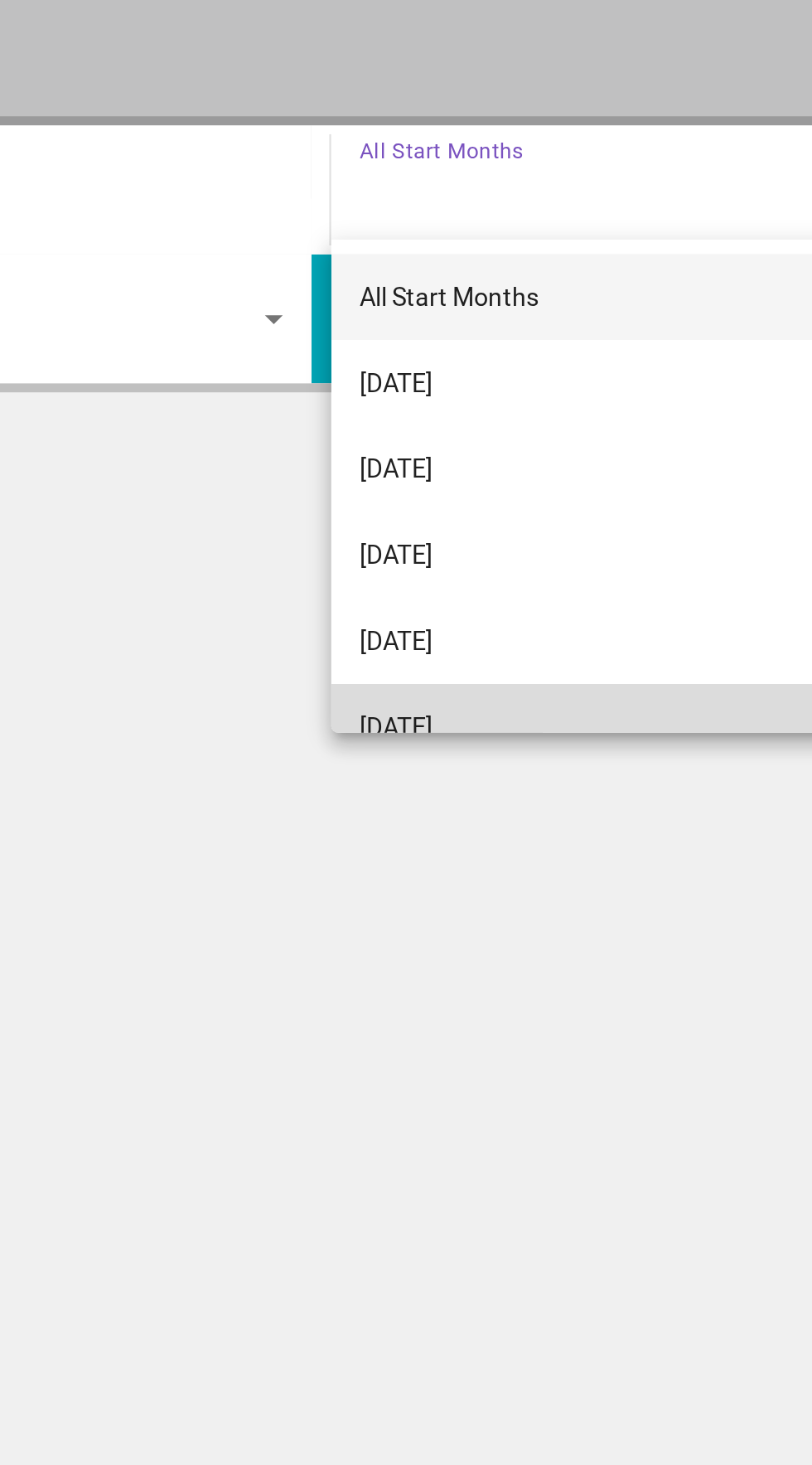
click at [463, 637] on span "[DATE]" at bounding box center [445, 642] width 34 height 20
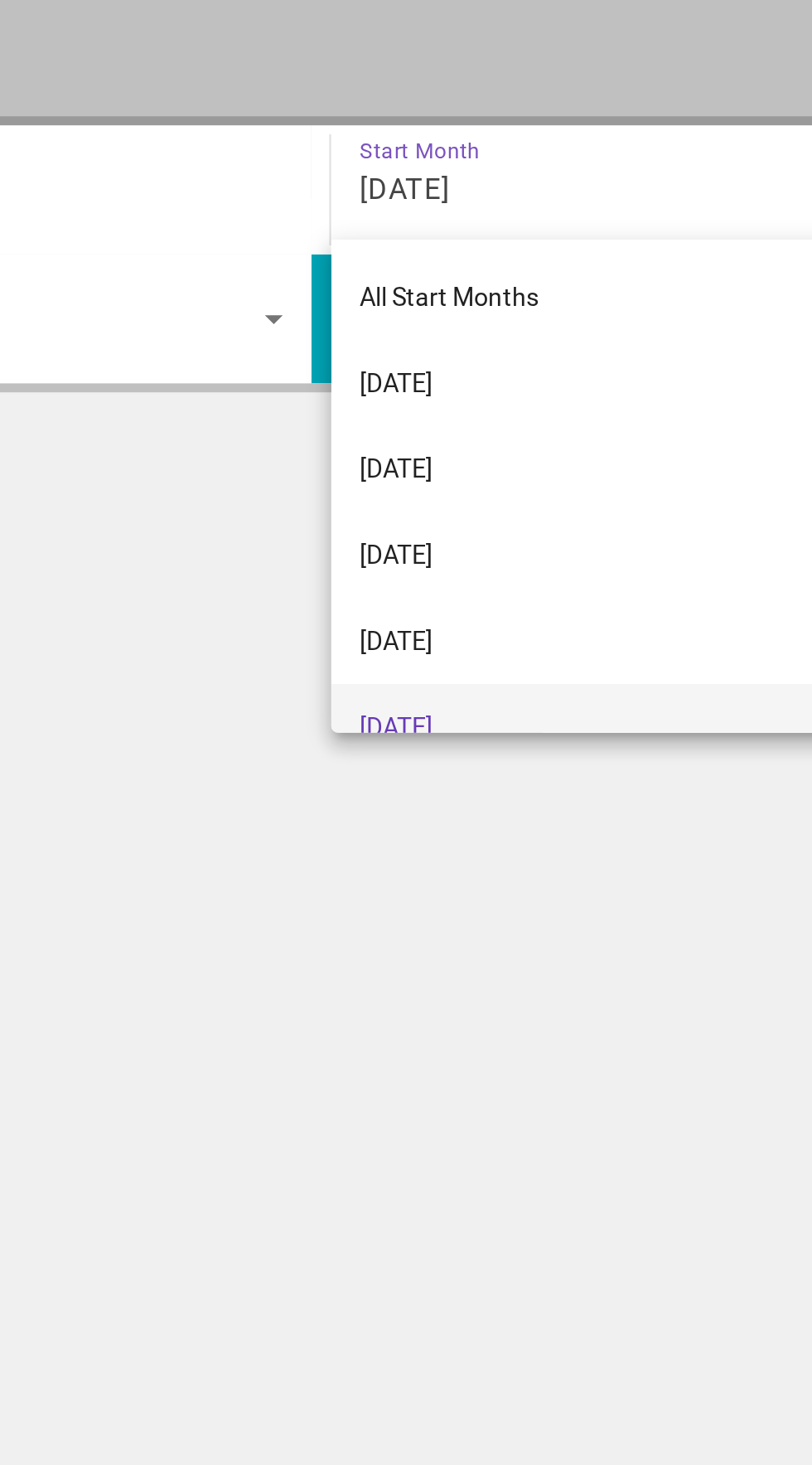
scroll to position [17, 0]
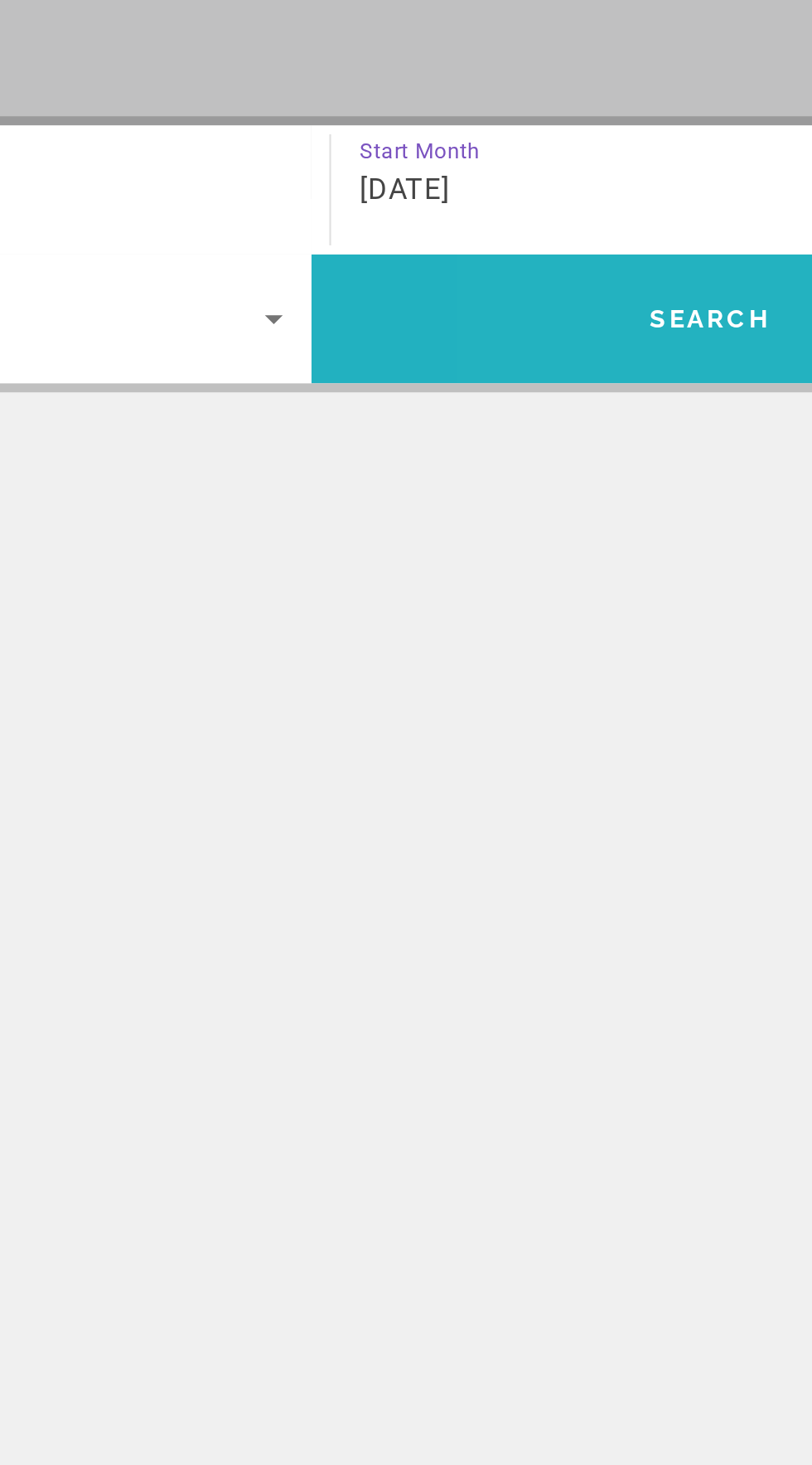
click at [577, 465] on span "Search widget" at bounding box center [590, 453] width 369 height 40
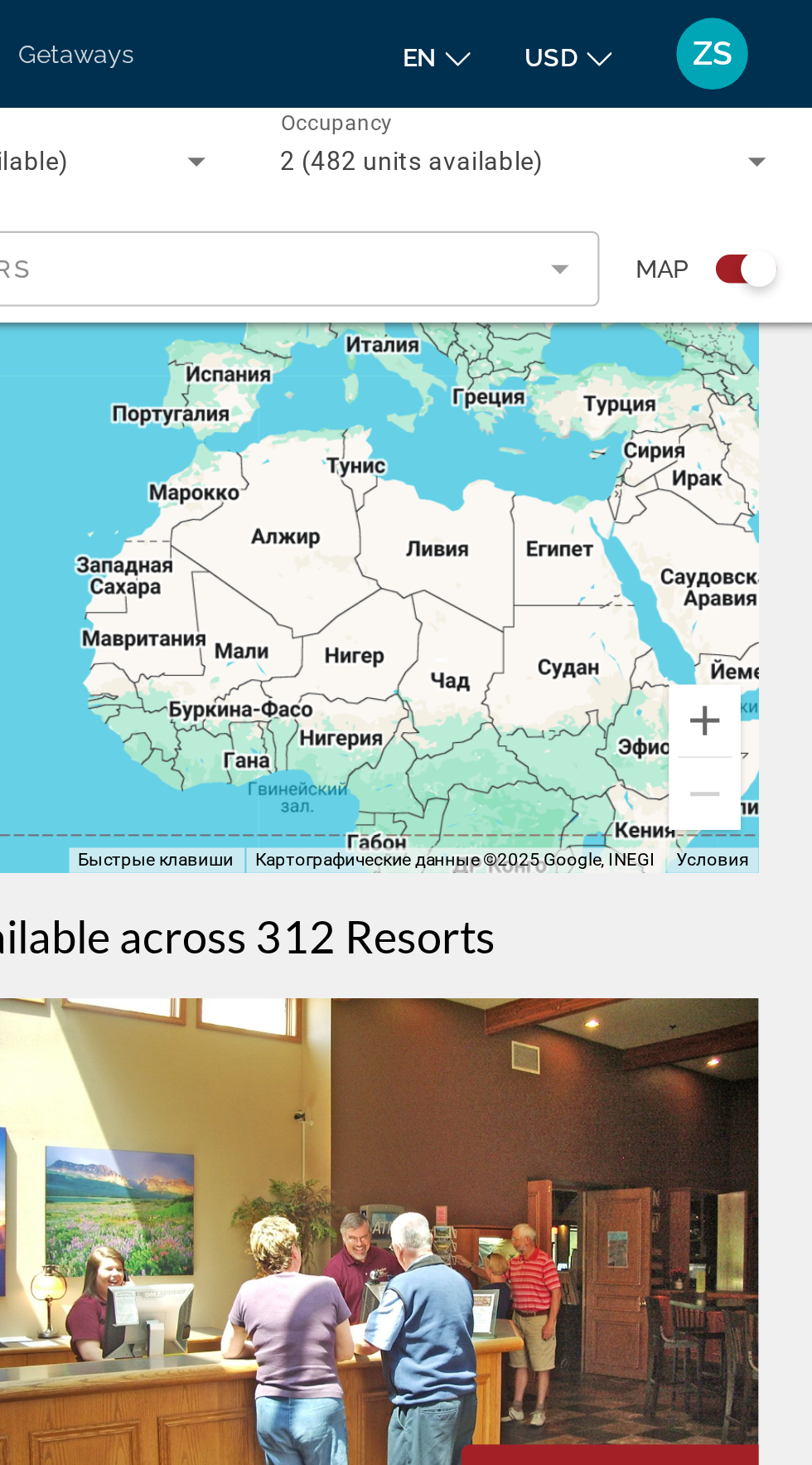
scroll to position [92, 0]
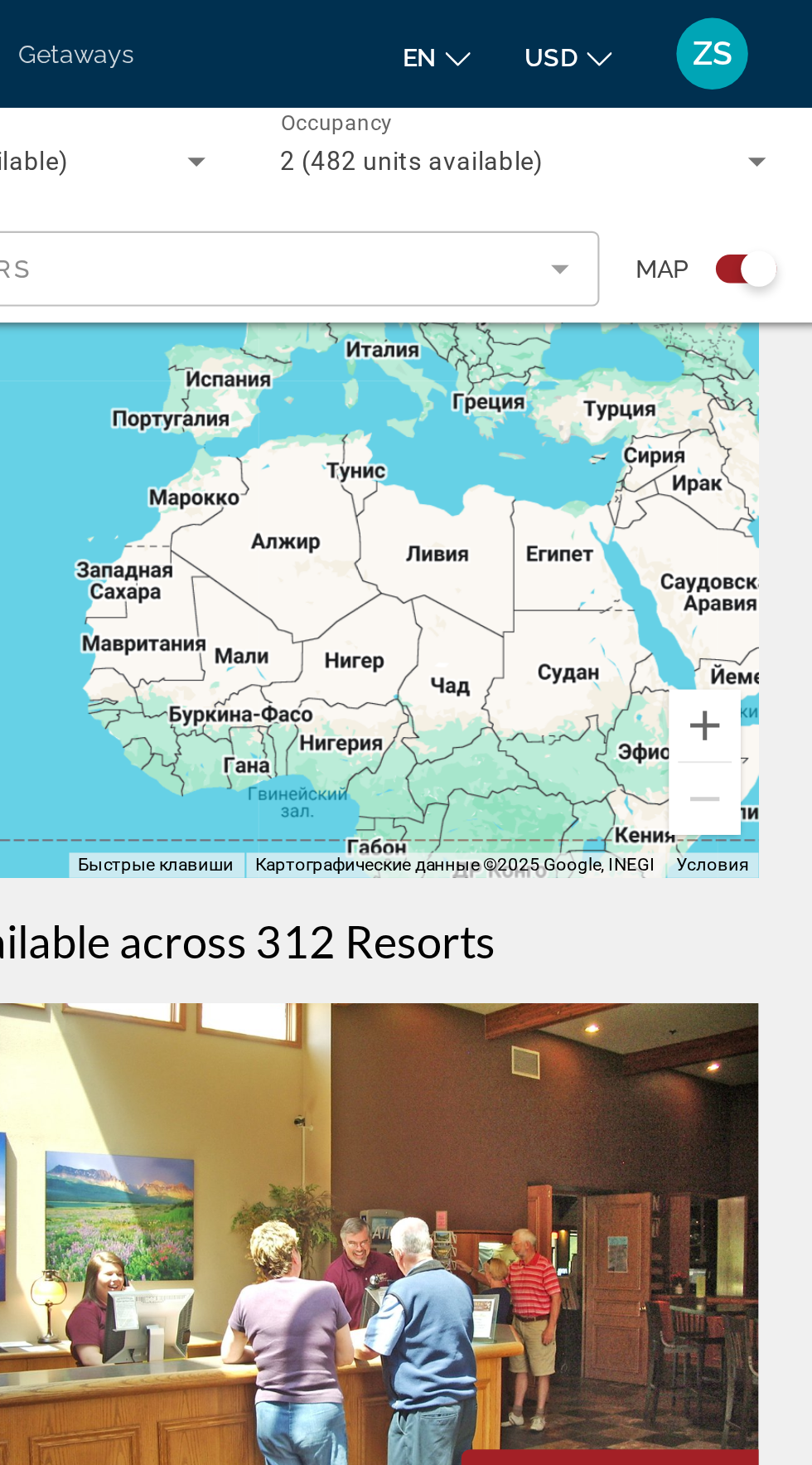
click at [729, 119] on span "Map" at bounding box center [734, 124] width 25 height 24
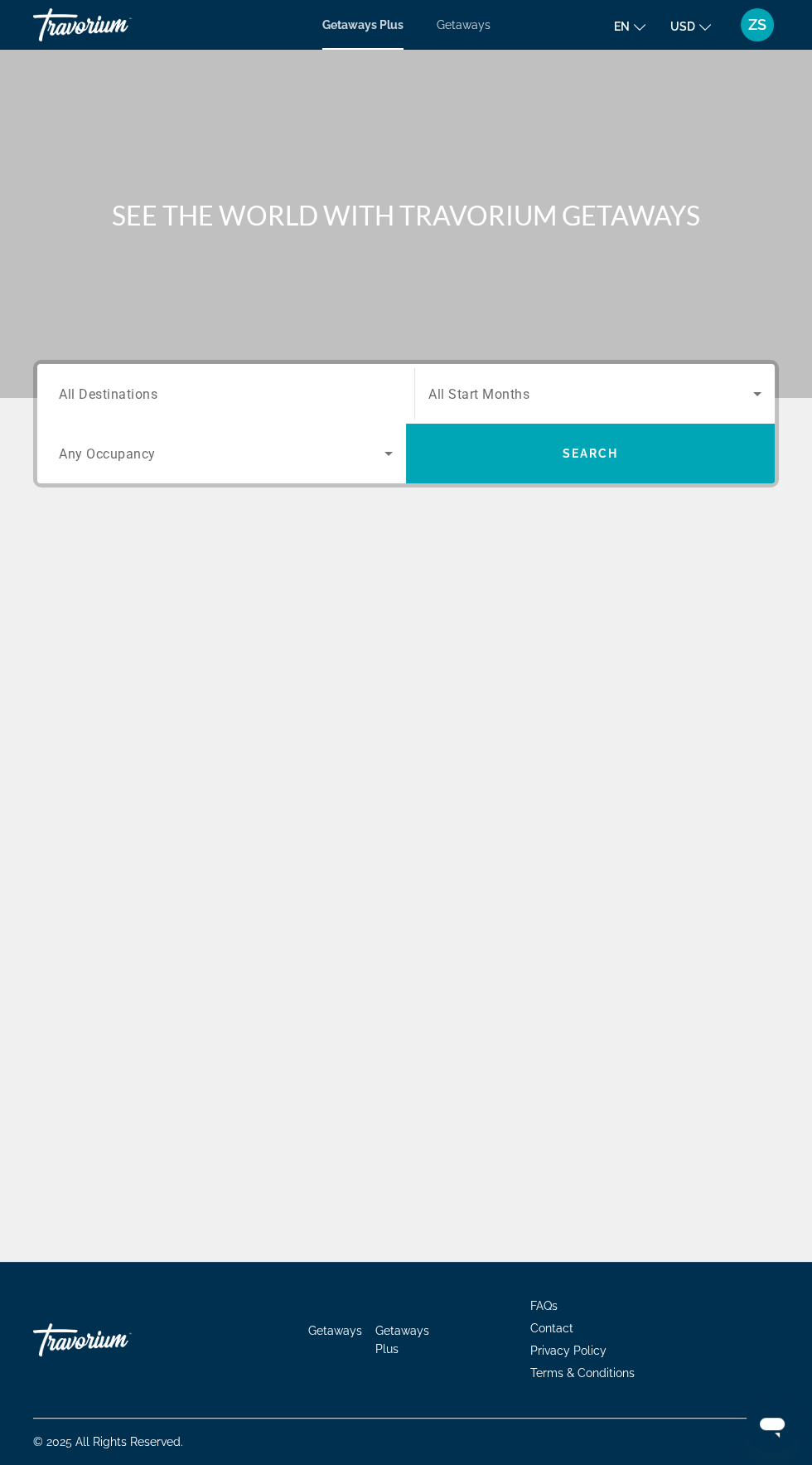
click at [173, 393] on input "Destination All Destinations" at bounding box center [226, 394] width 334 height 20
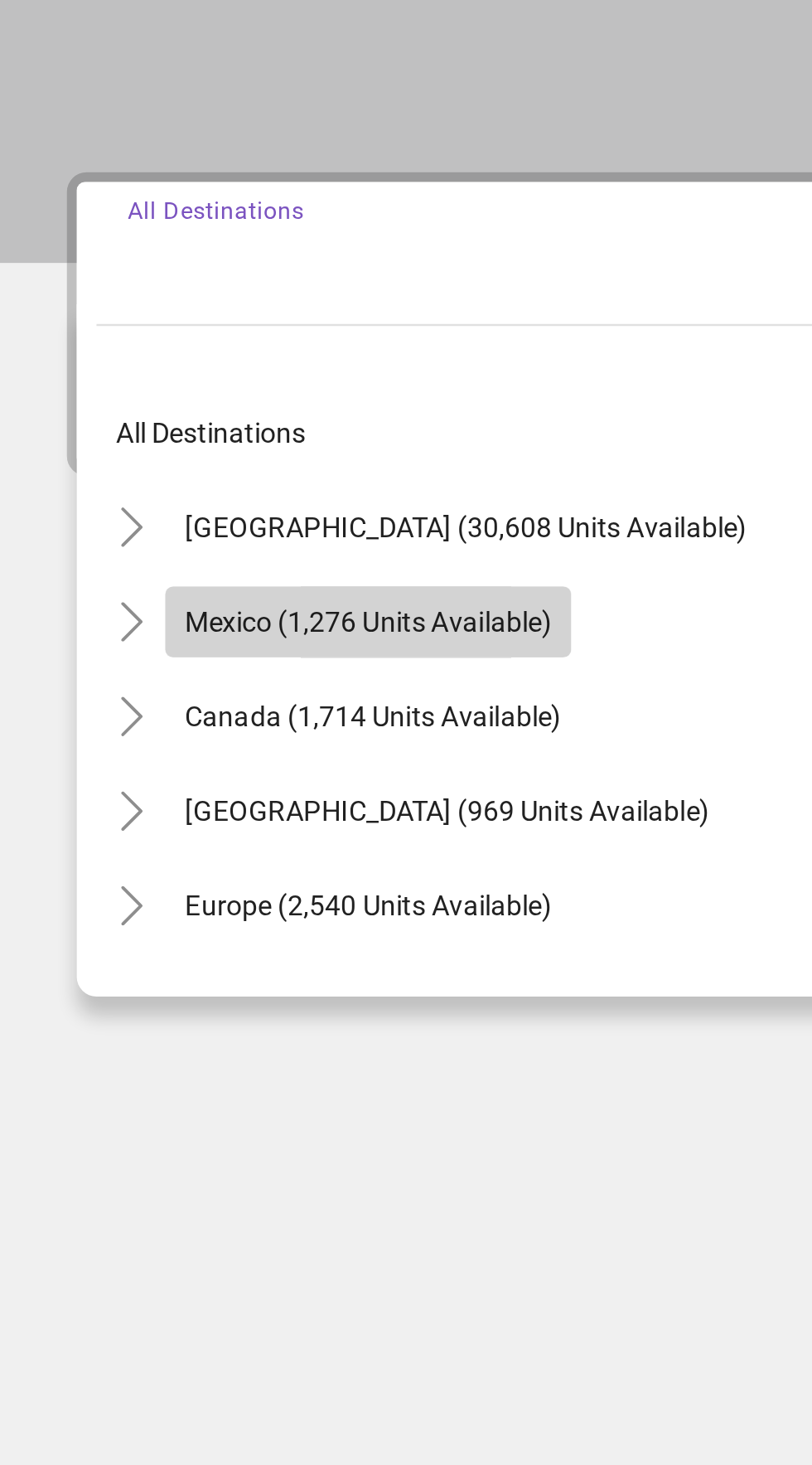
click at [100, 549] on span "Mexico (1,276 units available)" at bounding box center [159, 548] width 154 height 13
type input "**********"
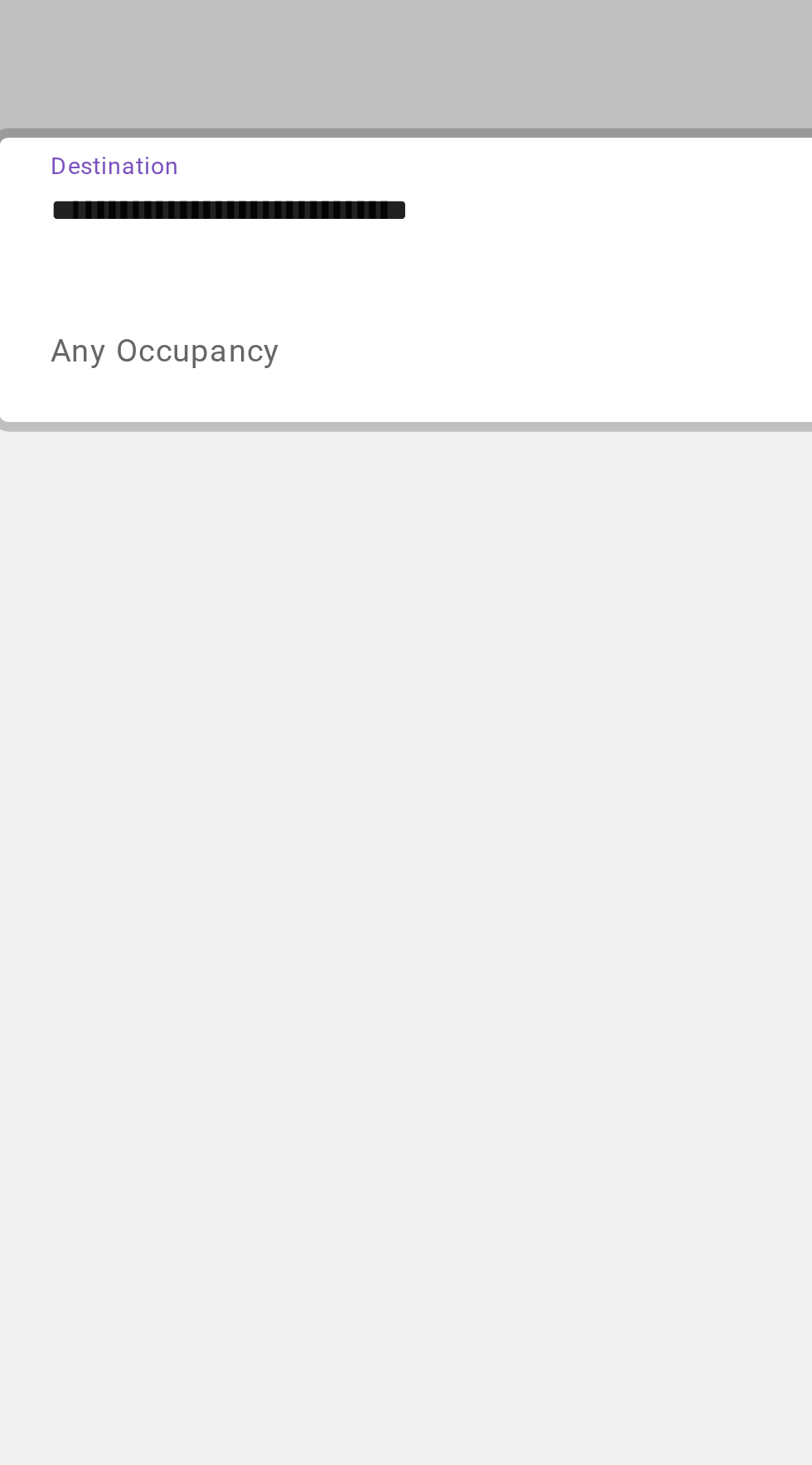
click at [132, 458] on span "Any Occupancy" at bounding box center [107, 454] width 97 height 16
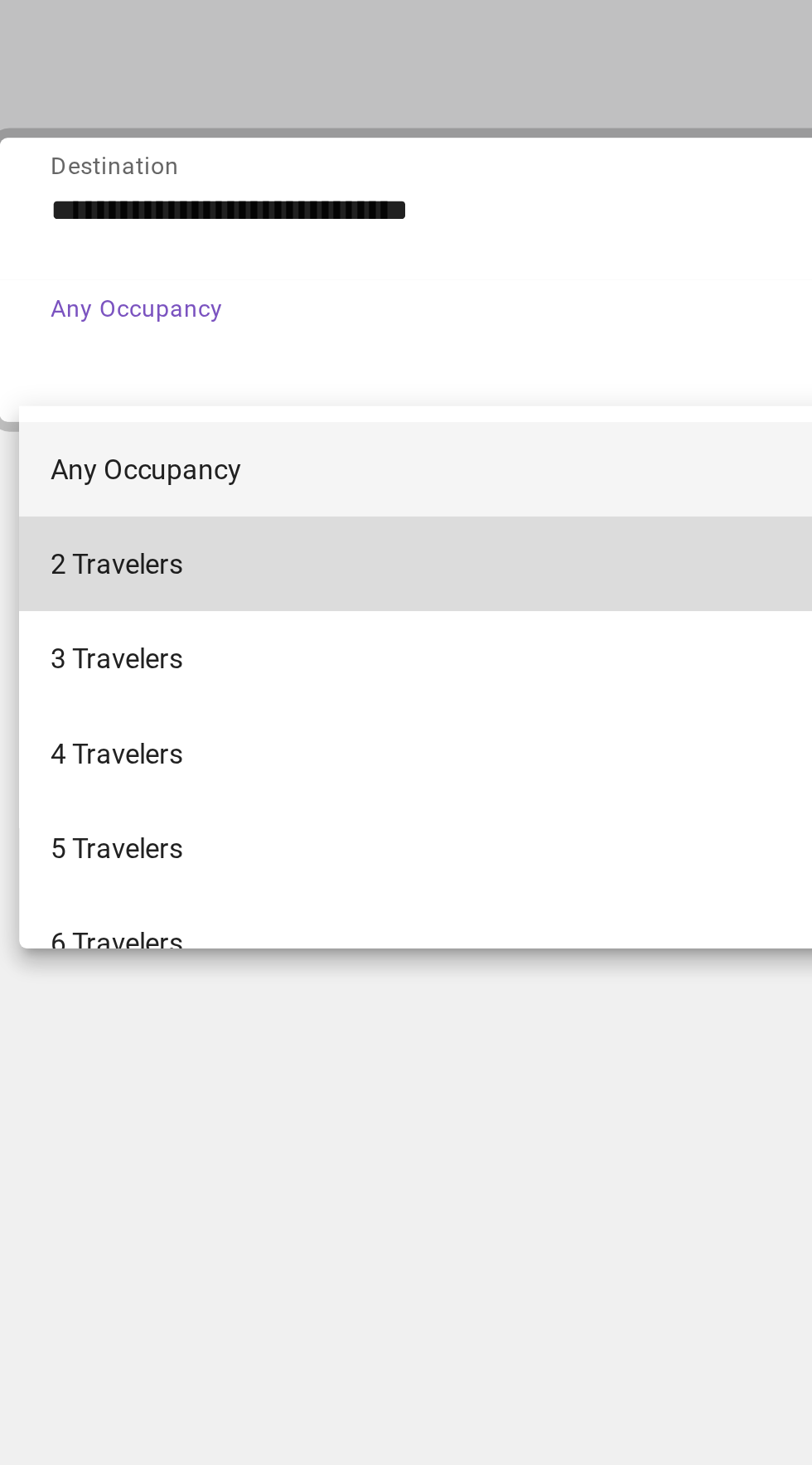
click at [92, 549] on span "2 Travelers" at bounding box center [87, 543] width 56 height 20
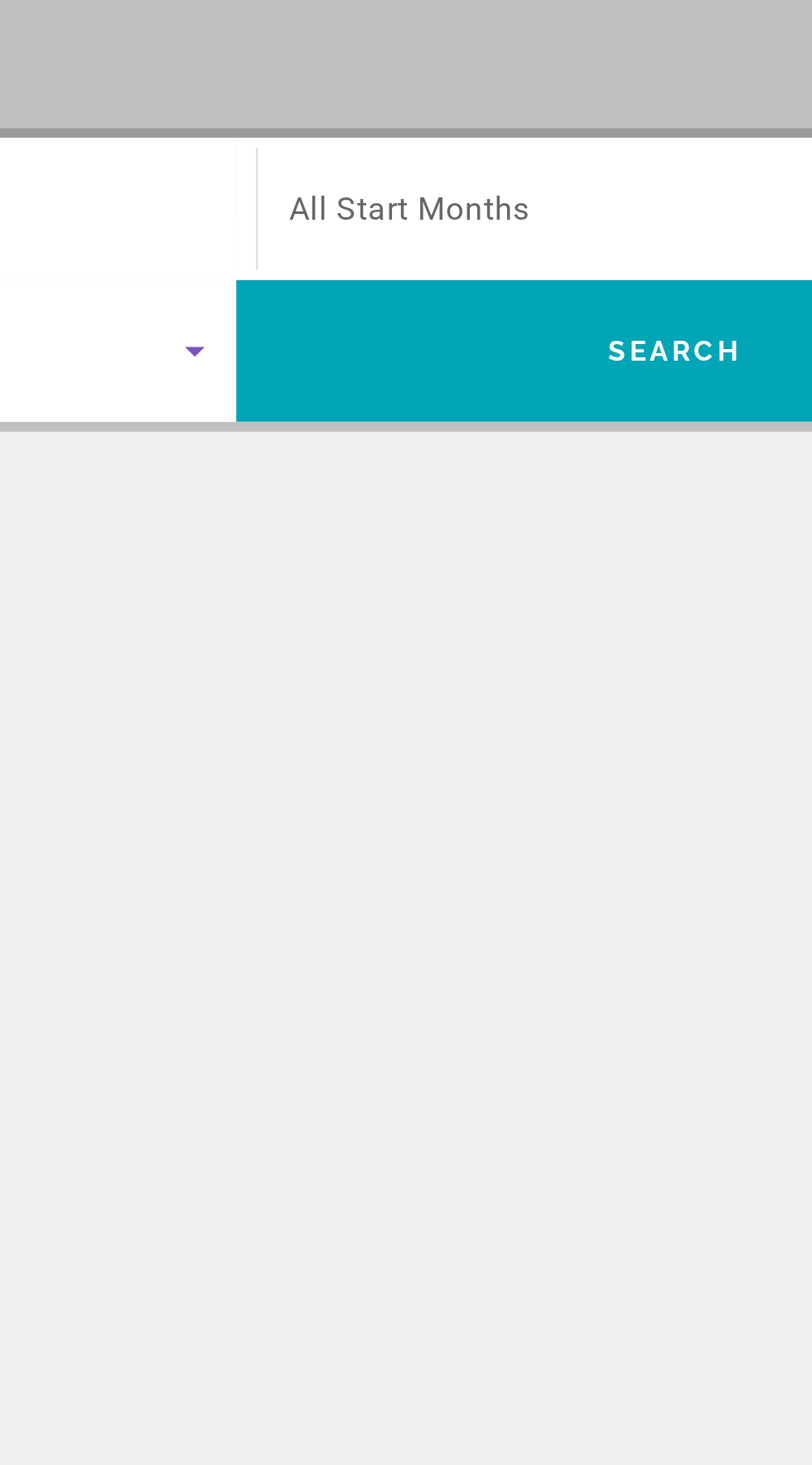
click at [503, 390] on span "All Start Months" at bounding box center [479, 394] width 101 height 16
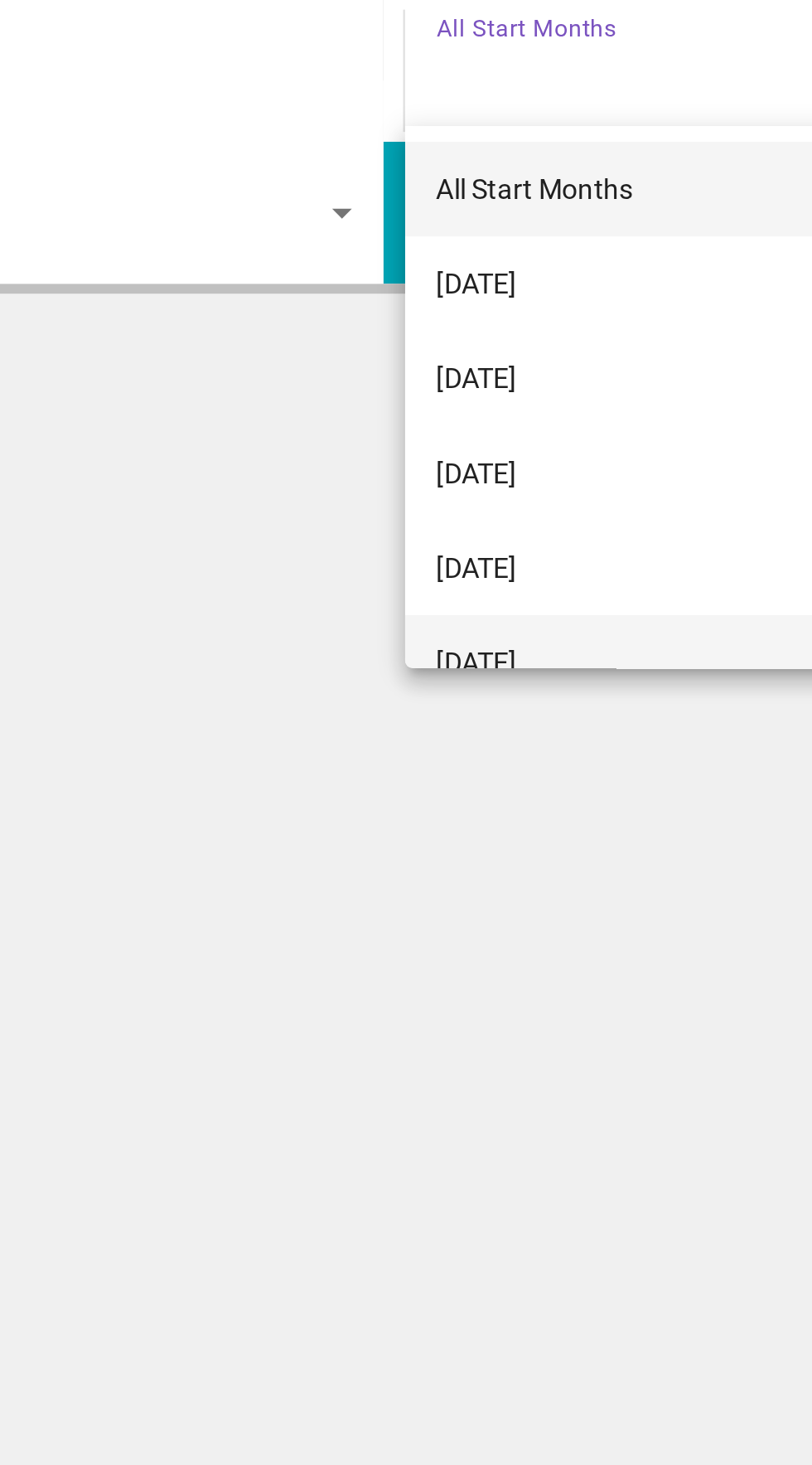
click at [463, 640] on span "[DATE]" at bounding box center [445, 642] width 34 height 20
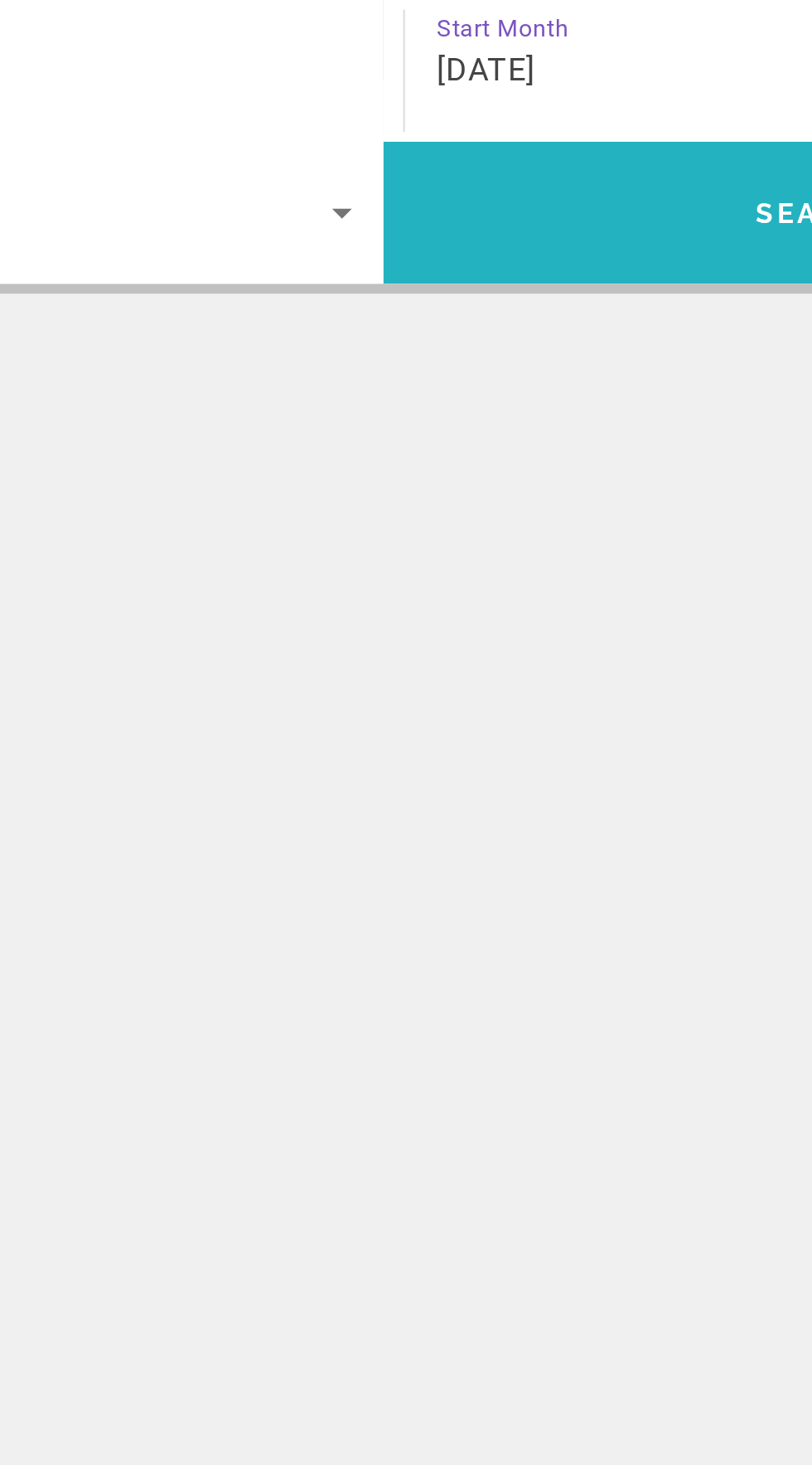
click at [502, 454] on span "Search widget" at bounding box center [590, 453] width 369 height 40
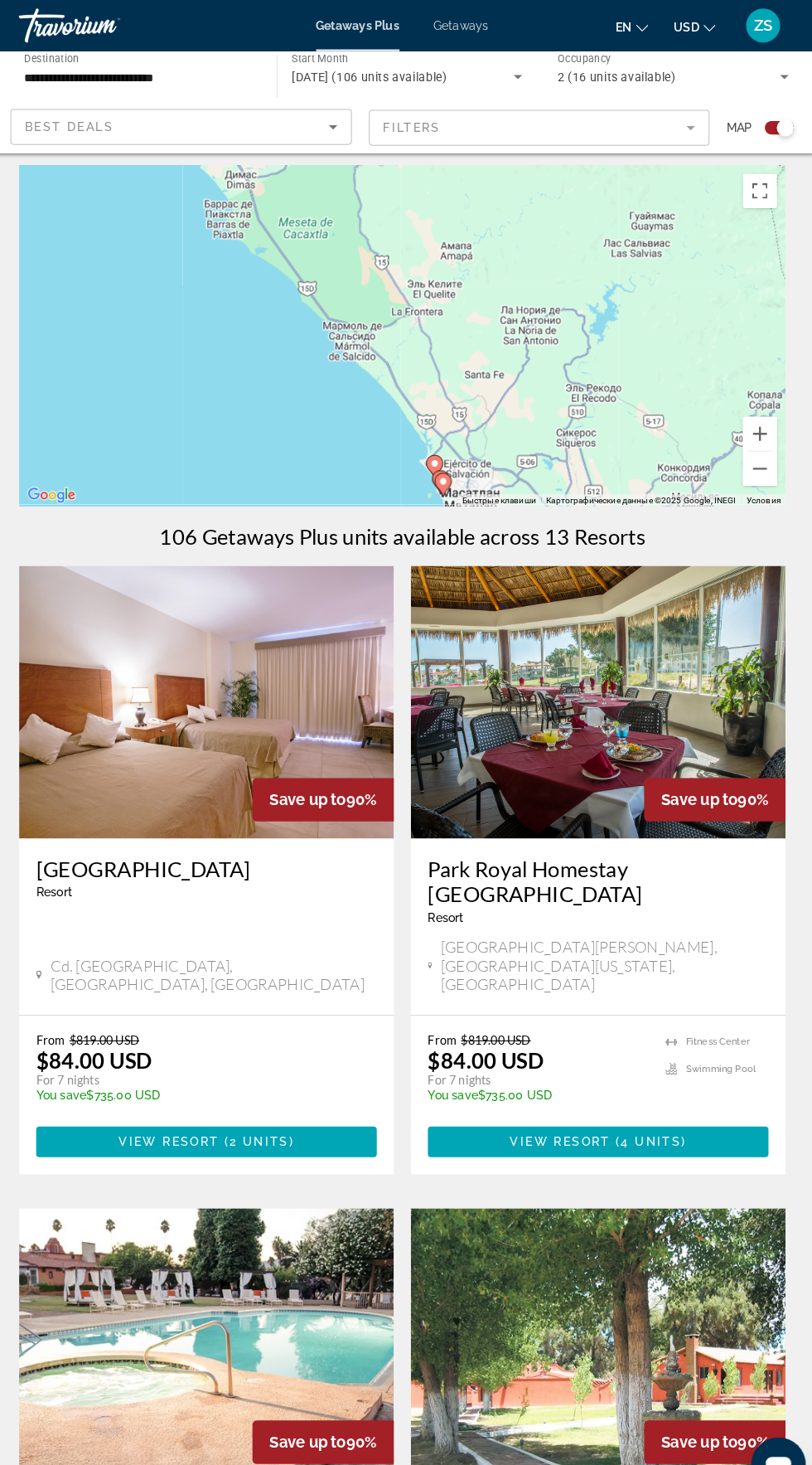
scroll to position [5, 0]
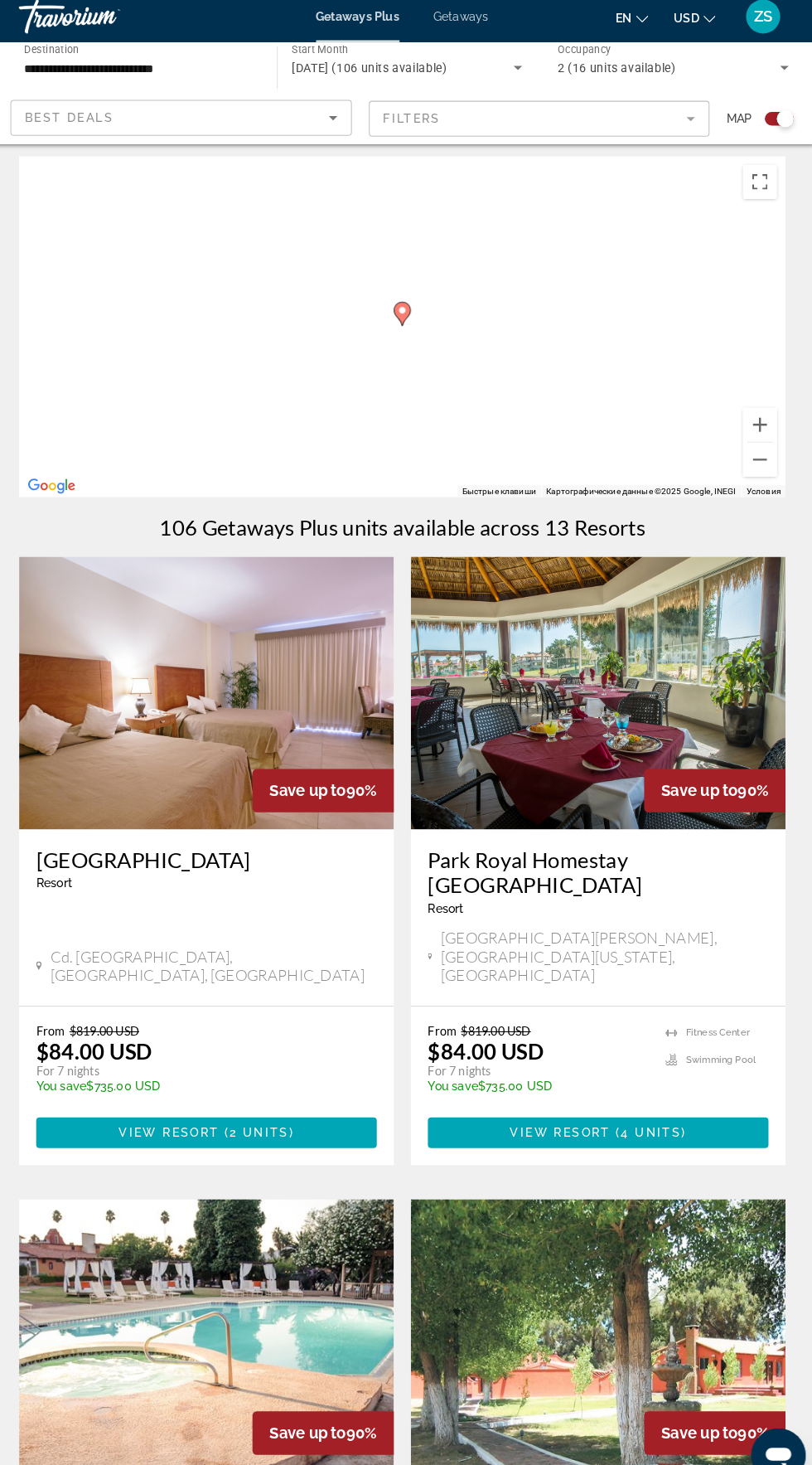
click at [377, 338] on div "Чтобы активировать перетаскивание с помощью клавиатуры, нажмите Alt + Ввод. Пос…" at bounding box center [406, 327] width 746 height 331
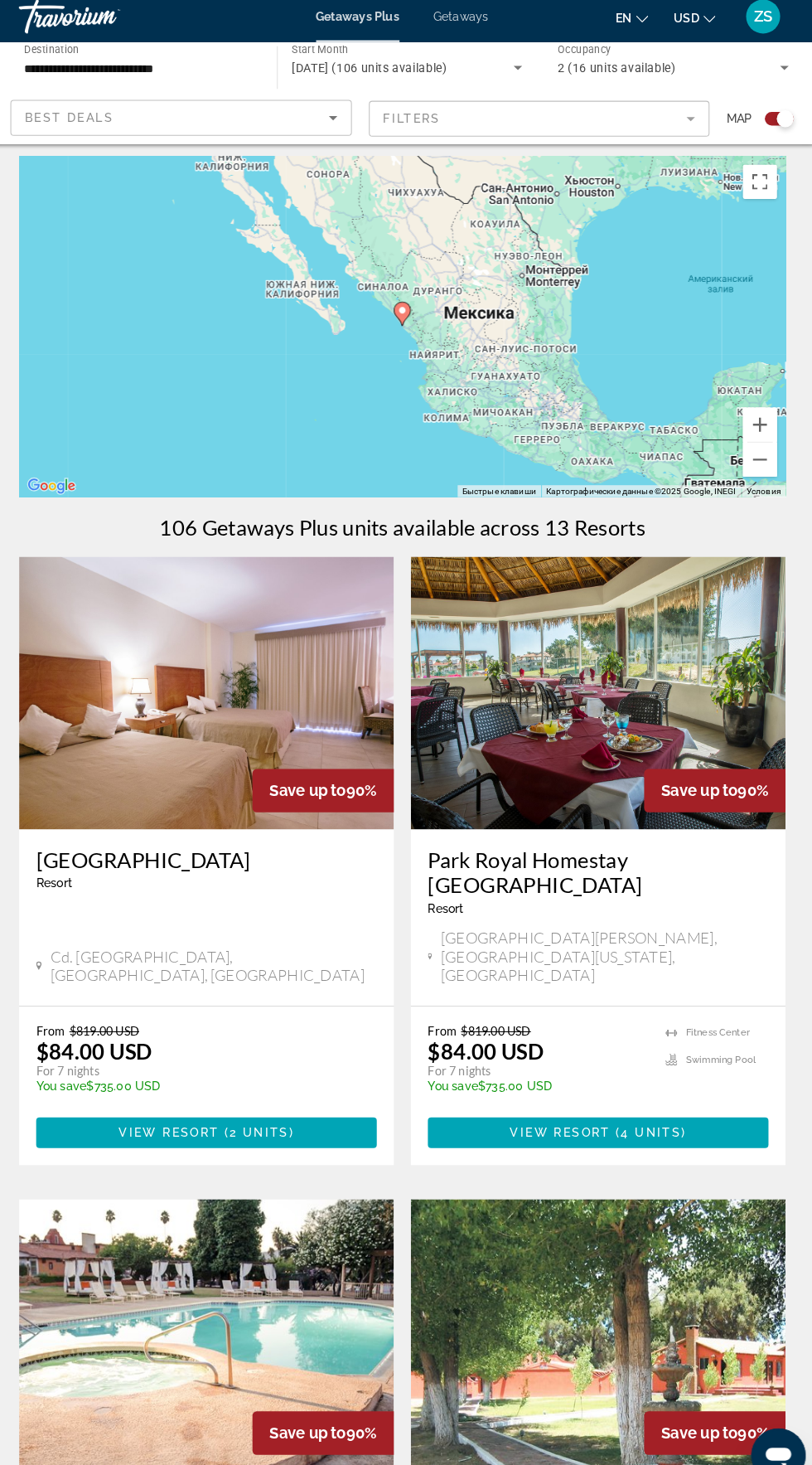
type input "**********"
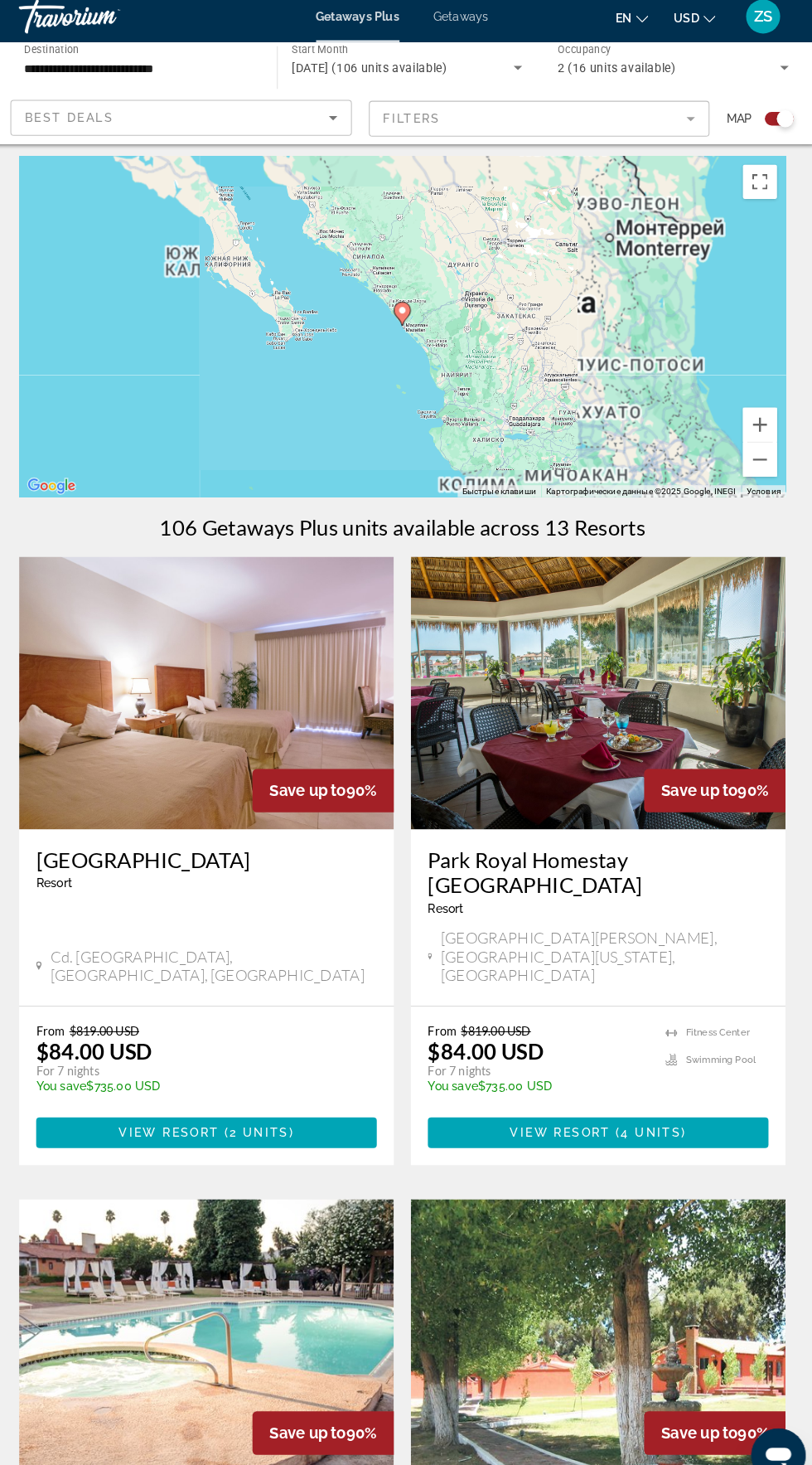
click at [405, 314] on image "Main content" at bounding box center [405, 310] width 10 height 10
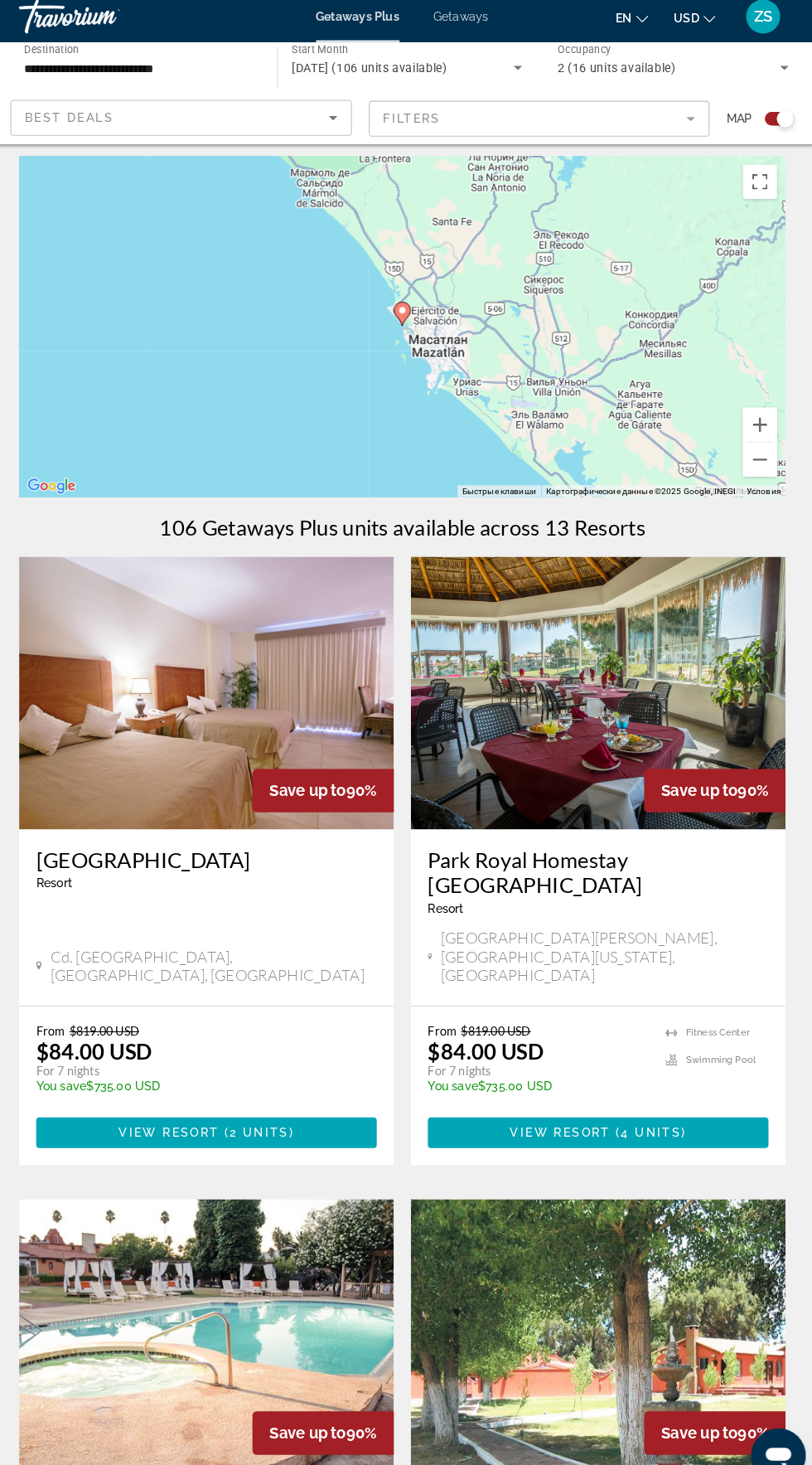
scroll to position [0, 0]
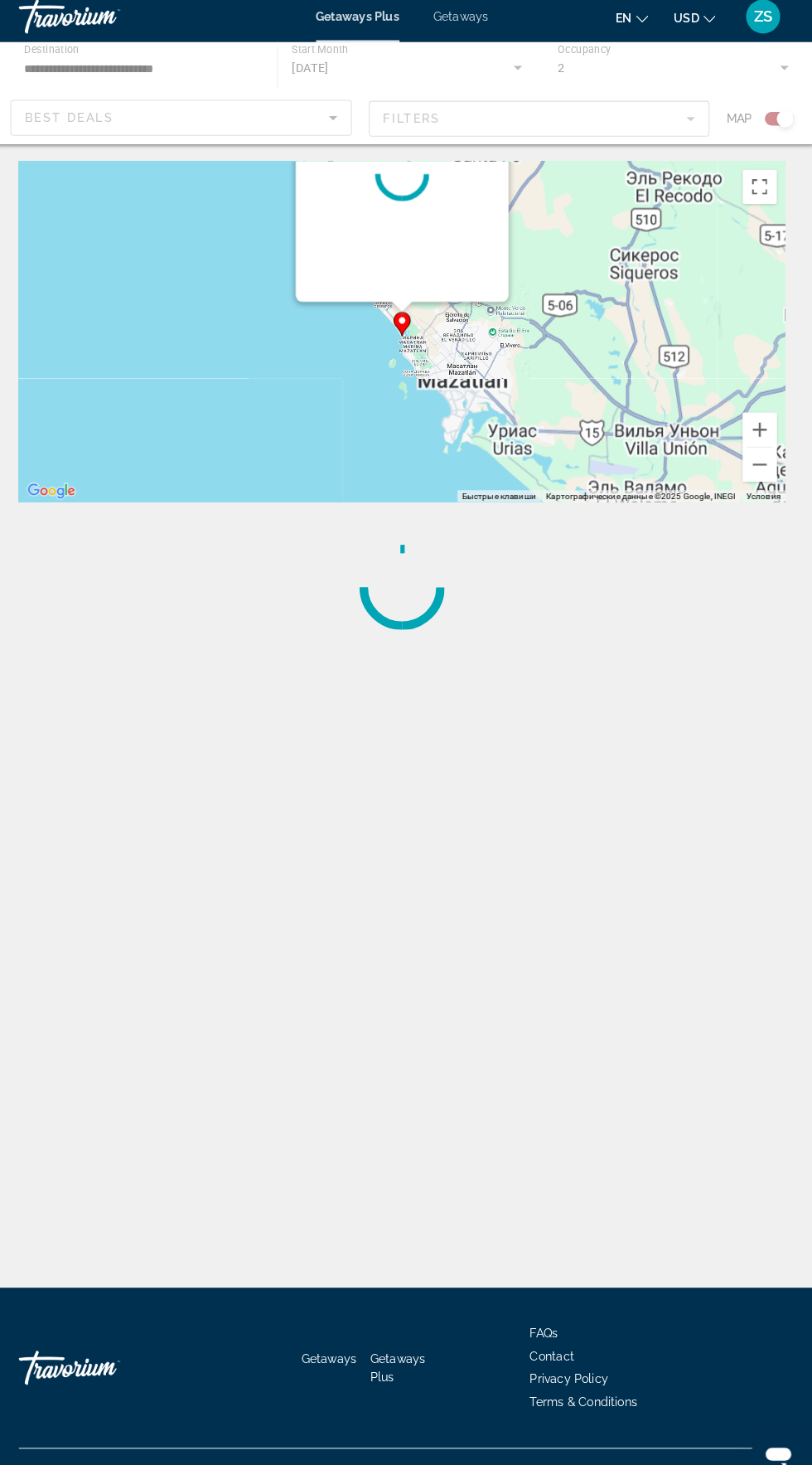
click at [405, 314] on icon "Main content" at bounding box center [405, 324] width 15 height 22
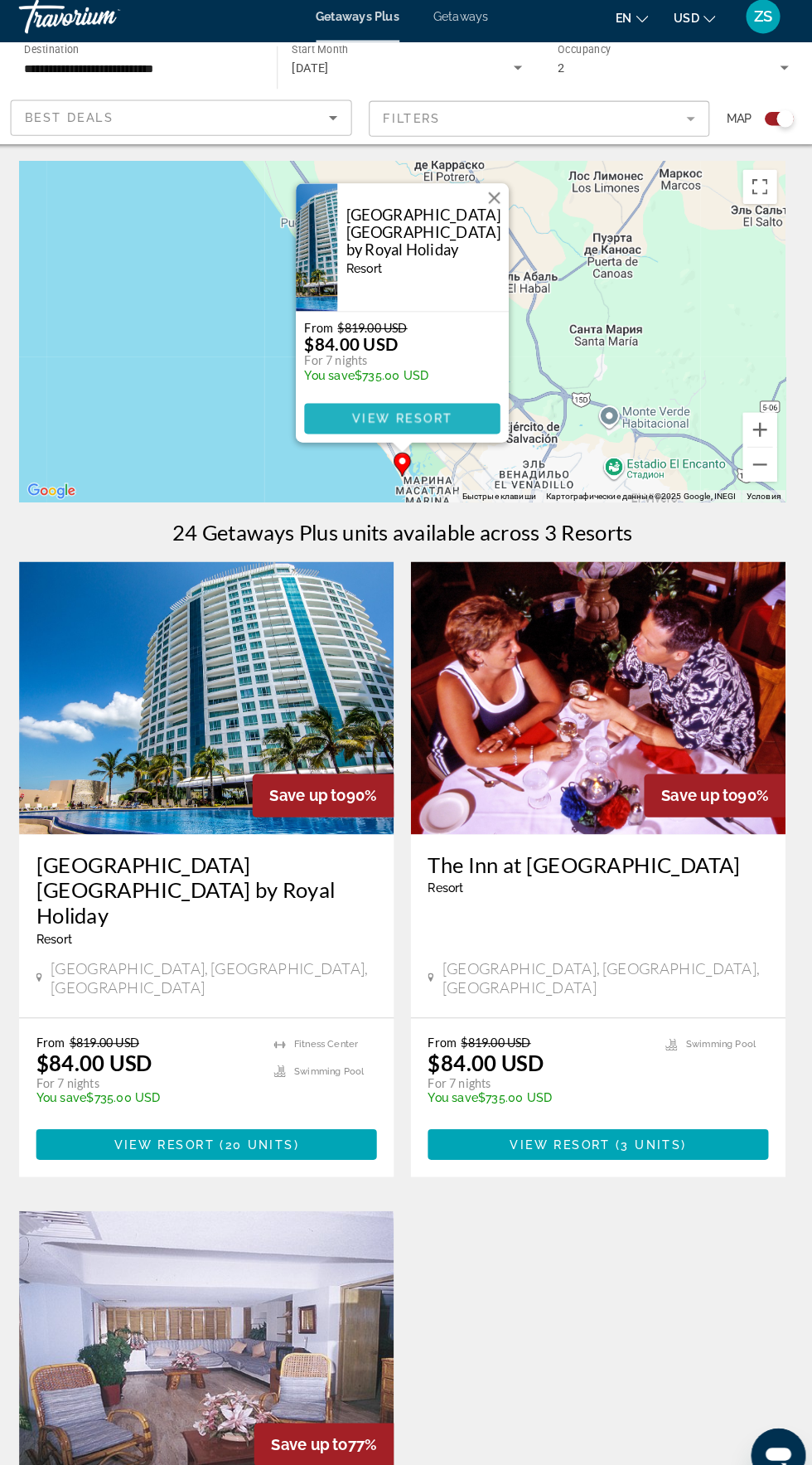
click at [454, 414] on span "View Resort" at bounding box center [406, 416] width 98 height 13
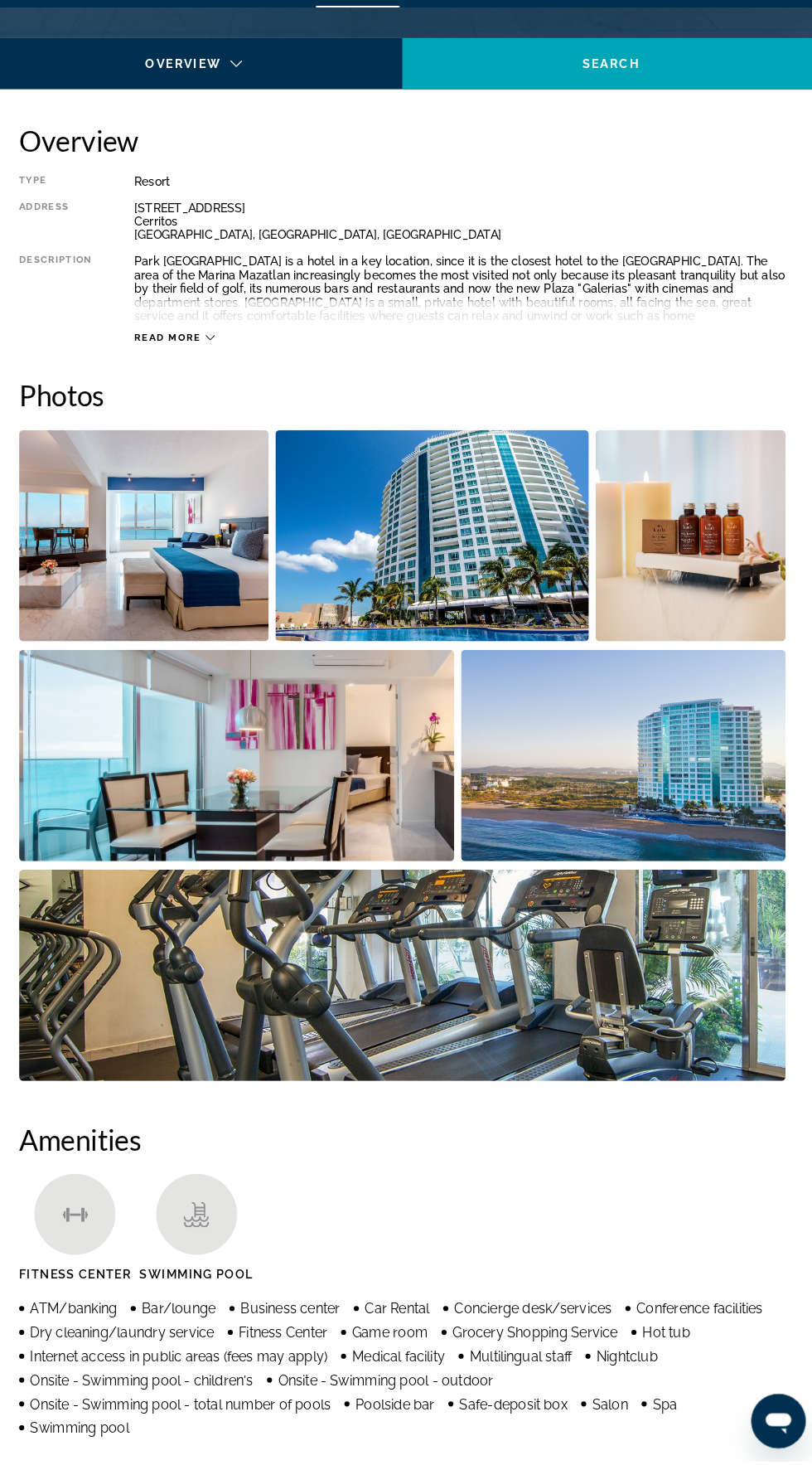
scroll to position [763, 0]
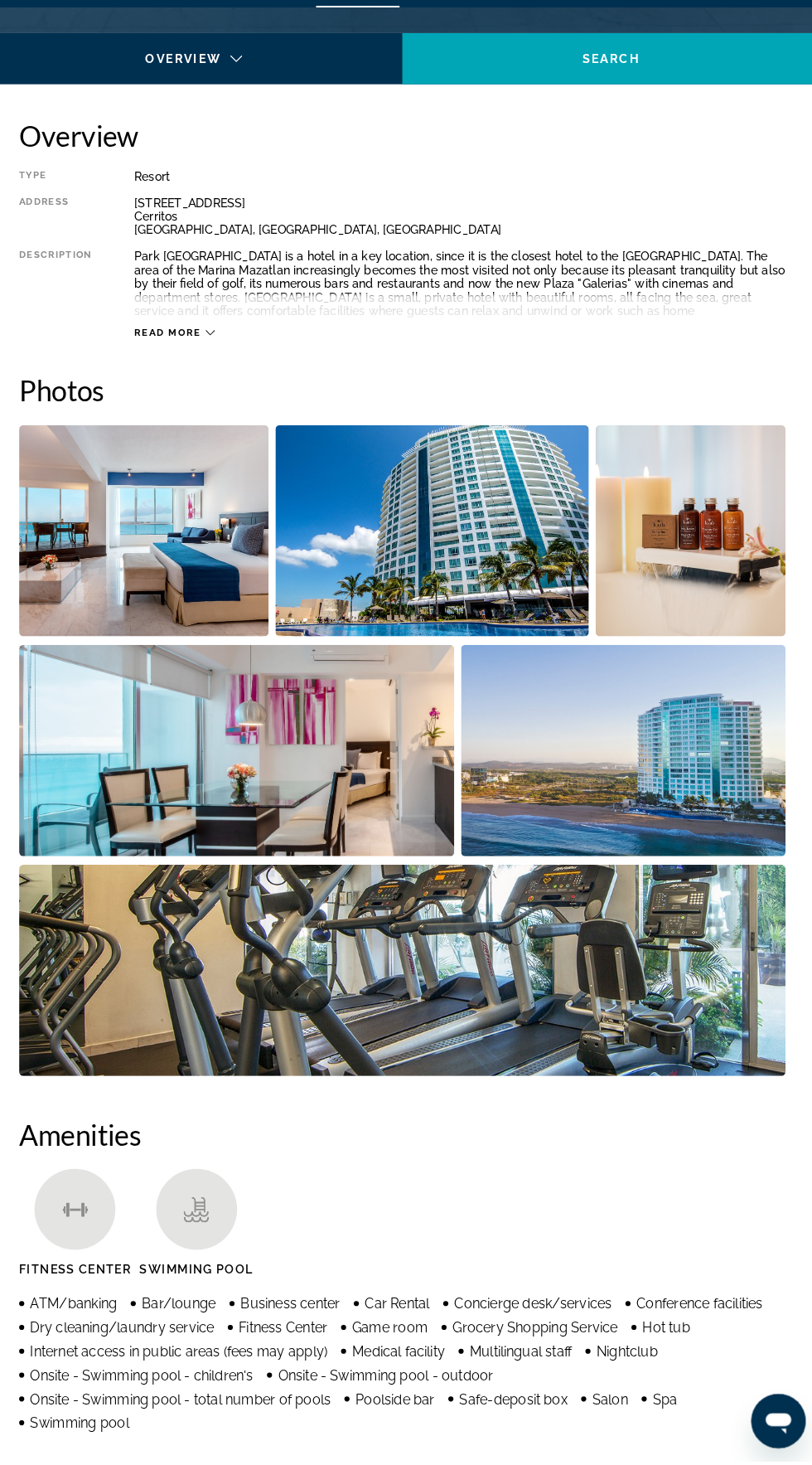
click at [166, 580] on img "Open full-screen image slider" at bounding box center [154, 559] width 243 height 206
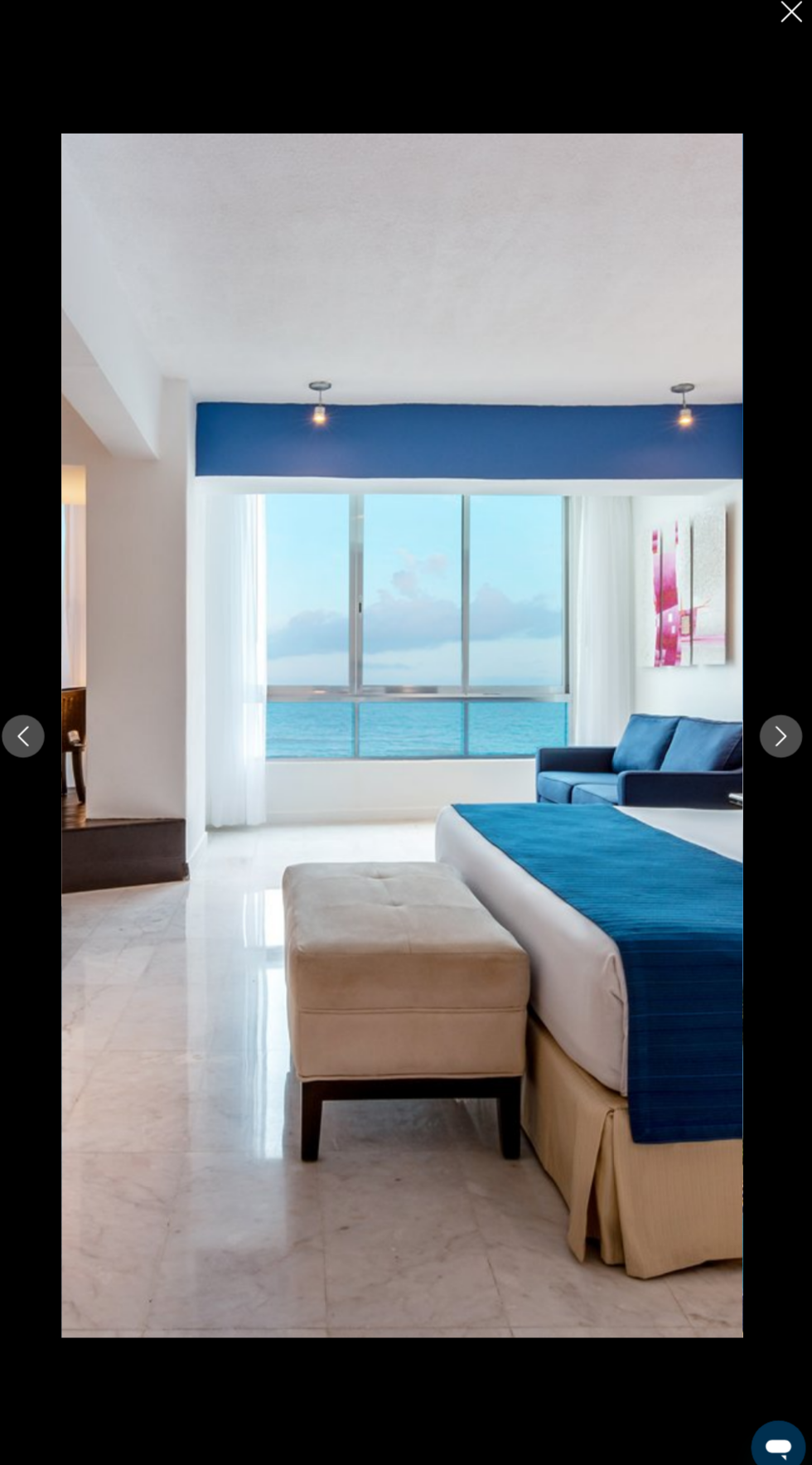
click at [754, 754] on button "Next image" at bounding box center [775, 733] width 42 height 42
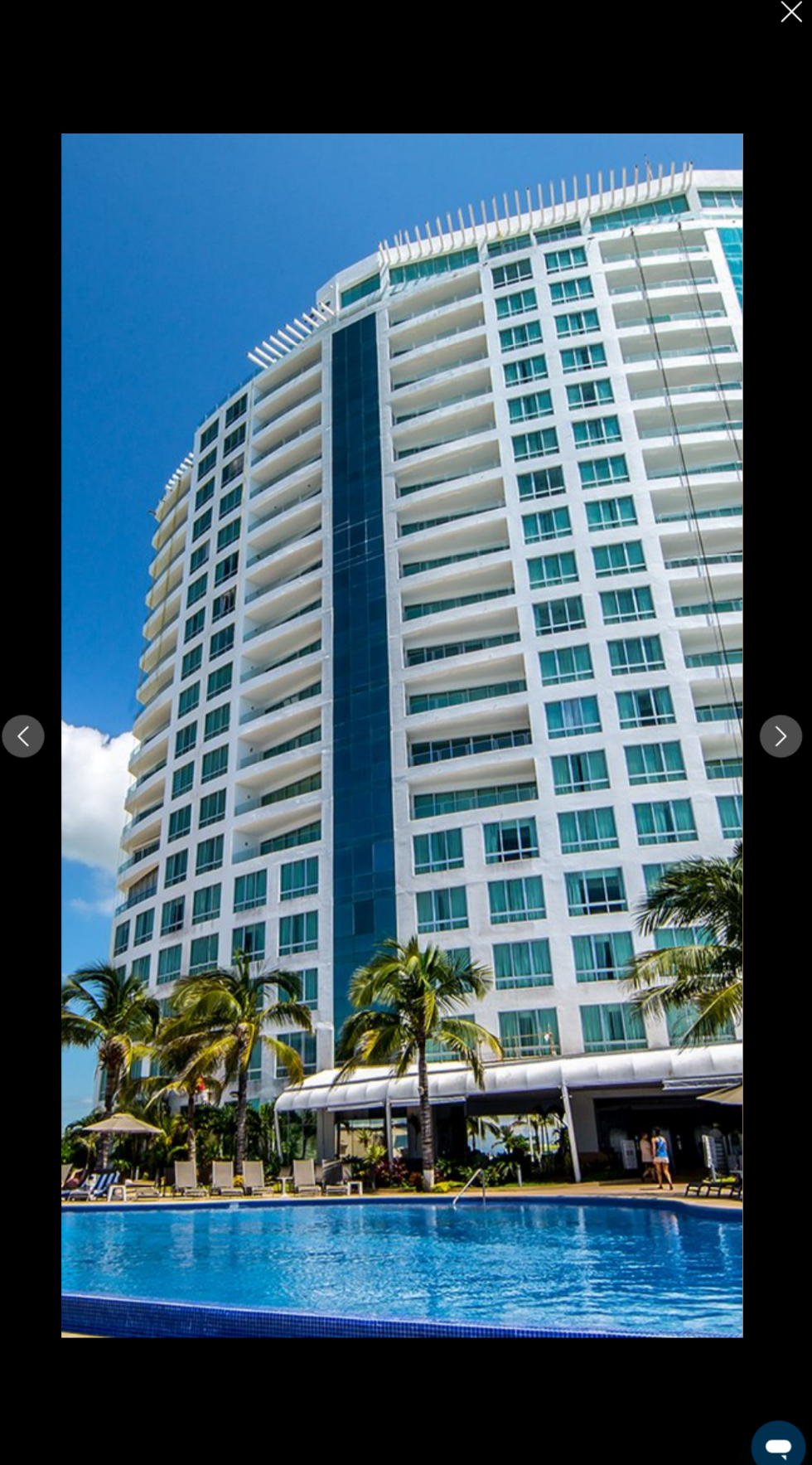
click at [774, 743] on icon "Next image" at bounding box center [775, 732] width 20 height 20
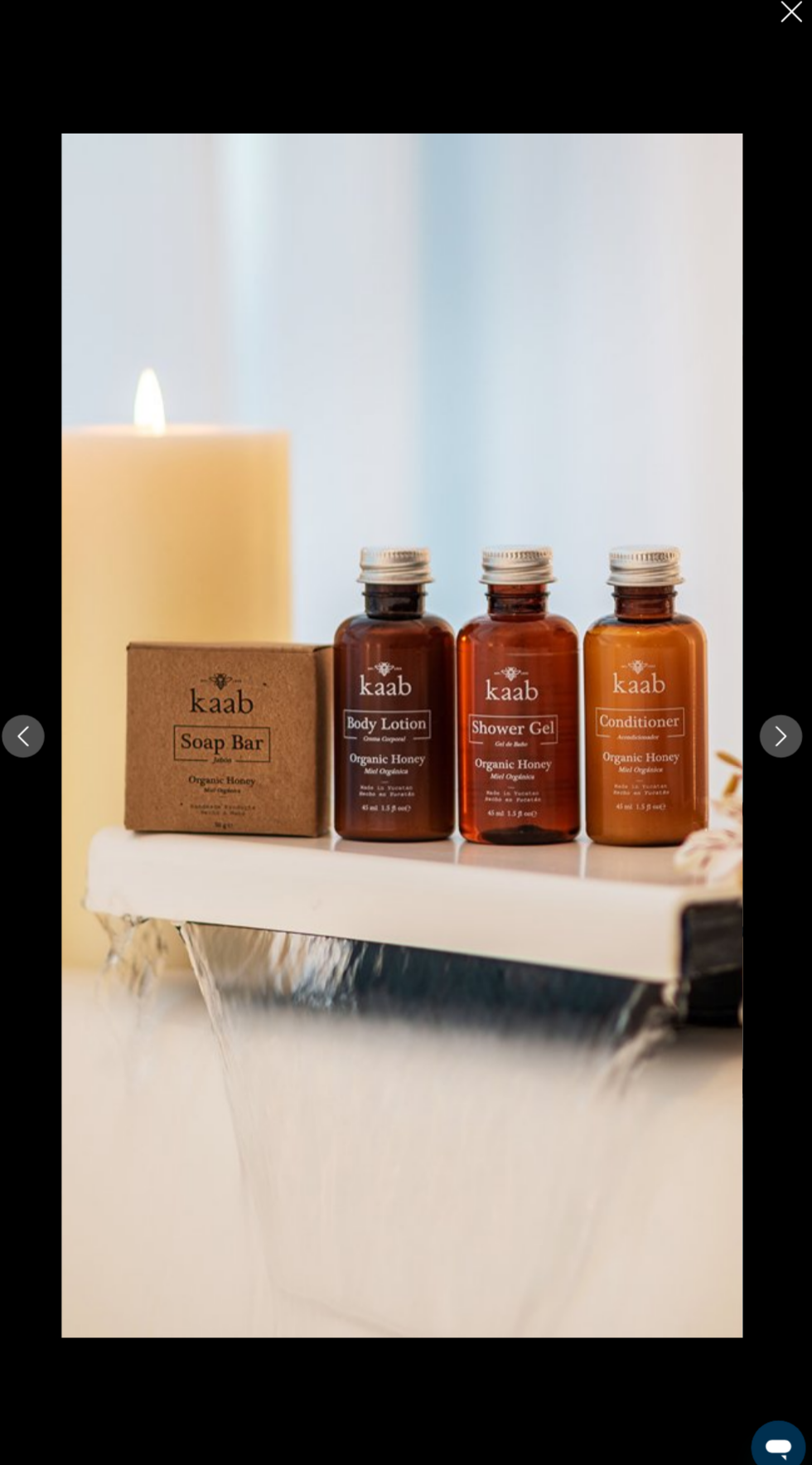
click at [770, 743] on icon "Next image" at bounding box center [775, 732] width 20 height 20
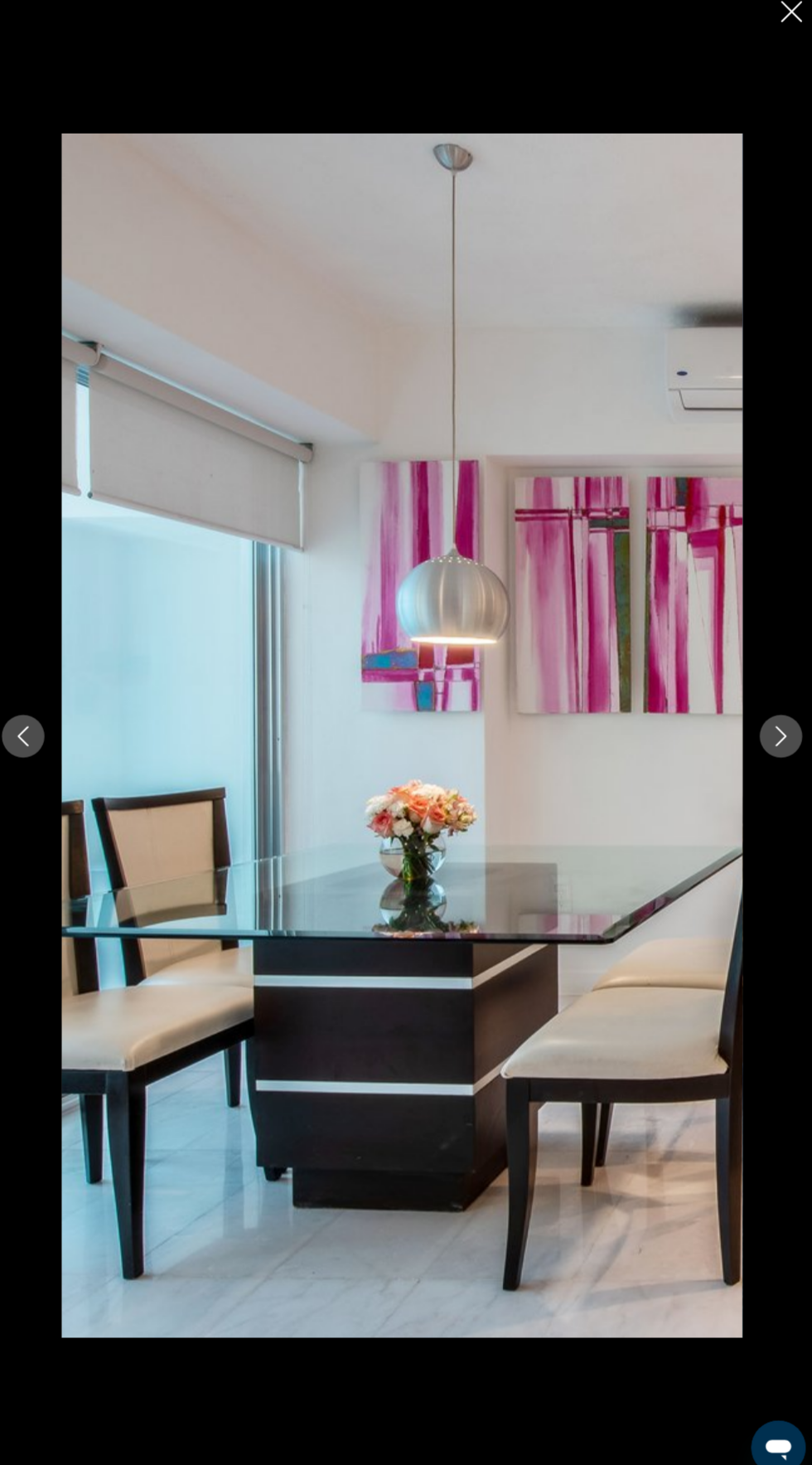
click at [774, 743] on icon "Next image" at bounding box center [775, 732] width 20 height 20
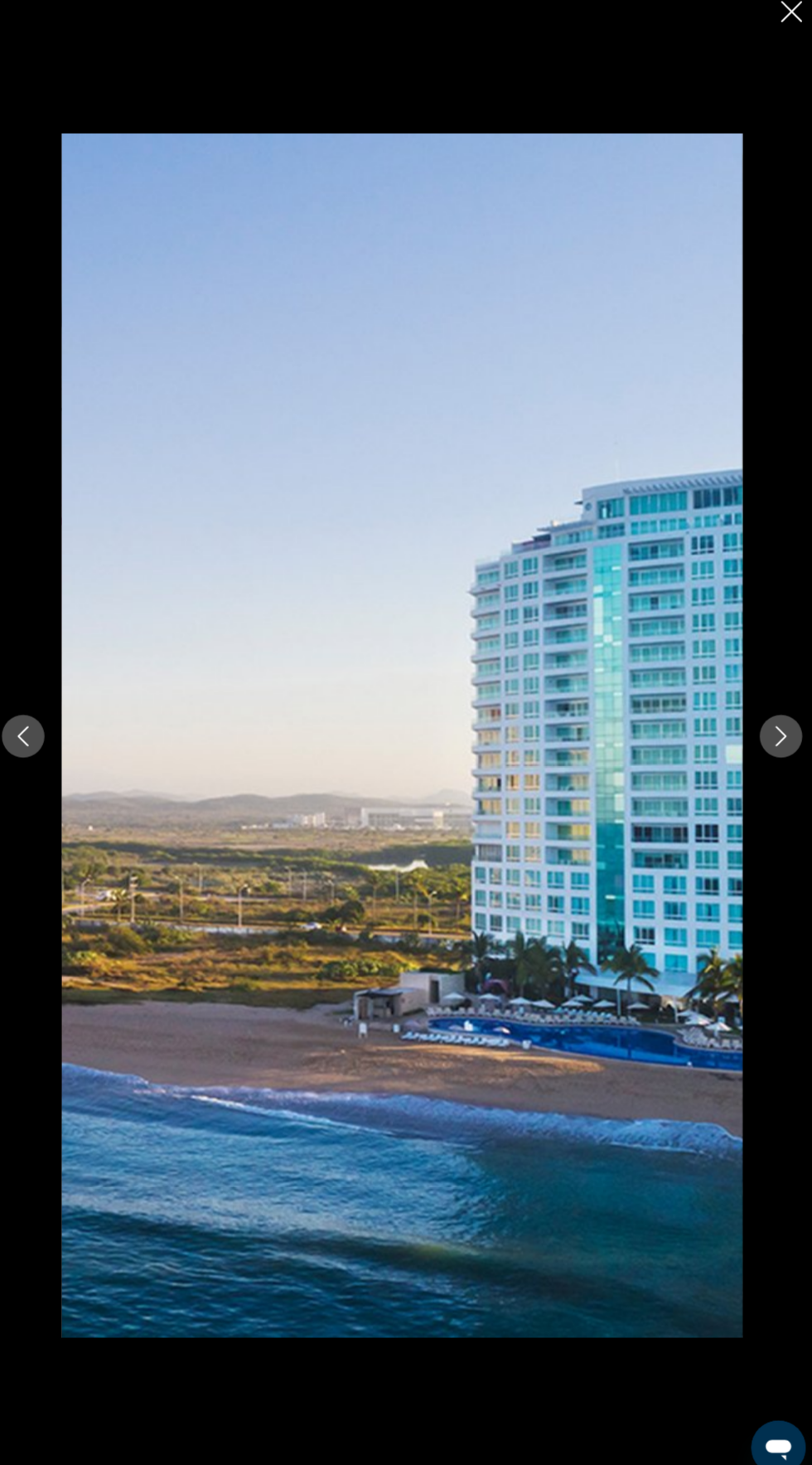
click at [774, 743] on icon "Next image" at bounding box center [775, 732] width 20 height 20
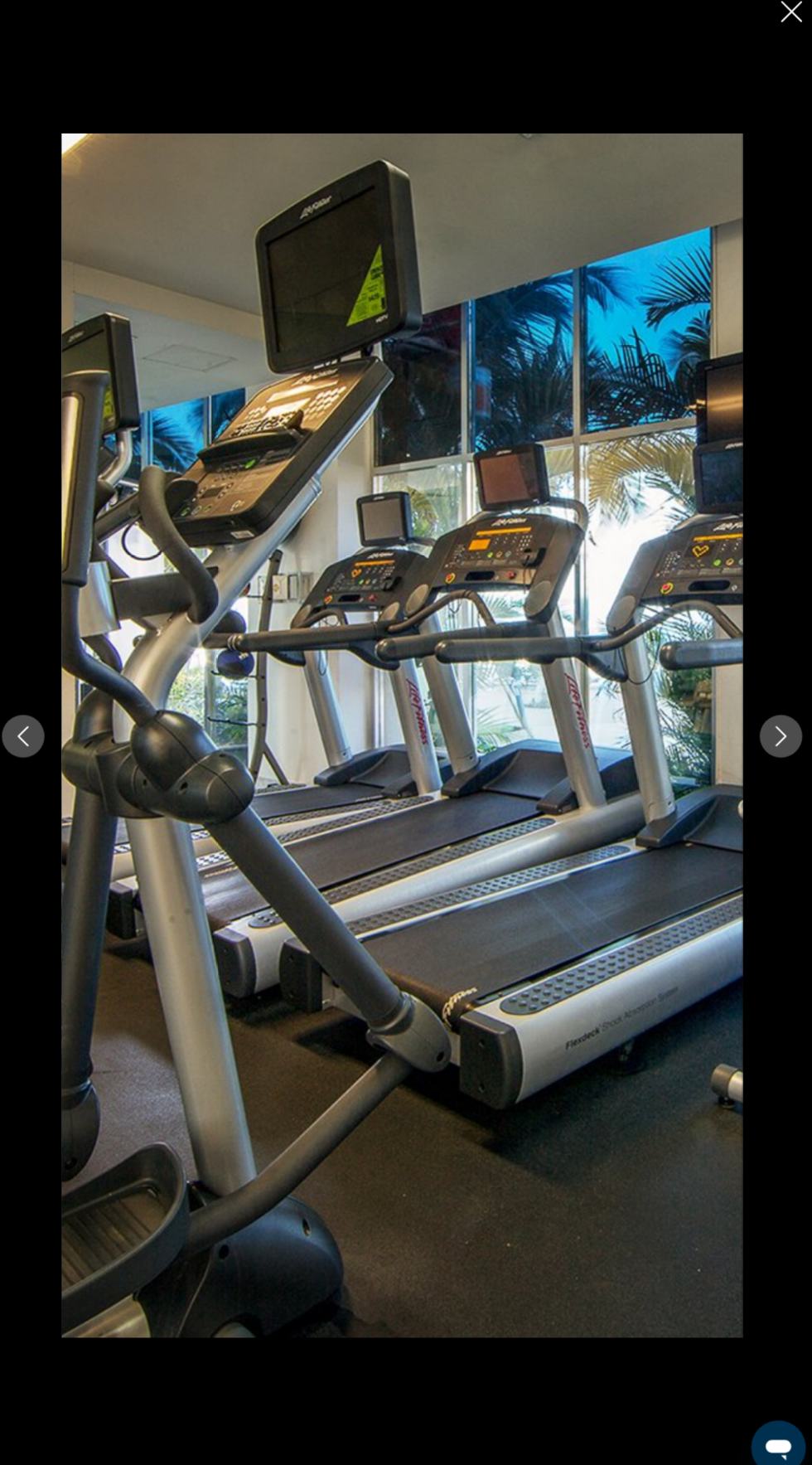
click at [774, 743] on icon "Next image" at bounding box center [775, 732] width 20 height 20
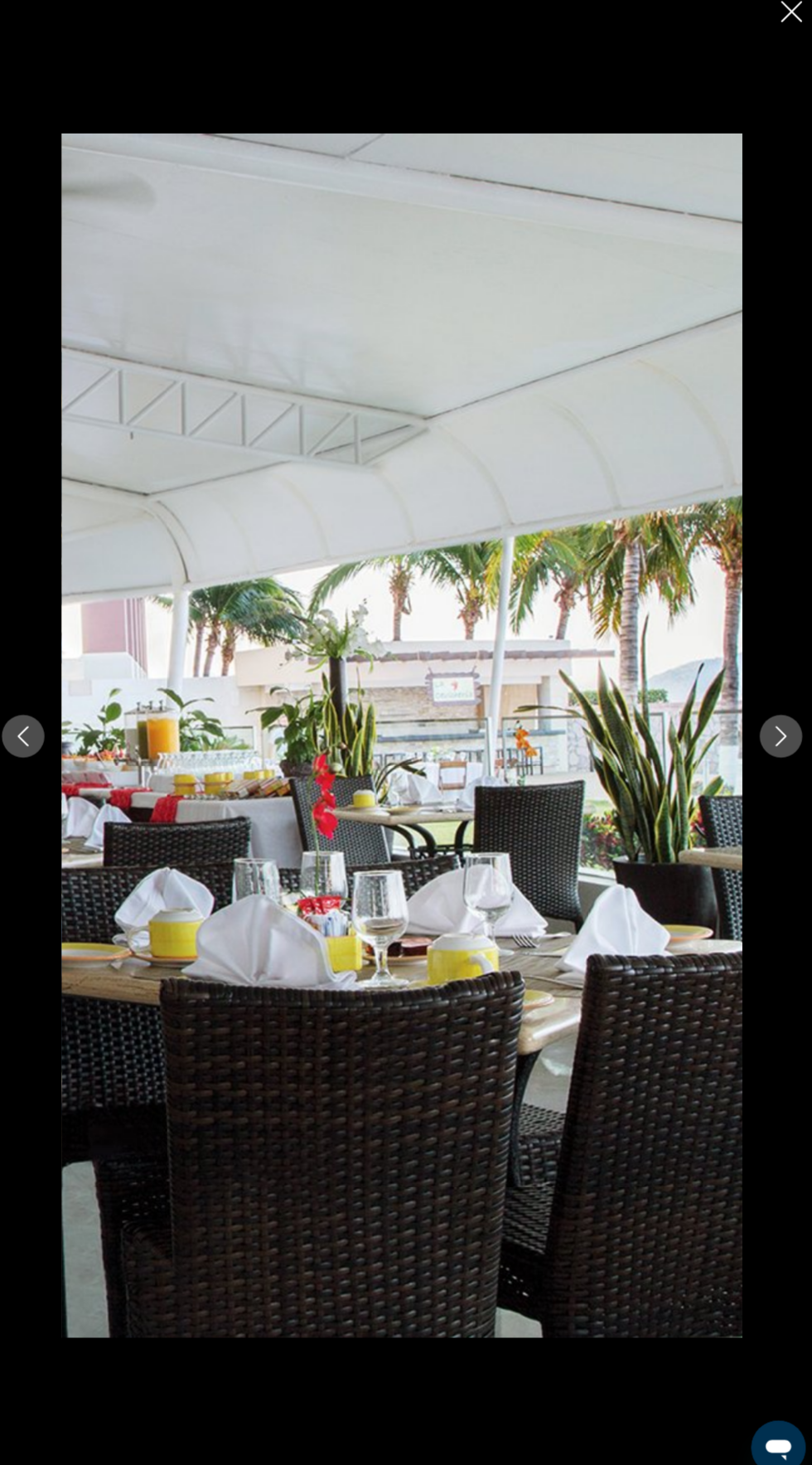
click at [774, 743] on icon "Next image" at bounding box center [775, 732] width 20 height 20
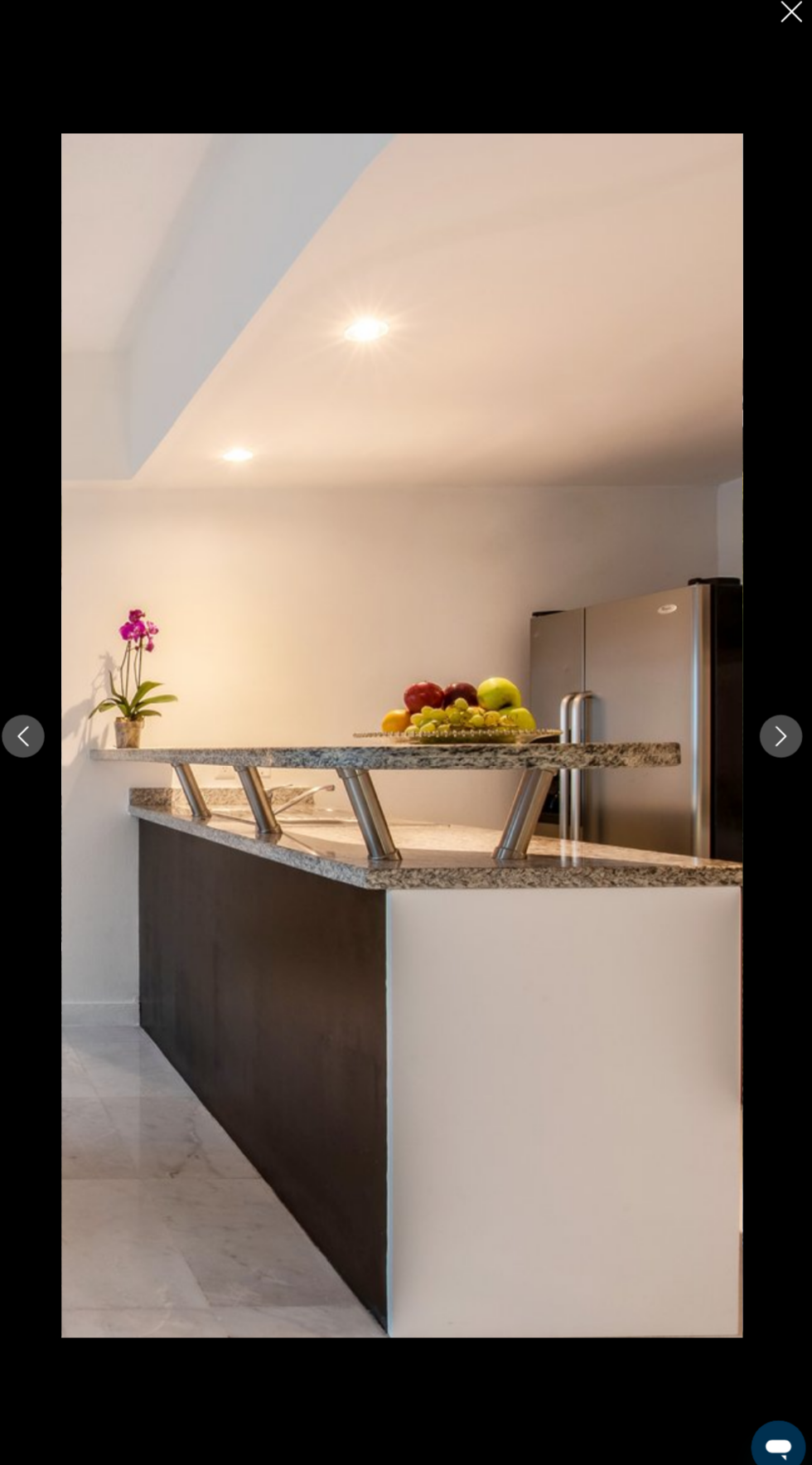
click at [774, 743] on icon "Next image" at bounding box center [775, 732] width 20 height 20
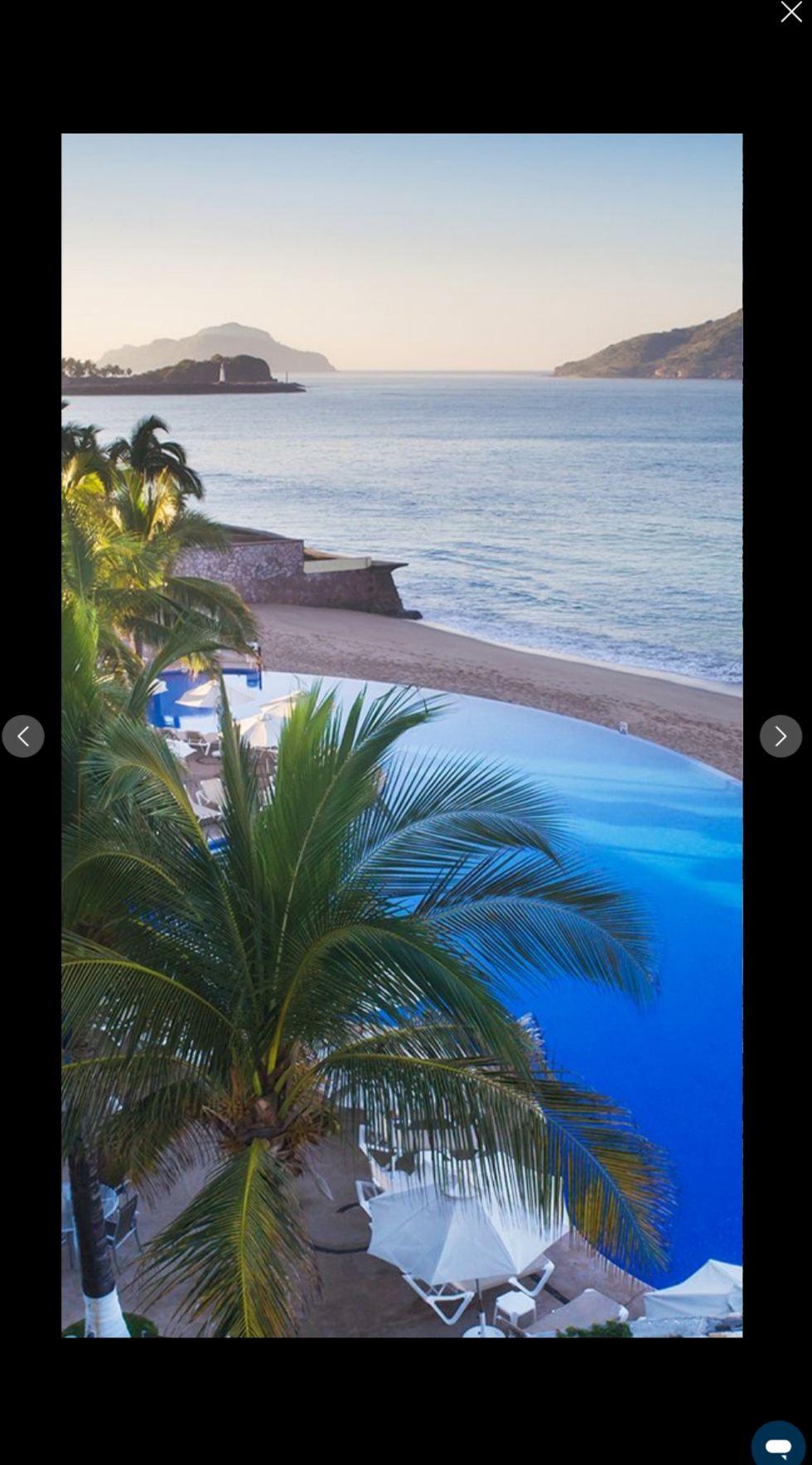
click at [757, 754] on button "Next image" at bounding box center [775, 733] width 42 height 42
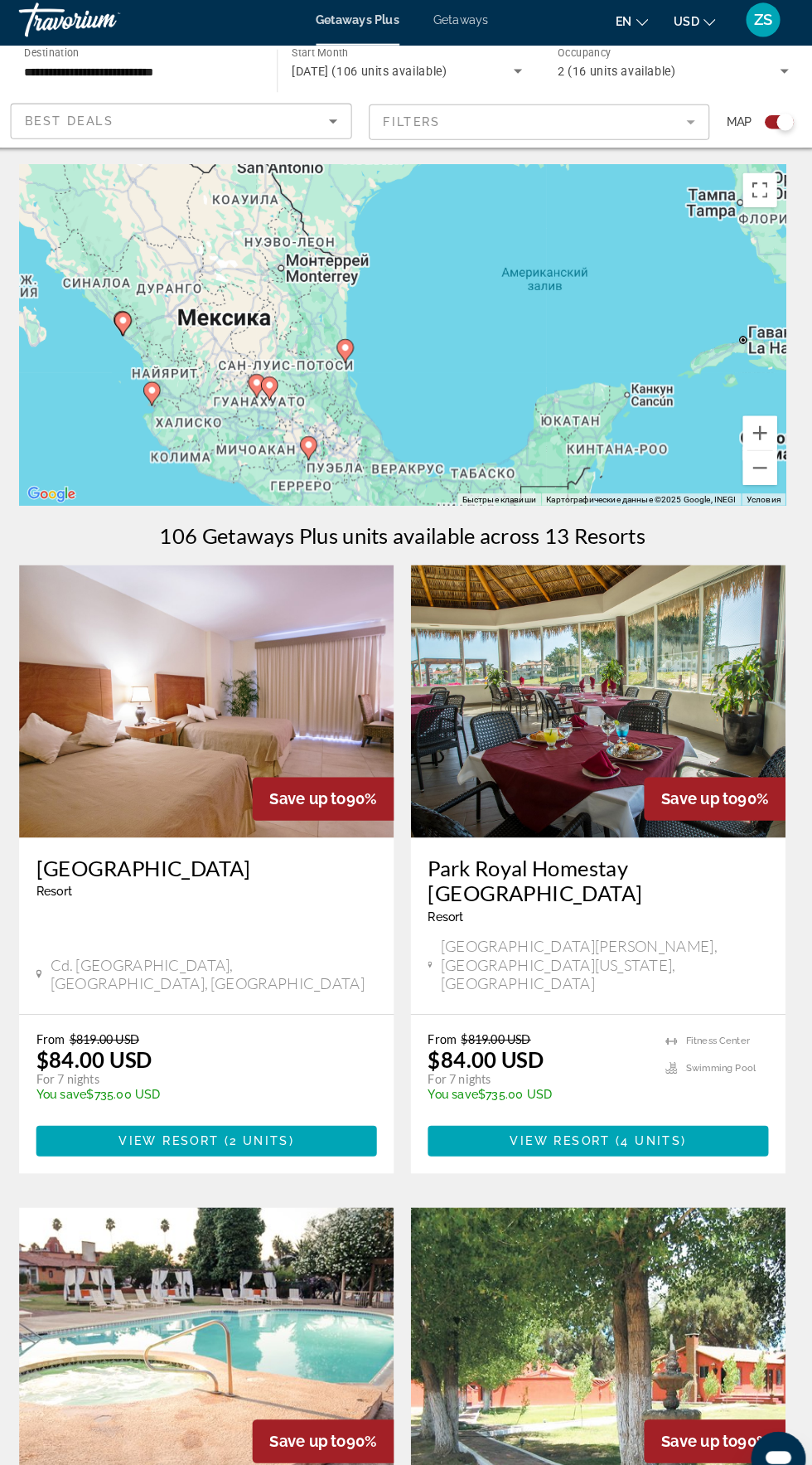
click at [241, 398] on div "Чтобы активировать перетаскивание с помощью клавиатуры, нажмите Alt + Ввод. Пос…" at bounding box center [406, 331] width 746 height 331
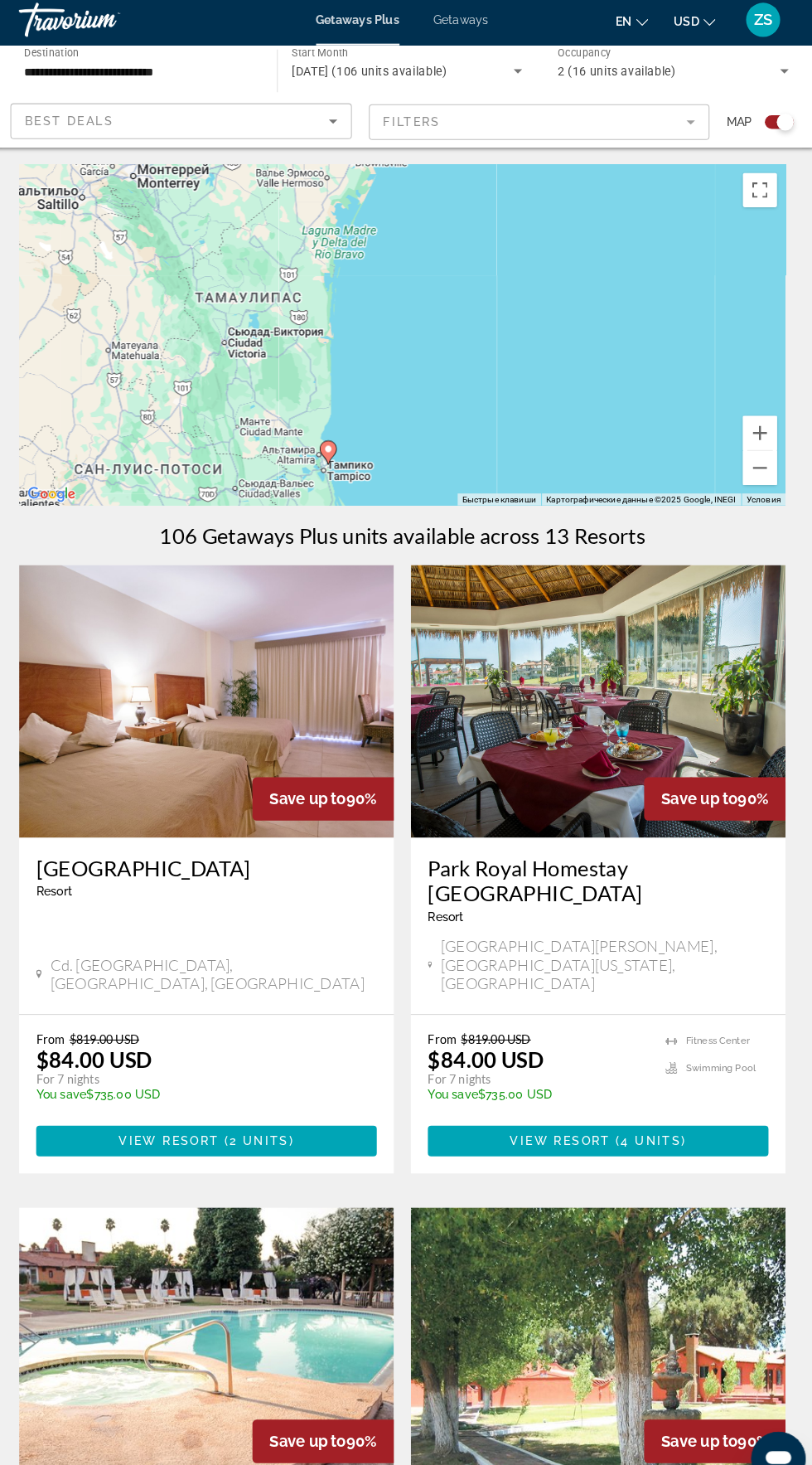
type input "**********"
click at [337, 449] on icon "Main content" at bounding box center [334, 445] width 15 height 22
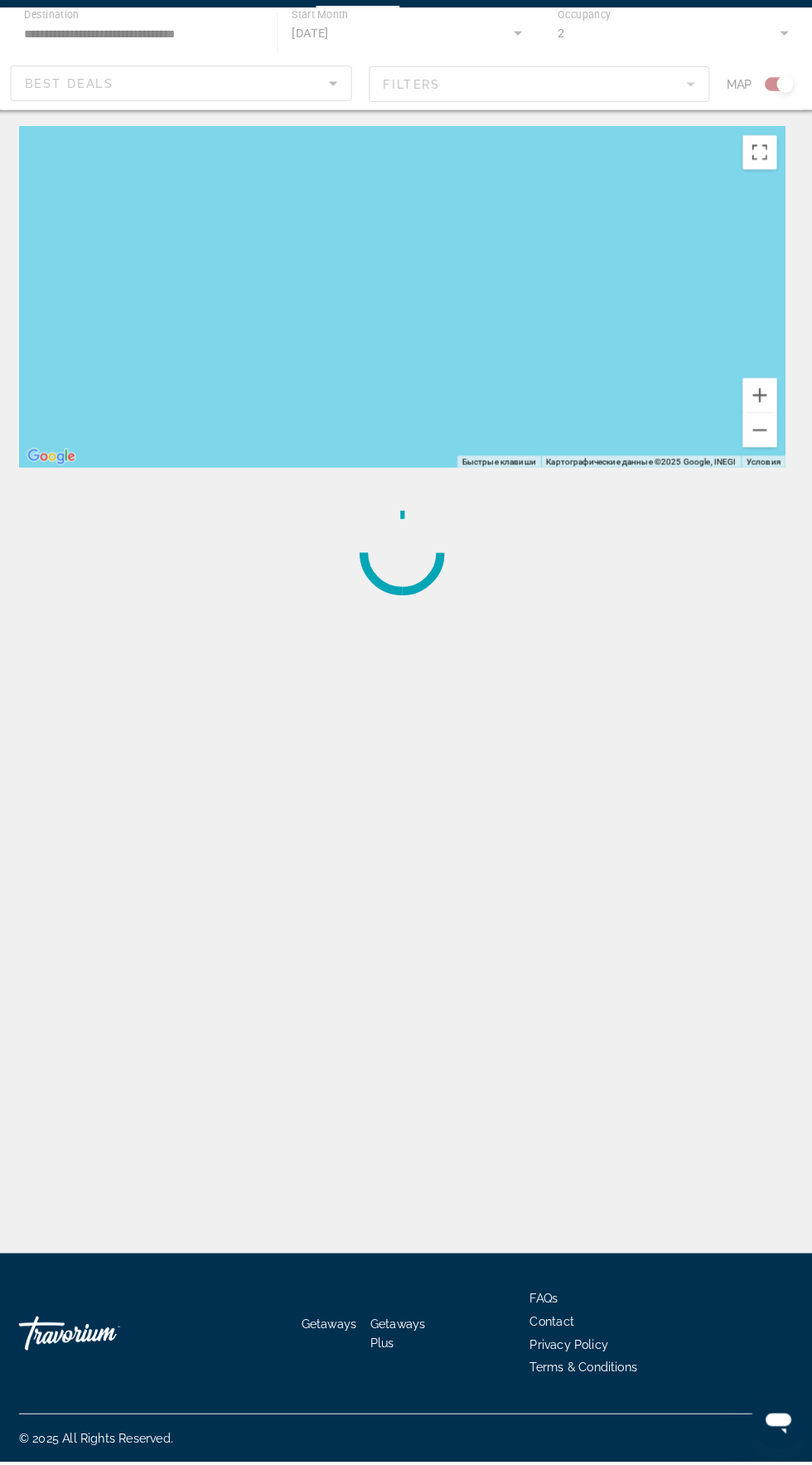
click at [275, 318] on div "Чтобы активировать перетаскивание с помощью клавиатуры, нажмите Alt + Ввод. Пос…" at bounding box center [406, 331] width 746 height 331
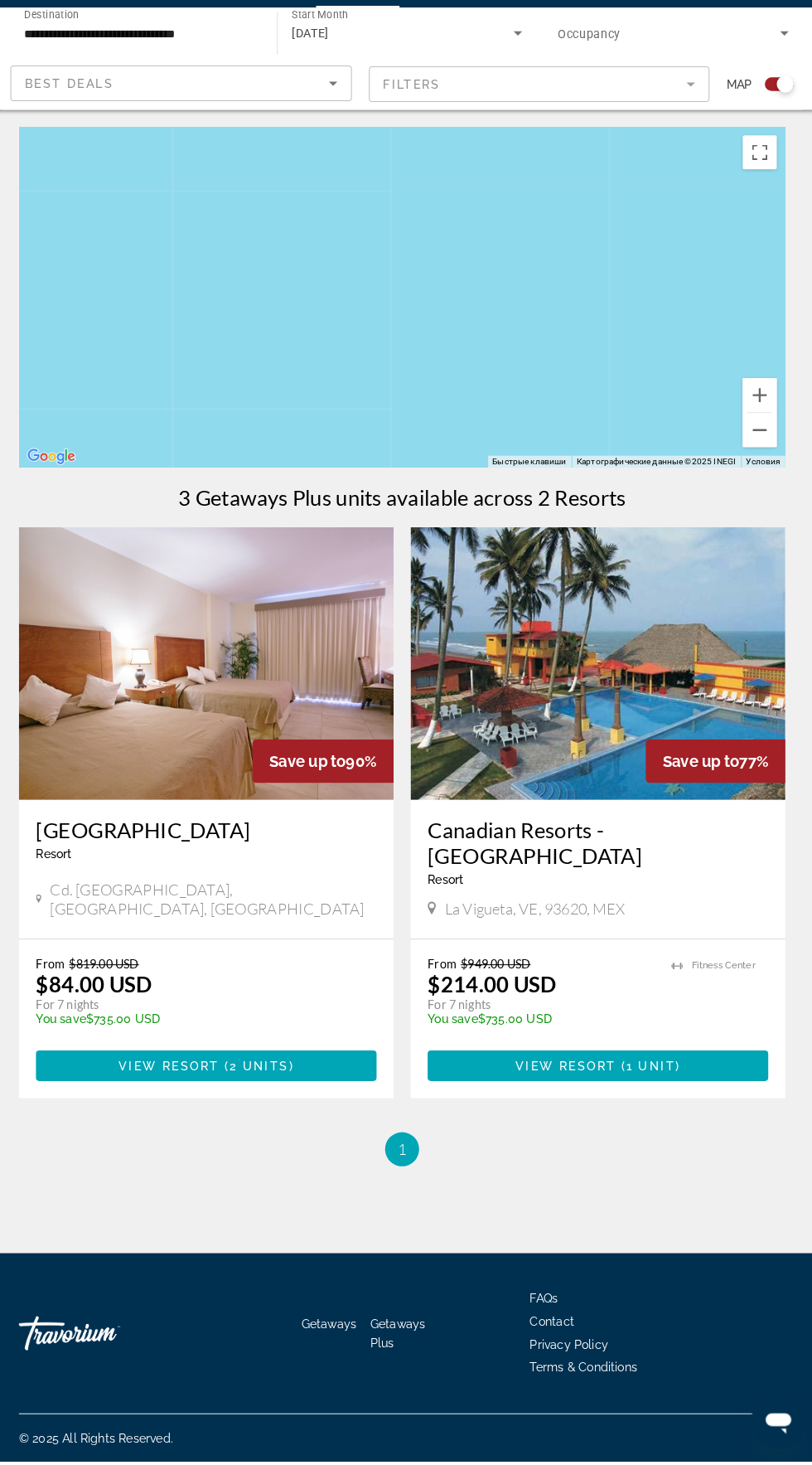
click at [592, 858] on h3 "Canadian Resorts - [GEOGRAPHIC_DATA]" at bounding box center [597, 862] width 331 height 50
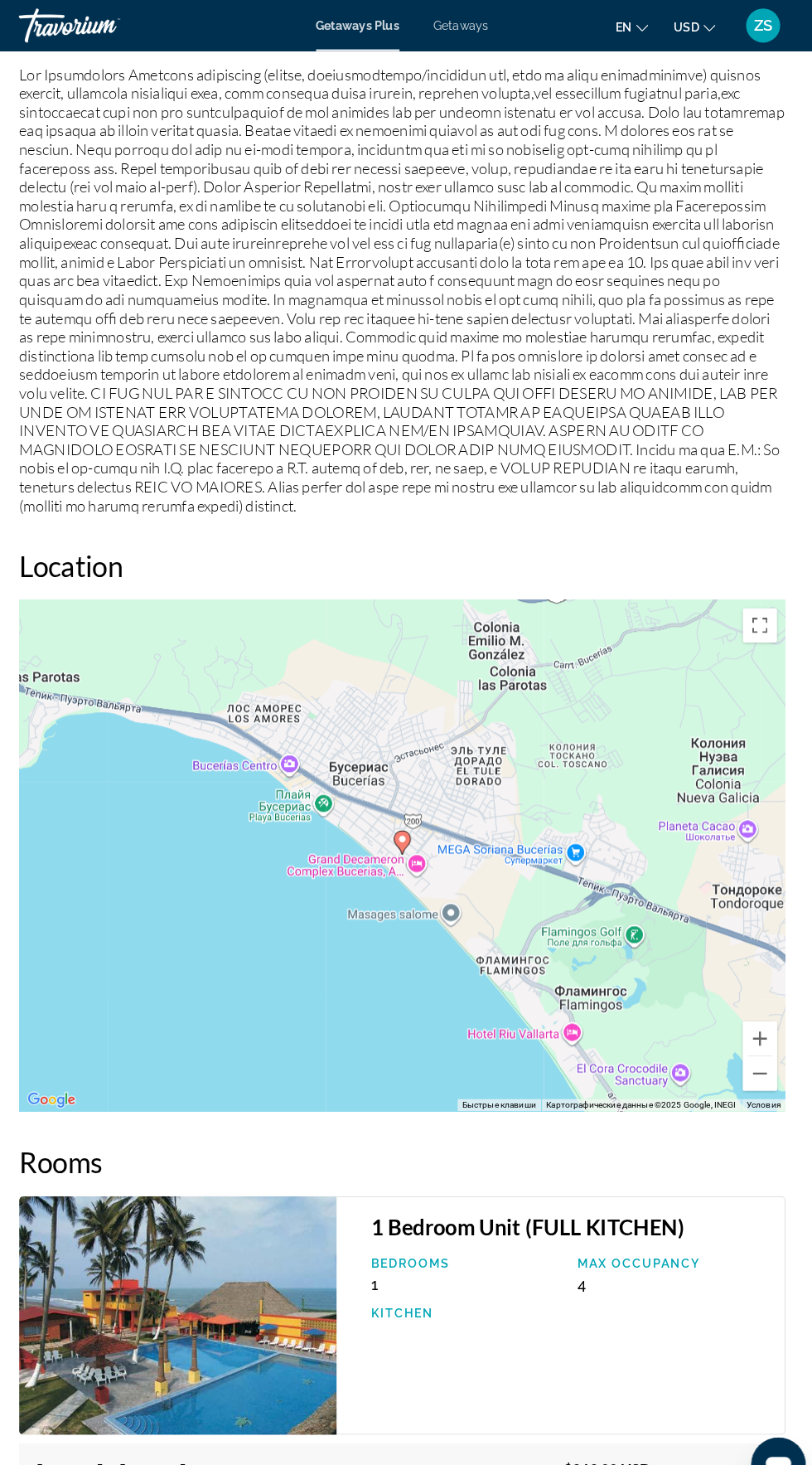
scroll to position [2181, 0]
